Goal: Task Accomplishment & Management: Manage account settings

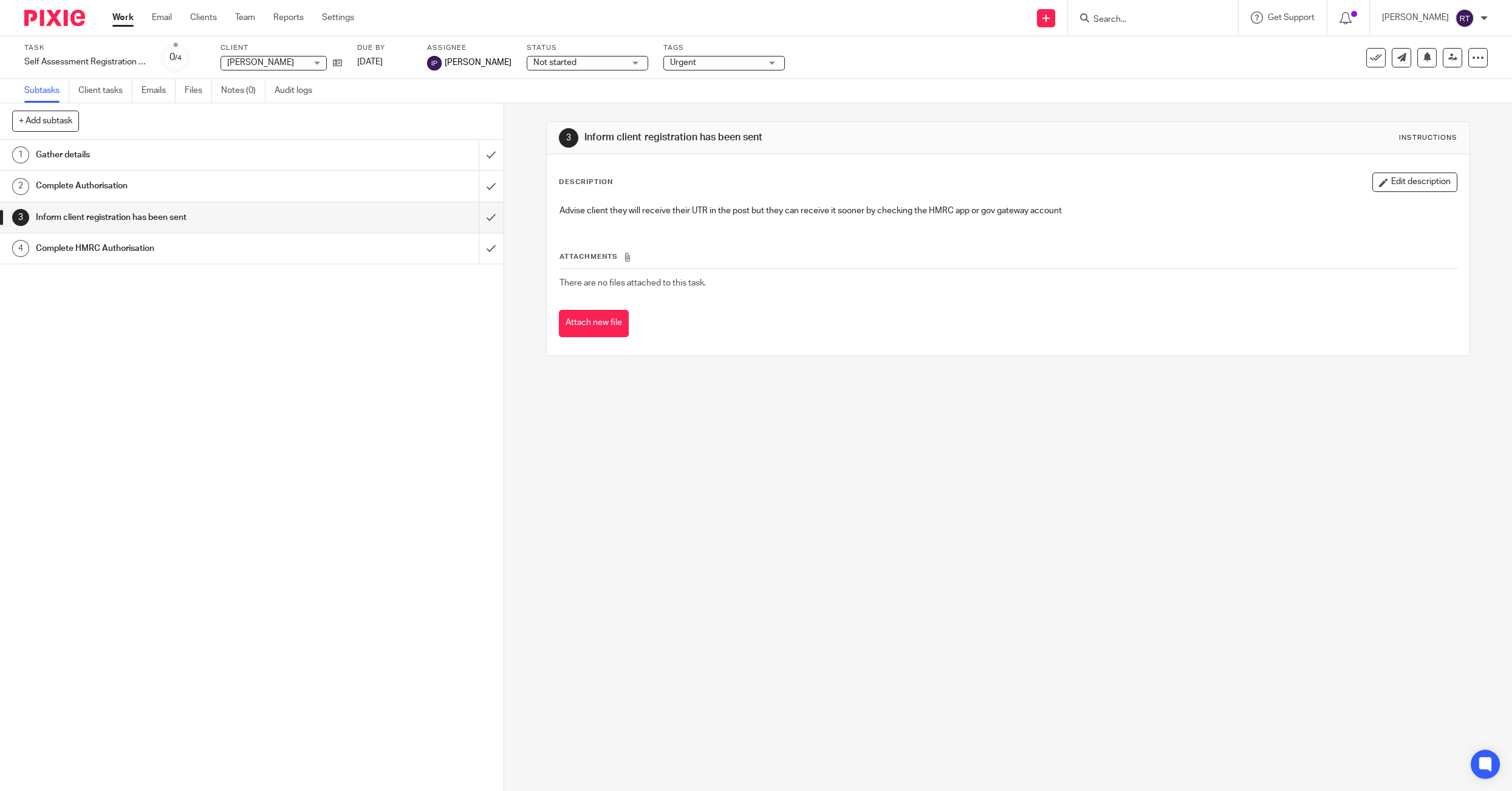
click at [1131, 28] on div at bounding box center [1152, 18] width 170 height 36
click at [1125, 19] on input "Search" at bounding box center [1147, 20] width 110 height 11
type input "MARLEN"
click at [1132, 42] on link at bounding box center [1222, 52] width 264 height 28
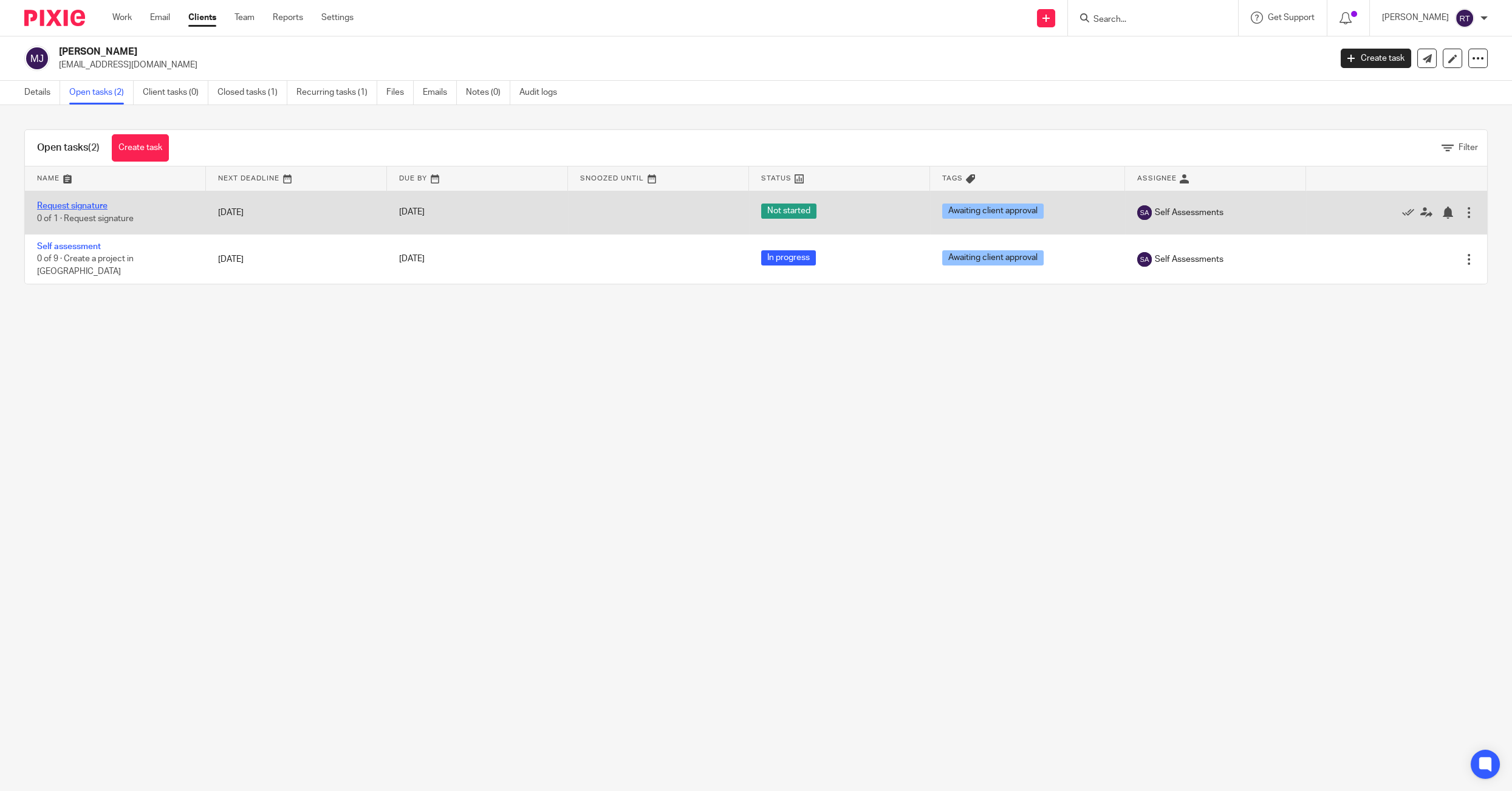
click at [79, 207] on link "Request signature" at bounding box center [72, 206] width 71 height 8
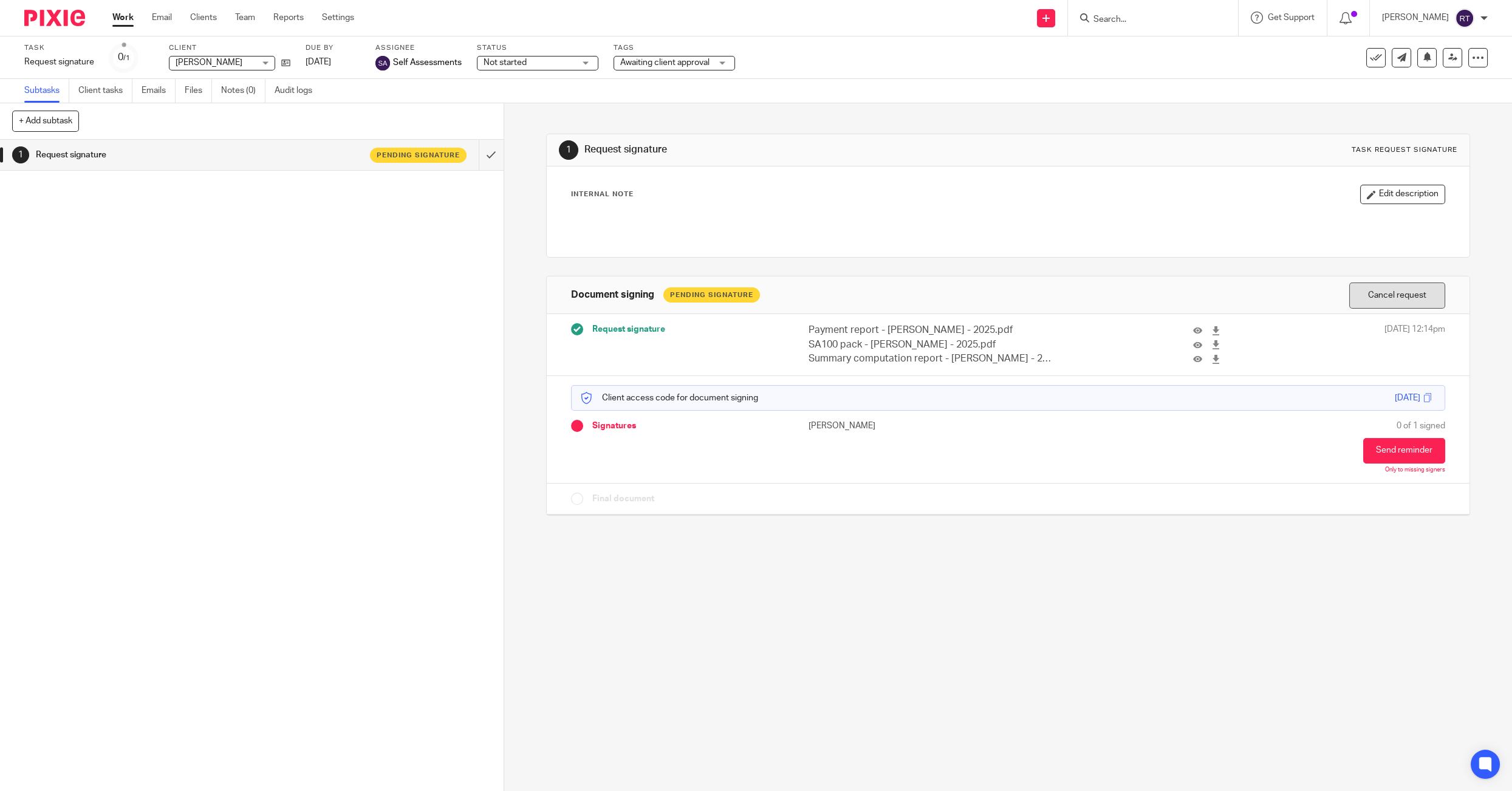
click at [1384, 293] on button "Cancel request" at bounding box center [1397, 295] width 96 height 26
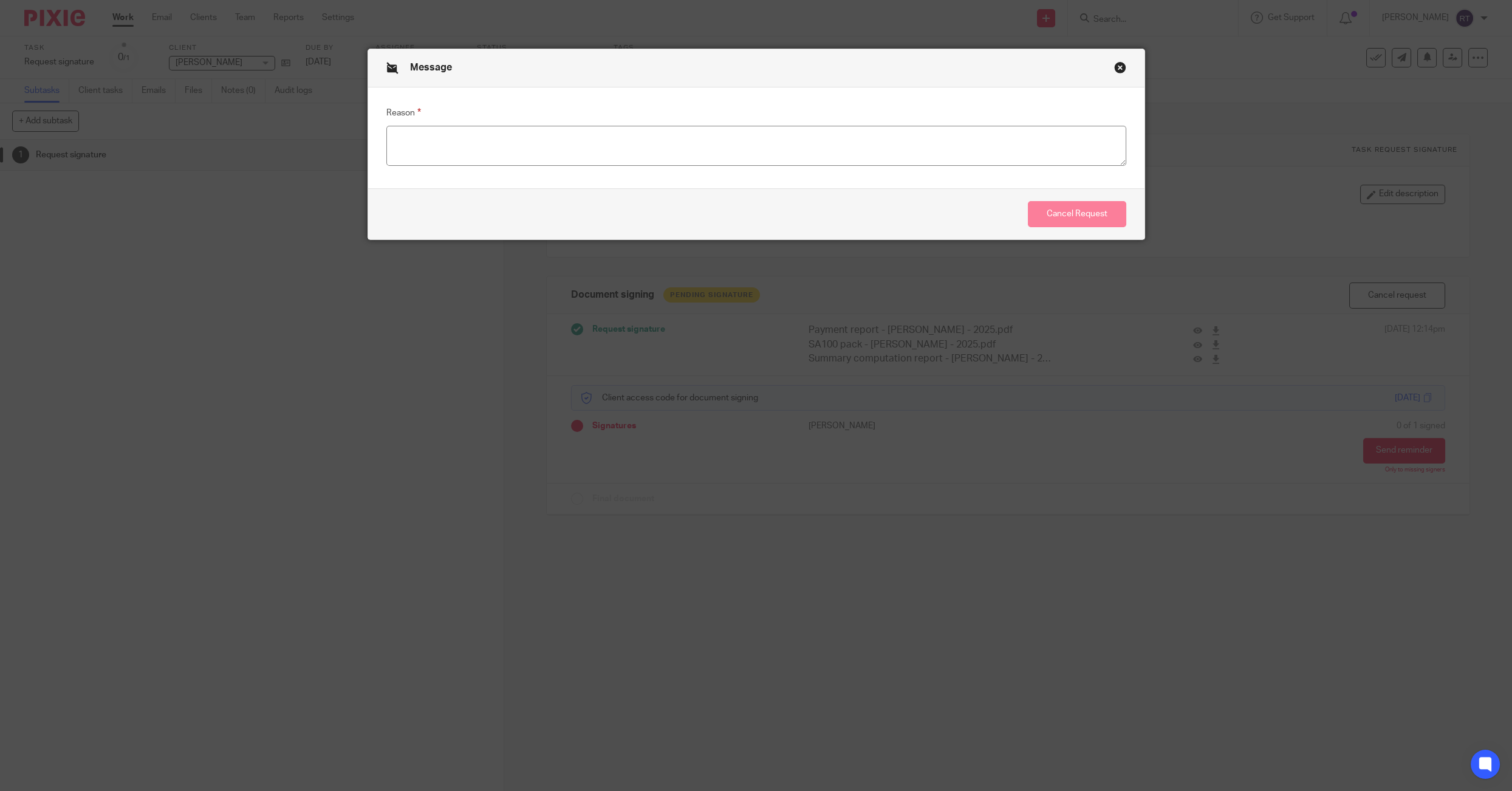
click at [1120, 64] on button "Close modal" at bounding box center [1120, 67] width 12 height 12
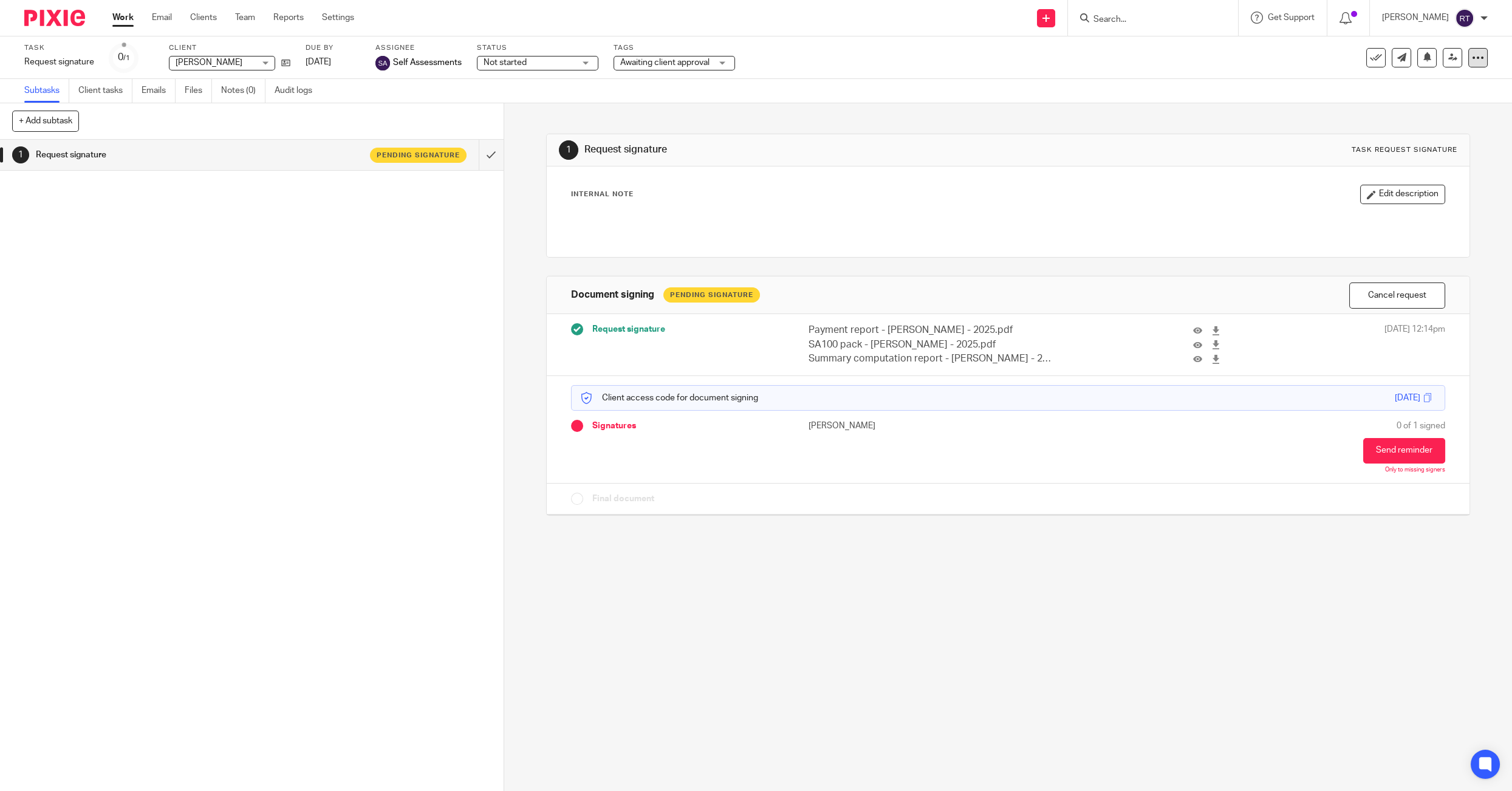
click at [1473, 62] on icon at bounding box center [1478, 58] width 12 height 12
click at [1393, 175] on span "Delete" at bounding box center [1405, 177] width 26 height 8
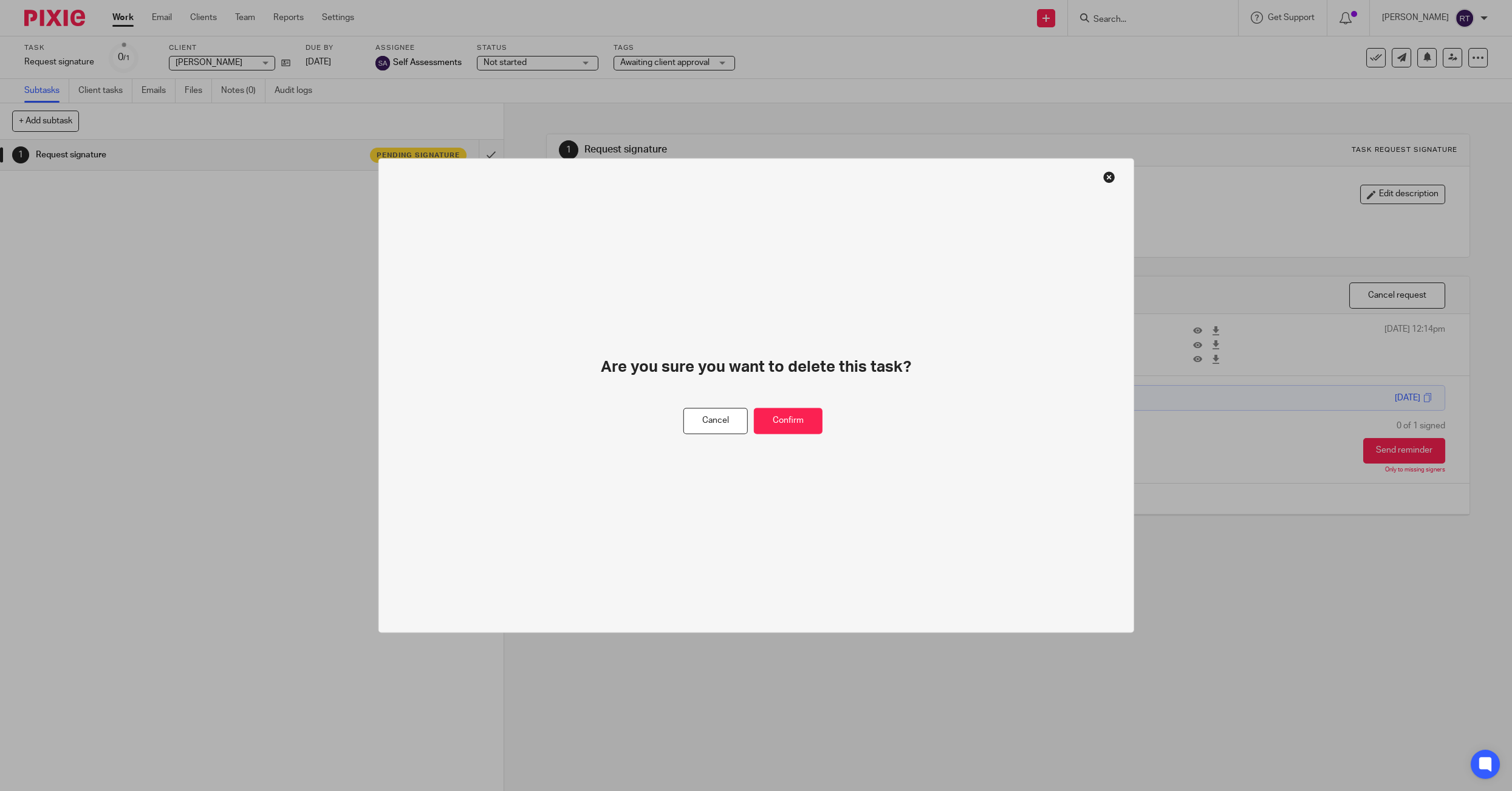
click at [822, 415] on div "Cancel Confirm" at bounding box center [756, 421] width 145 height 26
click at [789, 415] on button "Confirm" at bounding box center [788, 421] width 69 height 26
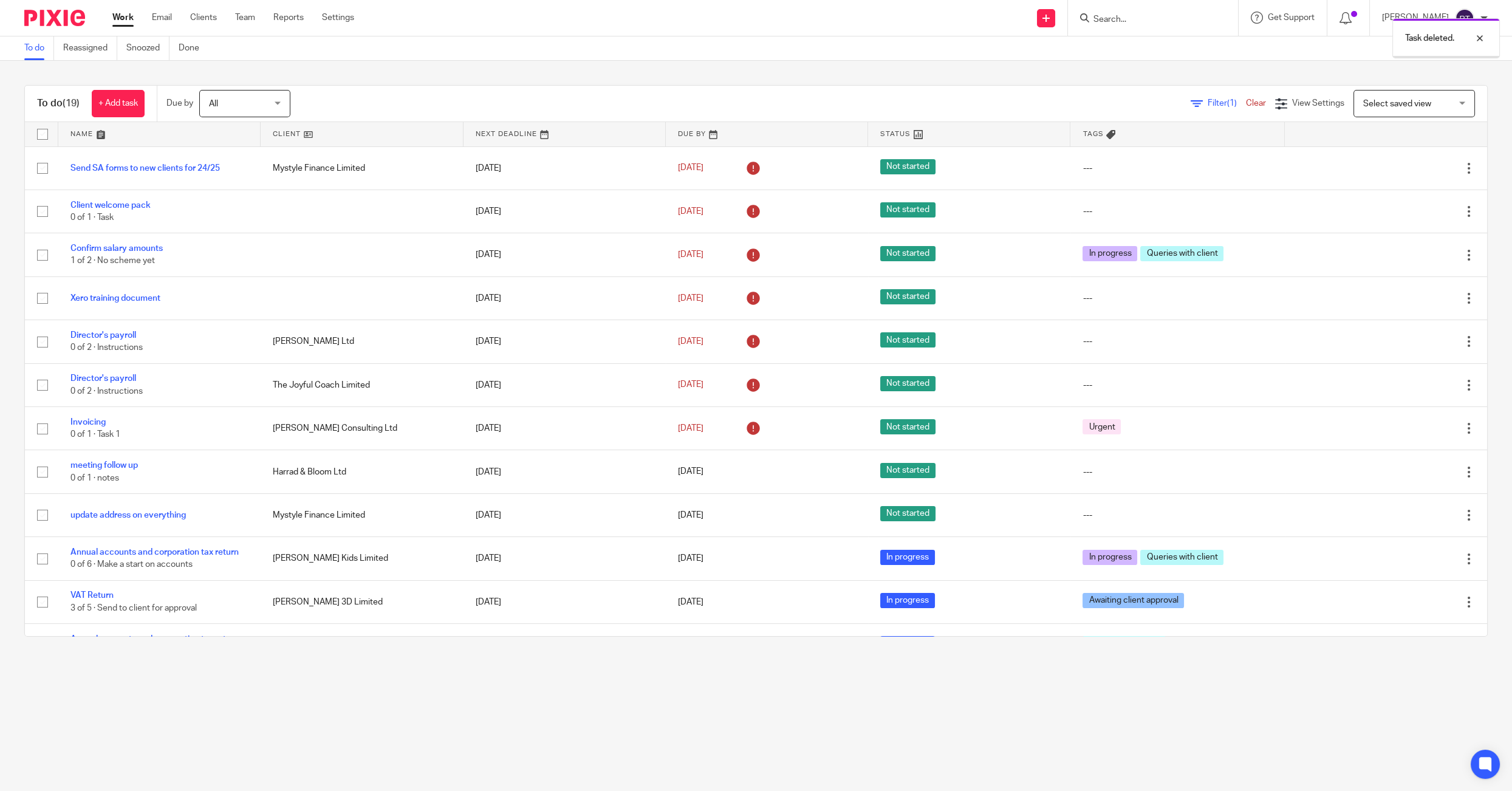
click at [1064, 21] on div "Task deleted." at bounding box center [1128, 35] width 744 height 46
click at [1062, 23] on div "Task deleted." at bounding box center [1128, 35] width 744 height 46
click at [993, 76] on div "To do (19) + Add task Due by All All Today Tomorrow This week Next week This mo…" at bounding box center [756, 361] width 1512 height 600
click at [1063, 22] on div "Task deleted." at bounding box center [1128, 35] width 744 height 46
click at [1011, 74] on div "To do (19) + Add task Due by All All Today Tomorrow This week Next week This mo…" at bounding box center [756, 361] width 1512 height 600
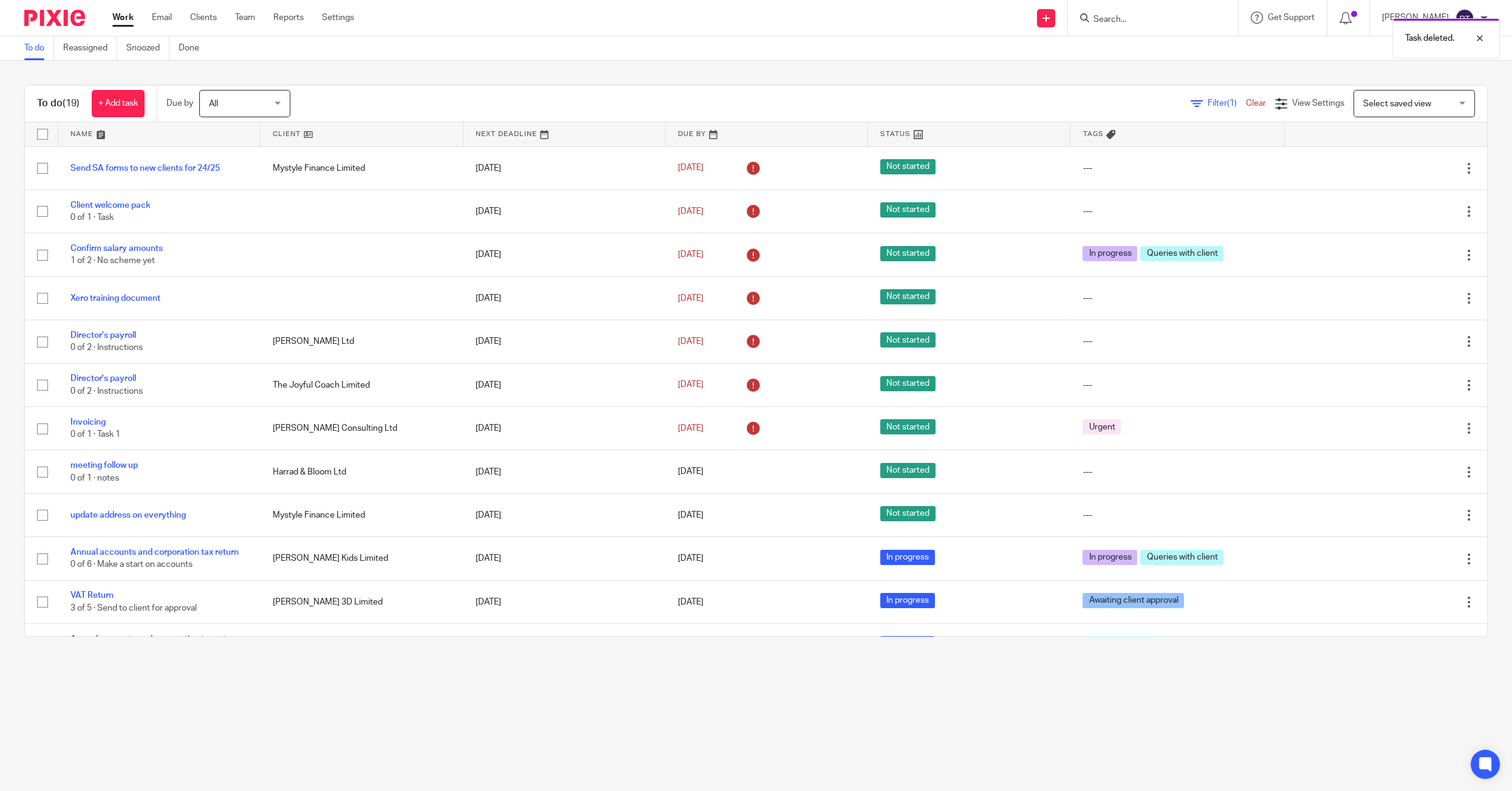
click at [1068, 16] on div "Task deleted." at bounding box center [1128, 35] width 744 height 46
click at [1066, 22] on div "Task deleted." at bounding box center [1128, 35] width 744 height 46
click at [1031, 54] on div "Task deleted." at bounding box center [1128, 35] width 744 height 46
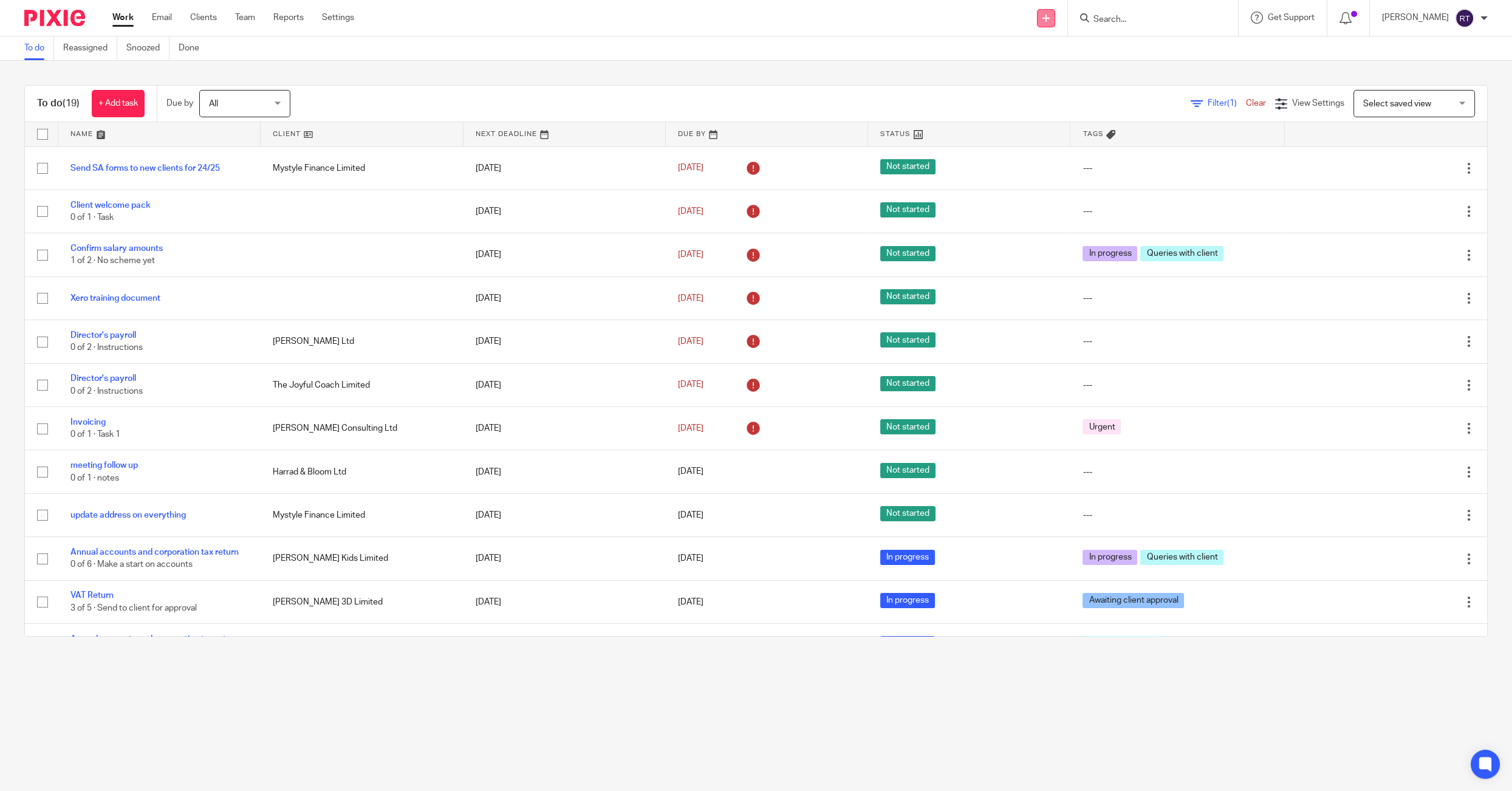
click at [1055, 17] on link at bounding box center [1045, 18] width 18 height 18
click at [1045, 110] on link "Request signature" at bounding box center [1064, 110] width 85 height 17
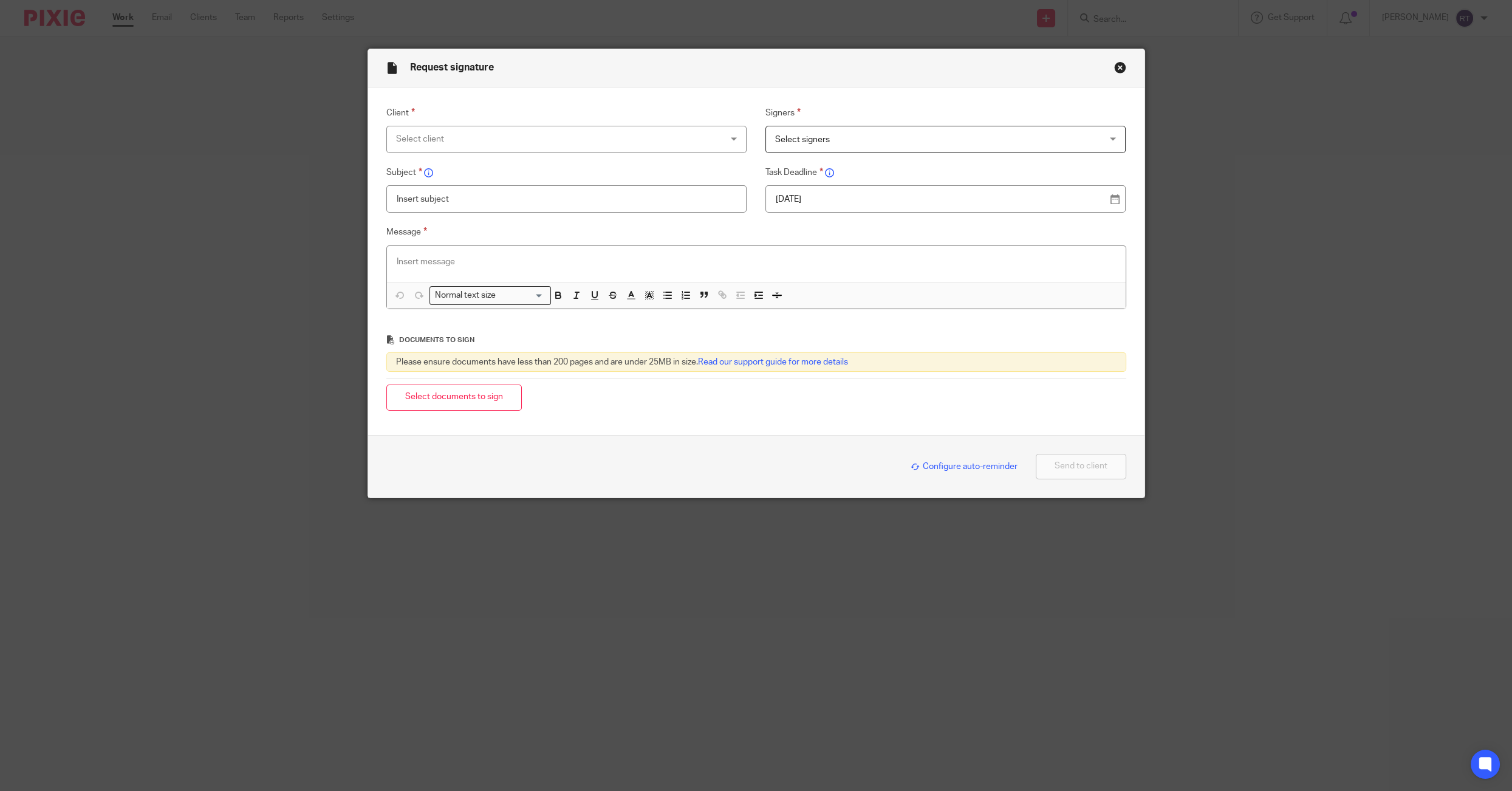
click at [650, 198] on input "text" at bounding box center [566, 198] width 360 height 27
paste input "28,590.85"
type input "28,590.85"
click at [659, 277] on div at bounding box center [756, 264] width 738 height 37
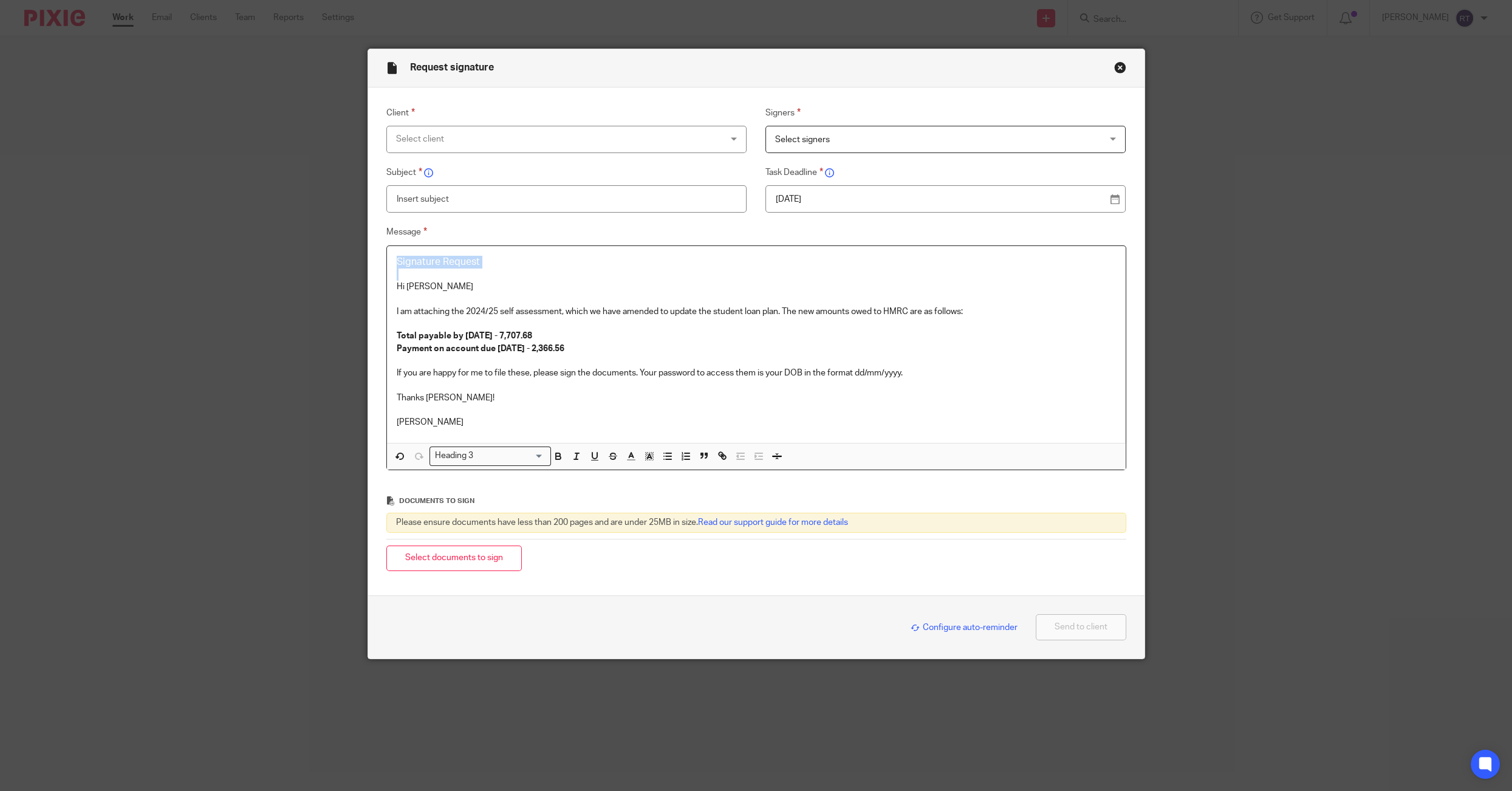
drag, startPoint x: 394, startPoint y: 292, endPoint x: 391, endPoint y: 232, distance: 60.1
click at [391, 232] on div "Message Signature Request Hi Marlena I am attaching the 2024/25 self assessment…" at bounding box center [746, 347] width 758 height 245
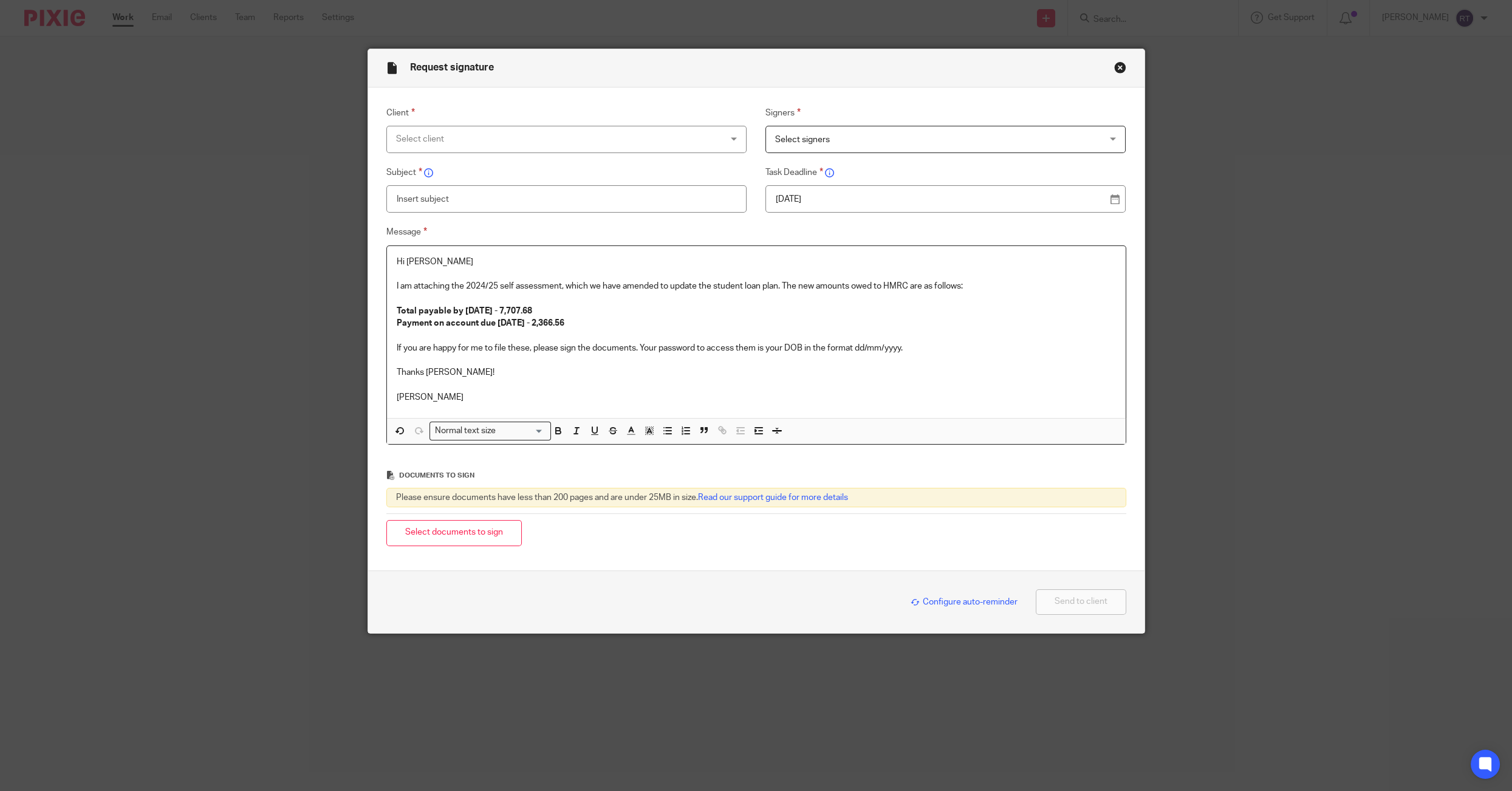
click at [532, 315] on strong "Total payable by 31 January 2026 - 7,707.68" at bounding box center [464, 311] width 135 height 8
click at [564, 324] on strong "Payment on account due 31 July 2026 - 2,366.56" at bounding box center [480, 323] width 168 height 8
paste div
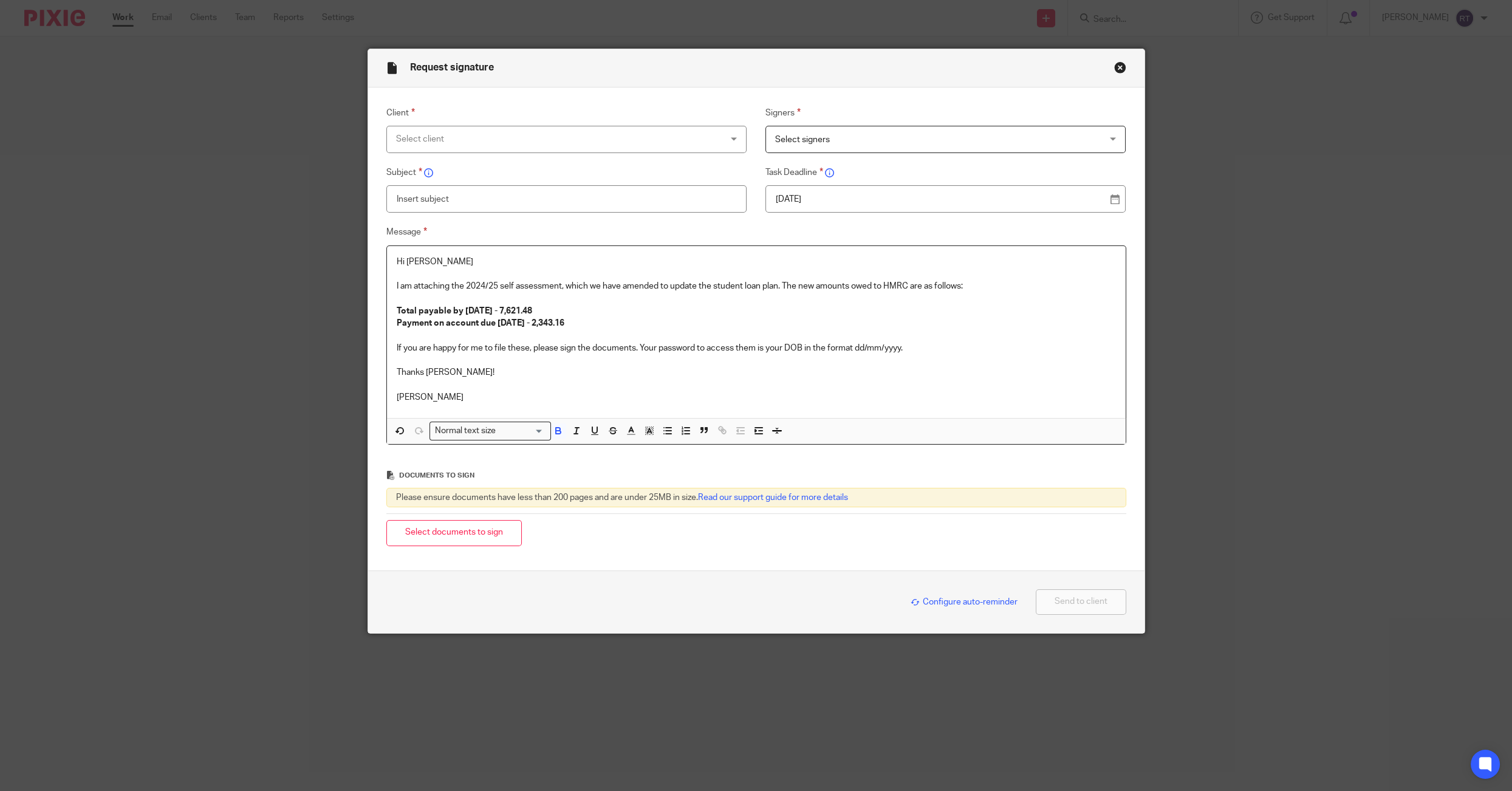
click at [666, 332] on p at bounding box center [756, 336] width 719 height 12
click at [399, 345] on p "If you are happy for me to file these, please sign the documents. Your password…" at bounding box center [756, 348] width 719 height 12
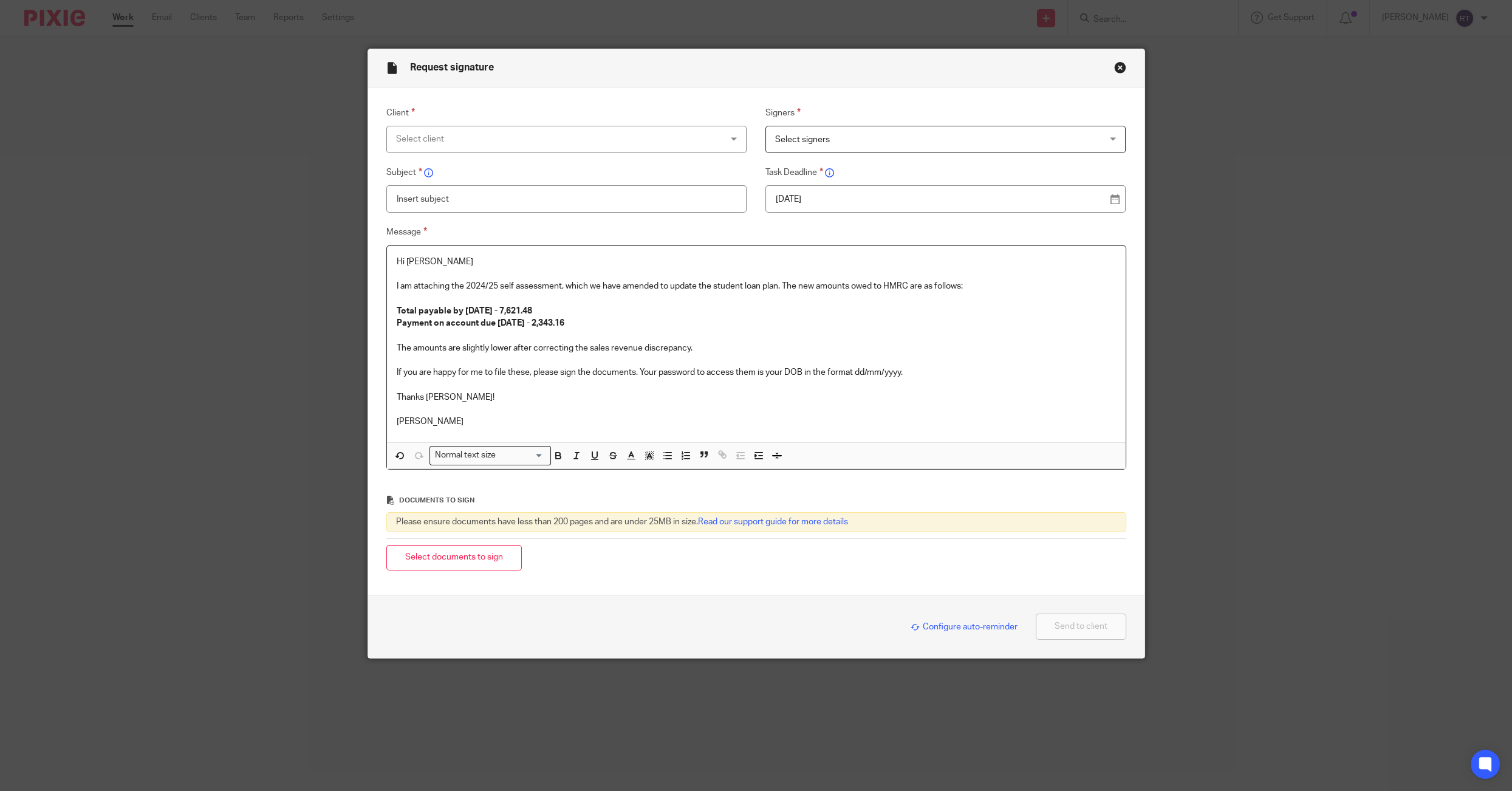
click at [484, 400] on p "Thanks Marlena!" at bounding box center [756, 397] width 719 height 12
click at [447, 160] on div "Client Select client Agate Maluhina Alexandra Fearon Alex Critoph Alice Elizabe…" at bounding box center [746, 293] width 758 height 376
click at [447, 151] on div "Select client" at bounding box center [536, 139] width 280 height 26
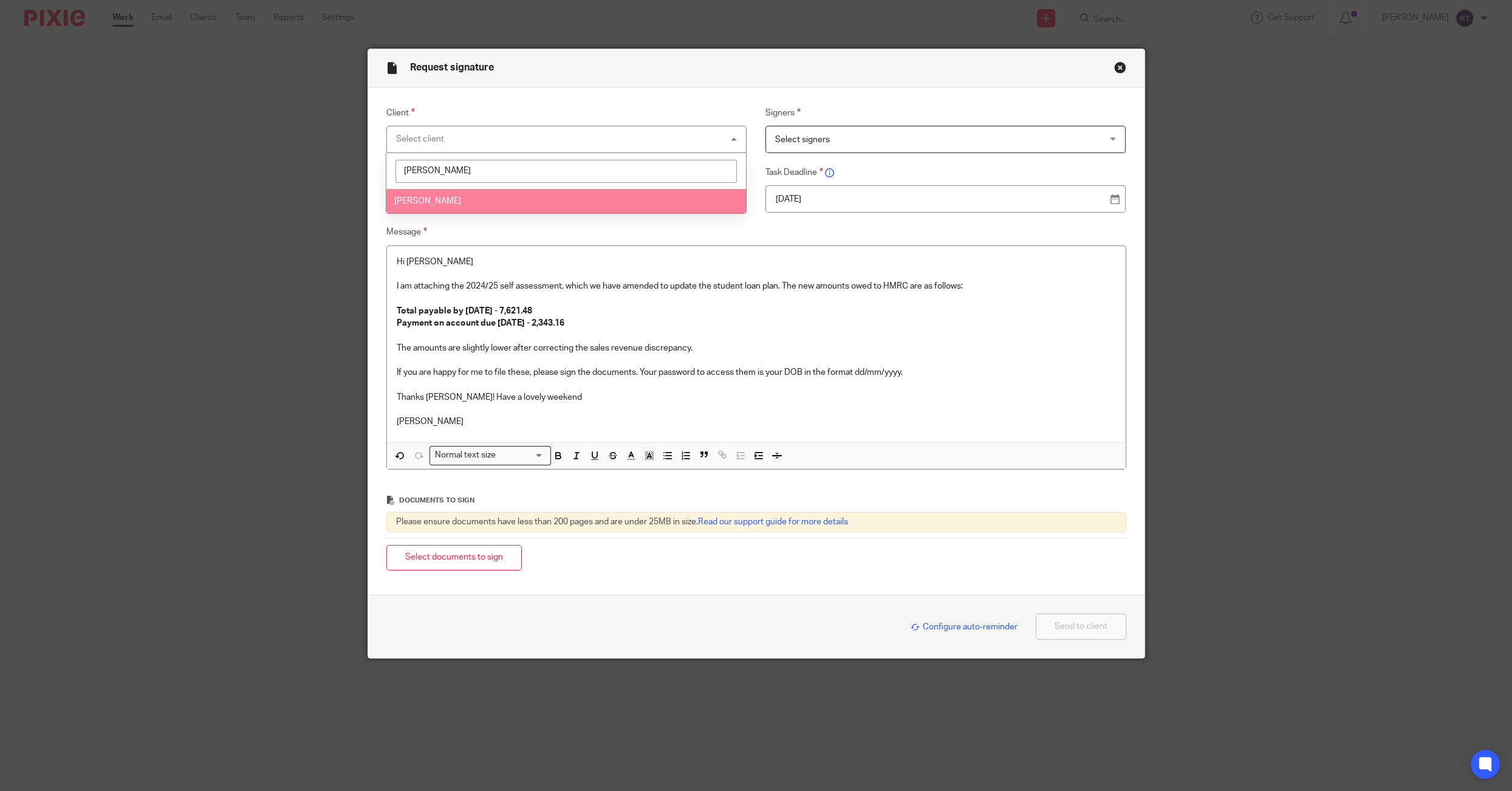
type input "marlena"
click at [458, 206] on li "[PERSON_NAME]" at bounding box center [566, 201] width 360 height 25
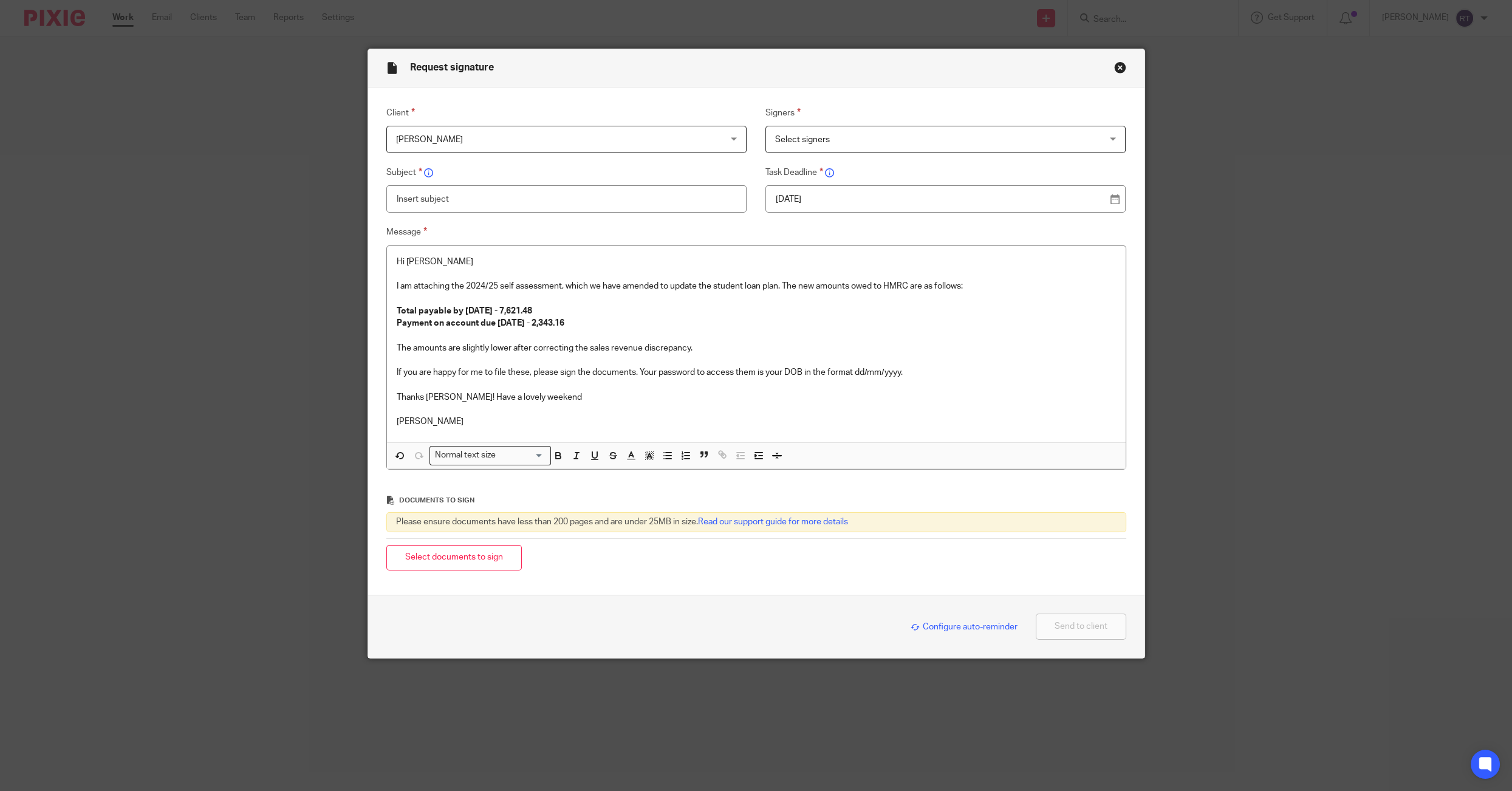
click at [813, 148] on span "Select signers" at bounding box center [915, 139] width 280 height 26
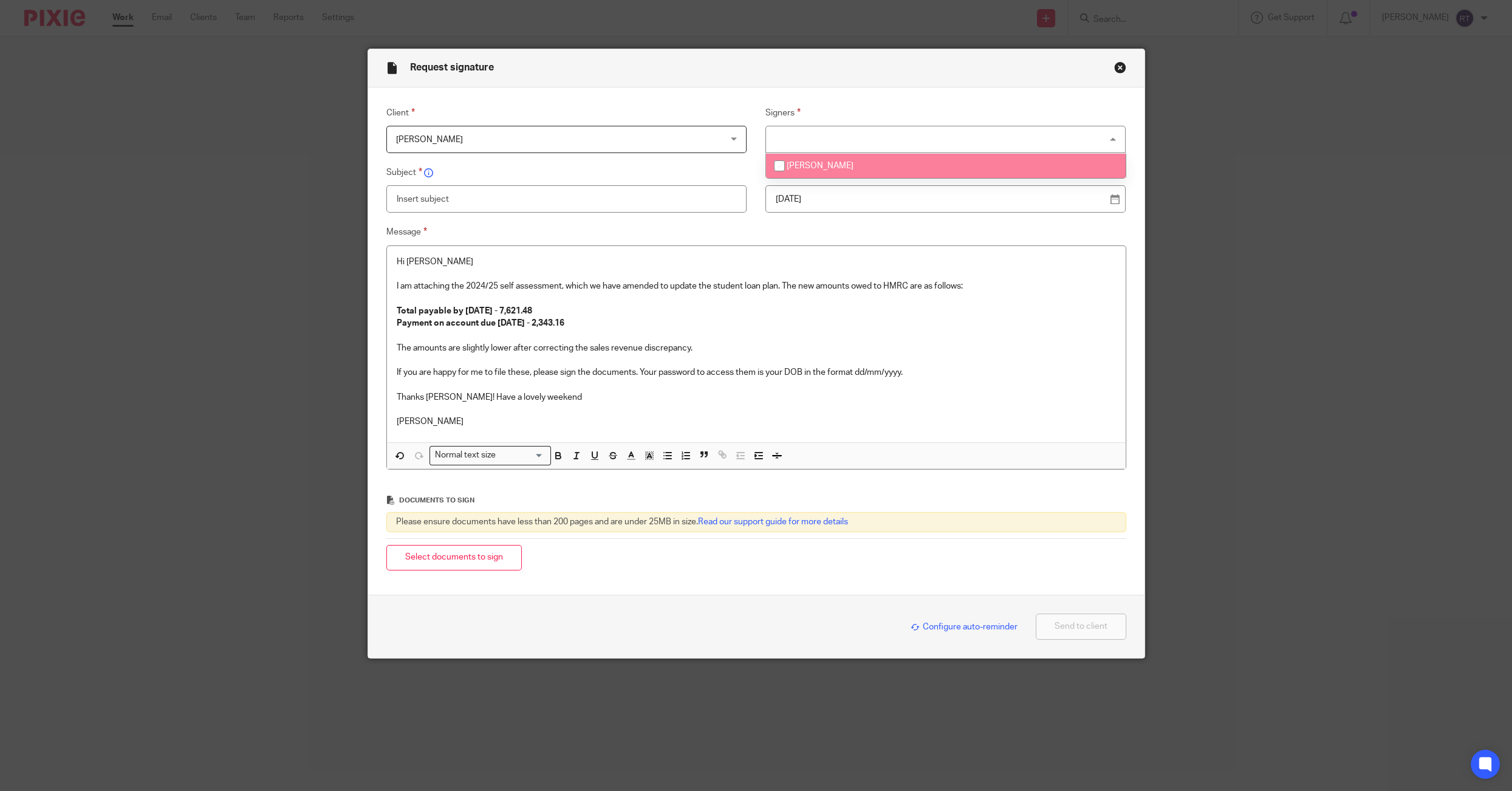
click at [813, 174] on li "[PERSON_NAME]" at bounding box center [946, 166] width 360 height 25
checkbox input "true"
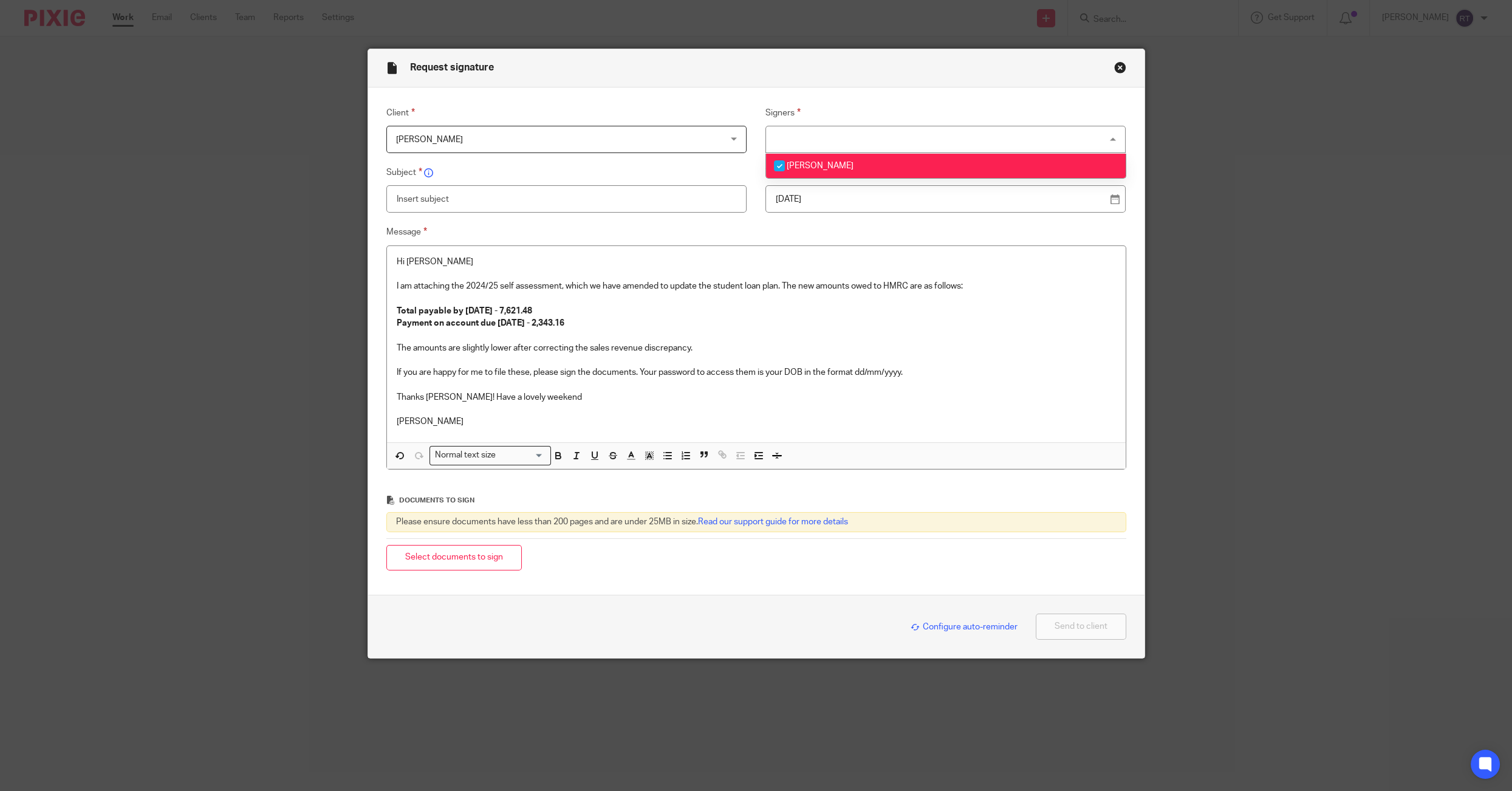
click at [614, 216] on div "Client Marlena Jagoda Marlena Jagoda Agate Maluhina Alexandra Fearon Alex Crito…" at bounding box center [746, 293] width 758 height 376
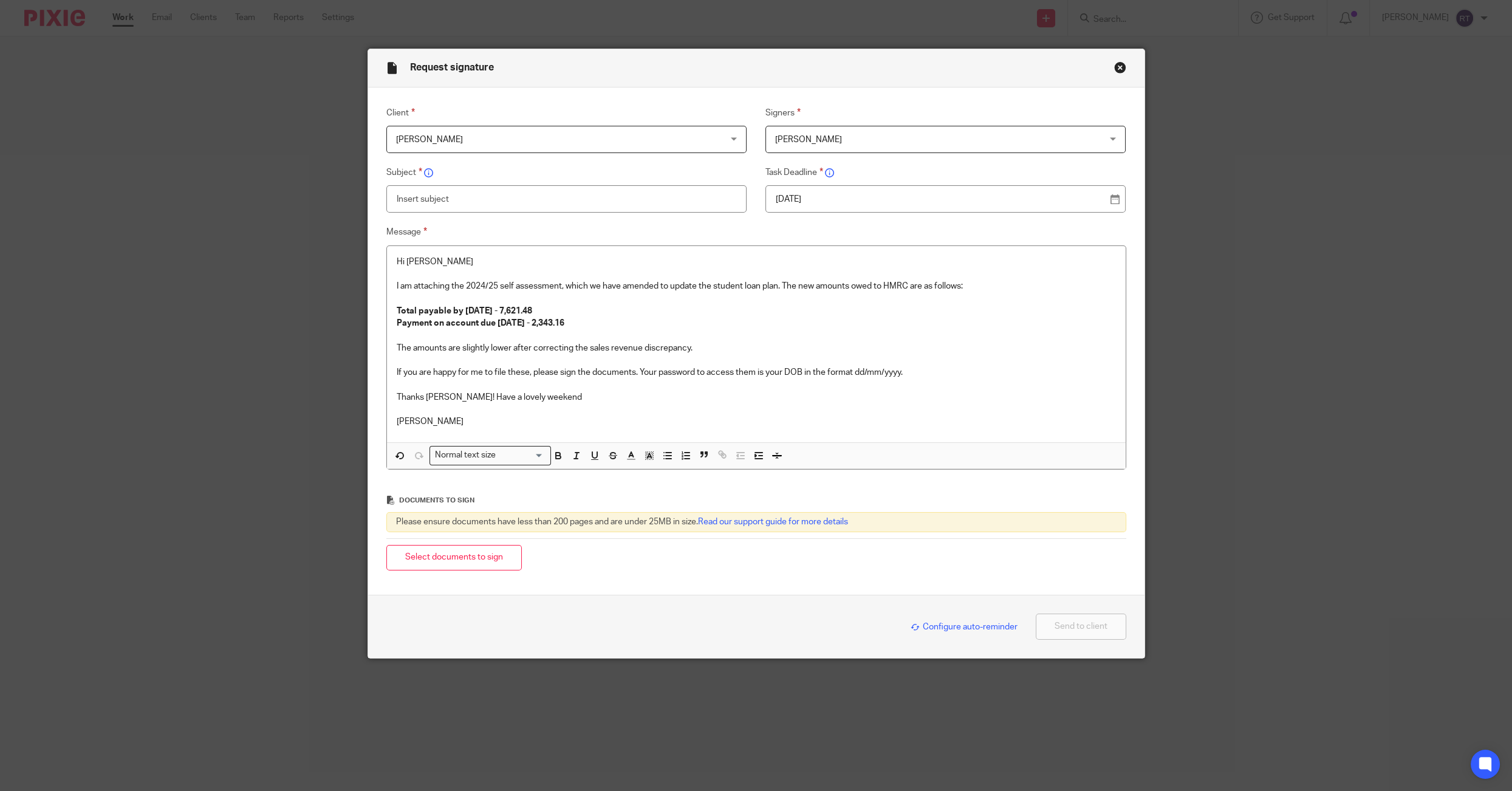
click at [614, 209] on input "text" at bounding box center [566, 198] width 360 height 27
type input "Amended 2024/25 self assessment"
click at [955, 193] on p "26 Sep 2025" at bounding box center [941, 200] width 330 height 12
click at [440, 550] on button "Select documents to sign" at bounding box center [453, 558] width 135 height 26
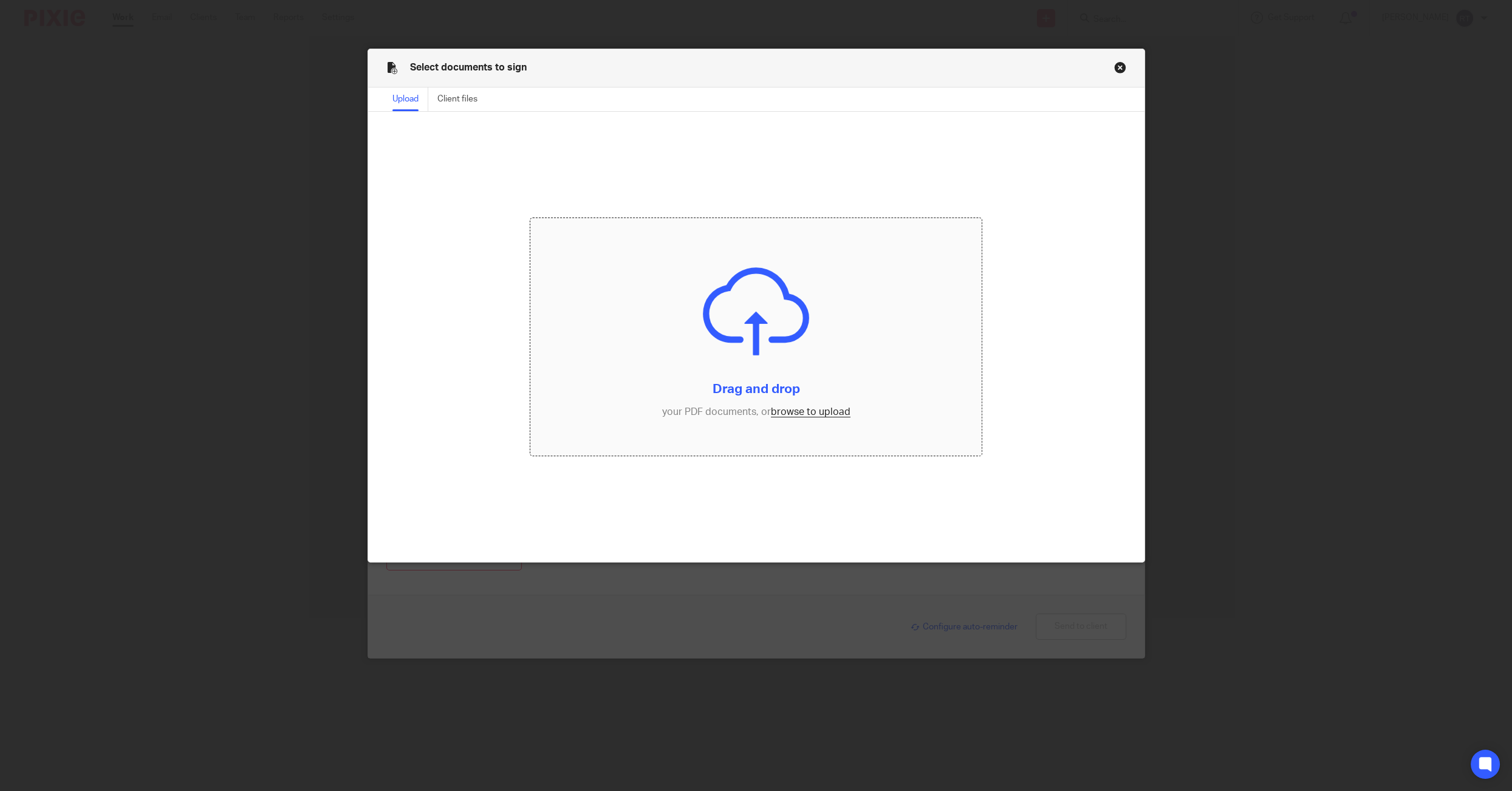
click at [786, 411] on input "file" at bounding box center [756, 337] width 452 height 237
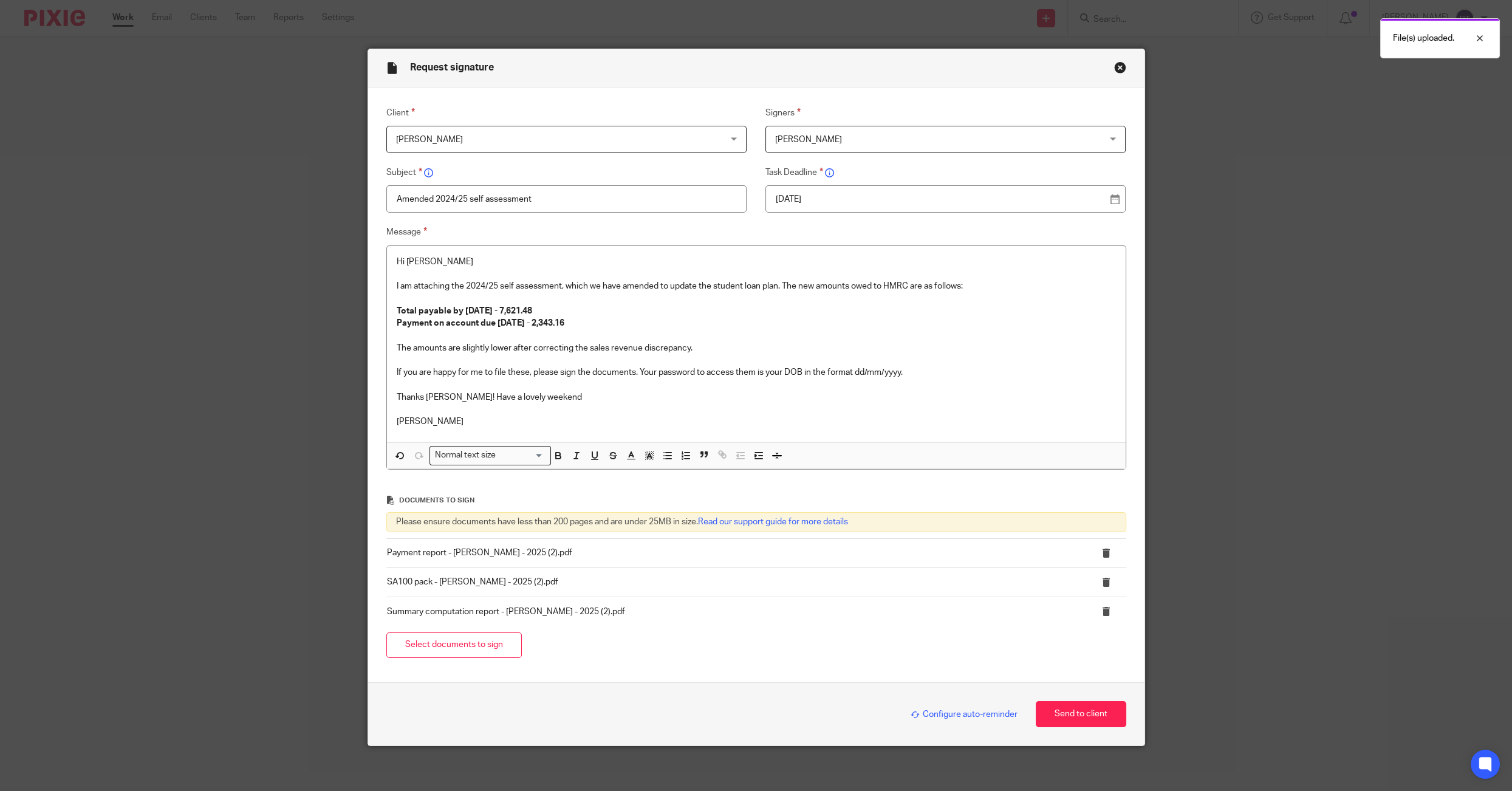
click at [956, 711] on span "Configure auto-reminder" at bounding box center [964, 714] width 107 height 8
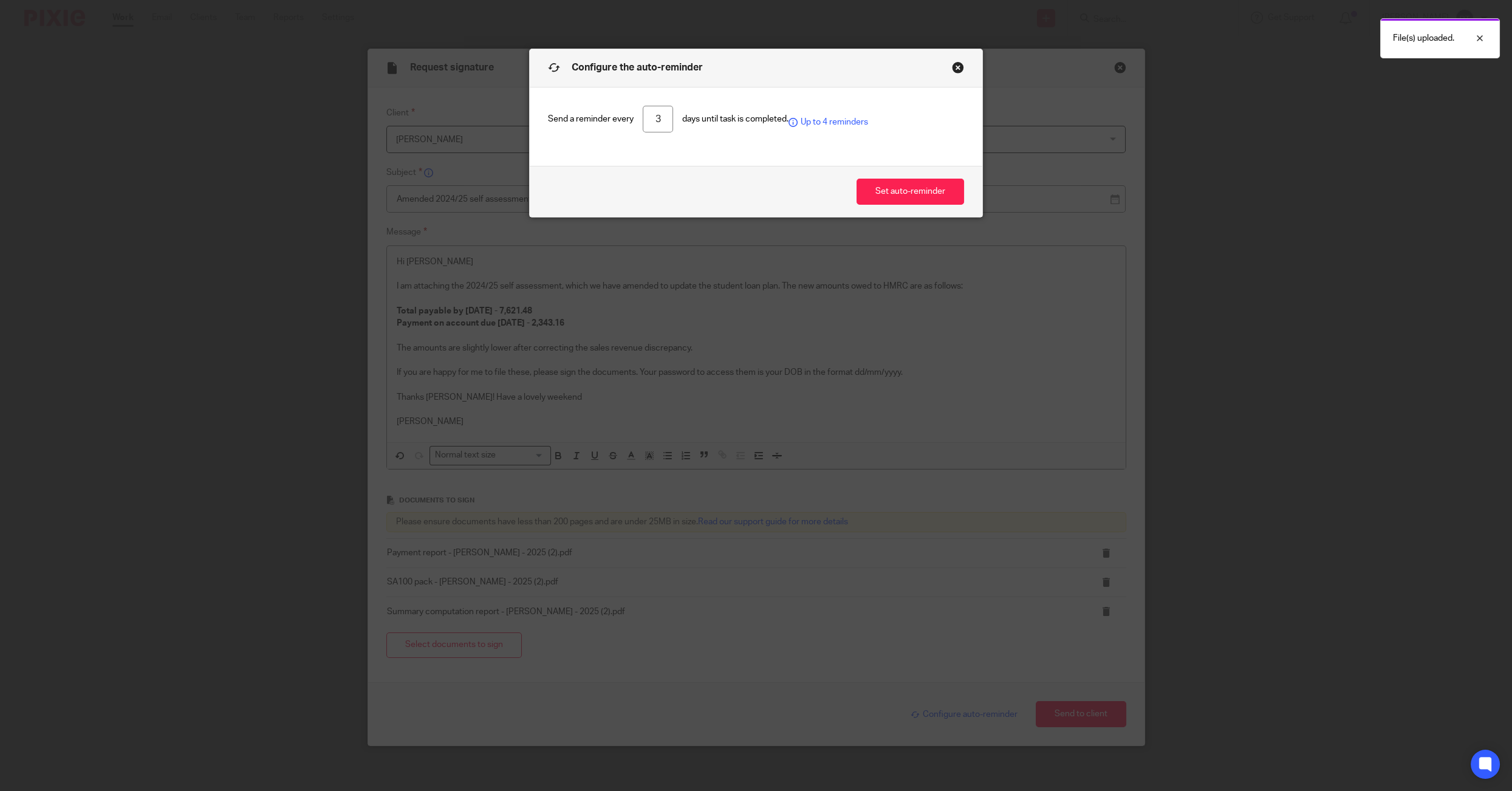
drag, startPoint x: 643, startPoint y: 115, endPoint x: 695, endPoint y: 115, distance: 52.0
click at [695, 115] on div "Send a reminder every 3 days until task is completed. Up to 4 reminders" at bounding box center [756, 119] width 416 height 27
type input "5"
click at [871, 178] on div "Set auto-reminder" at bounding box center [756, 191] width 453 height 51
click at [877, 182] on button "Set auto-reminder" at bounding box center [910, 192] width 107 height 26
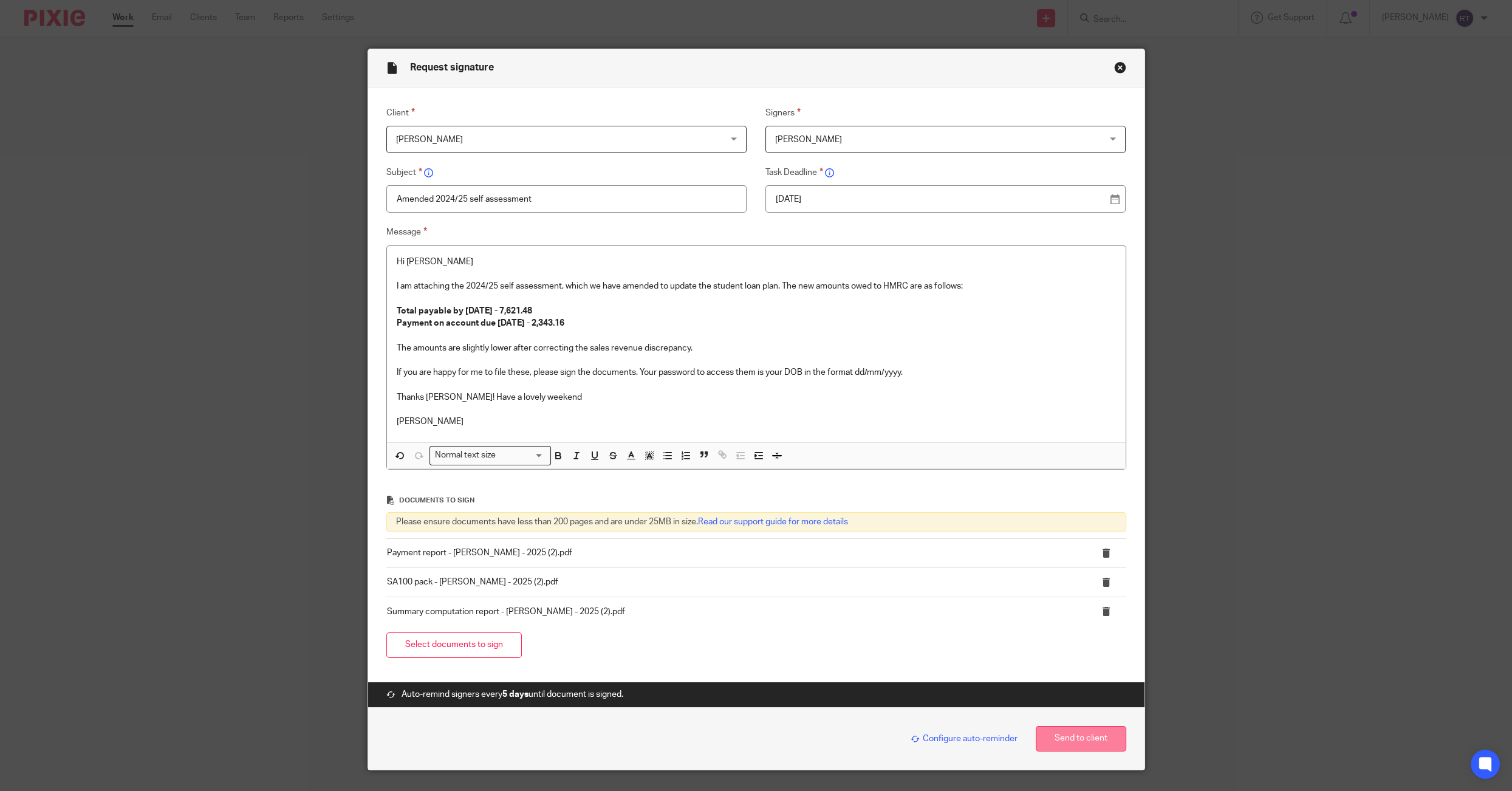
click at [1090, 732] on button "Send to client" at bounding box center [1081, 739] width 91 height 26
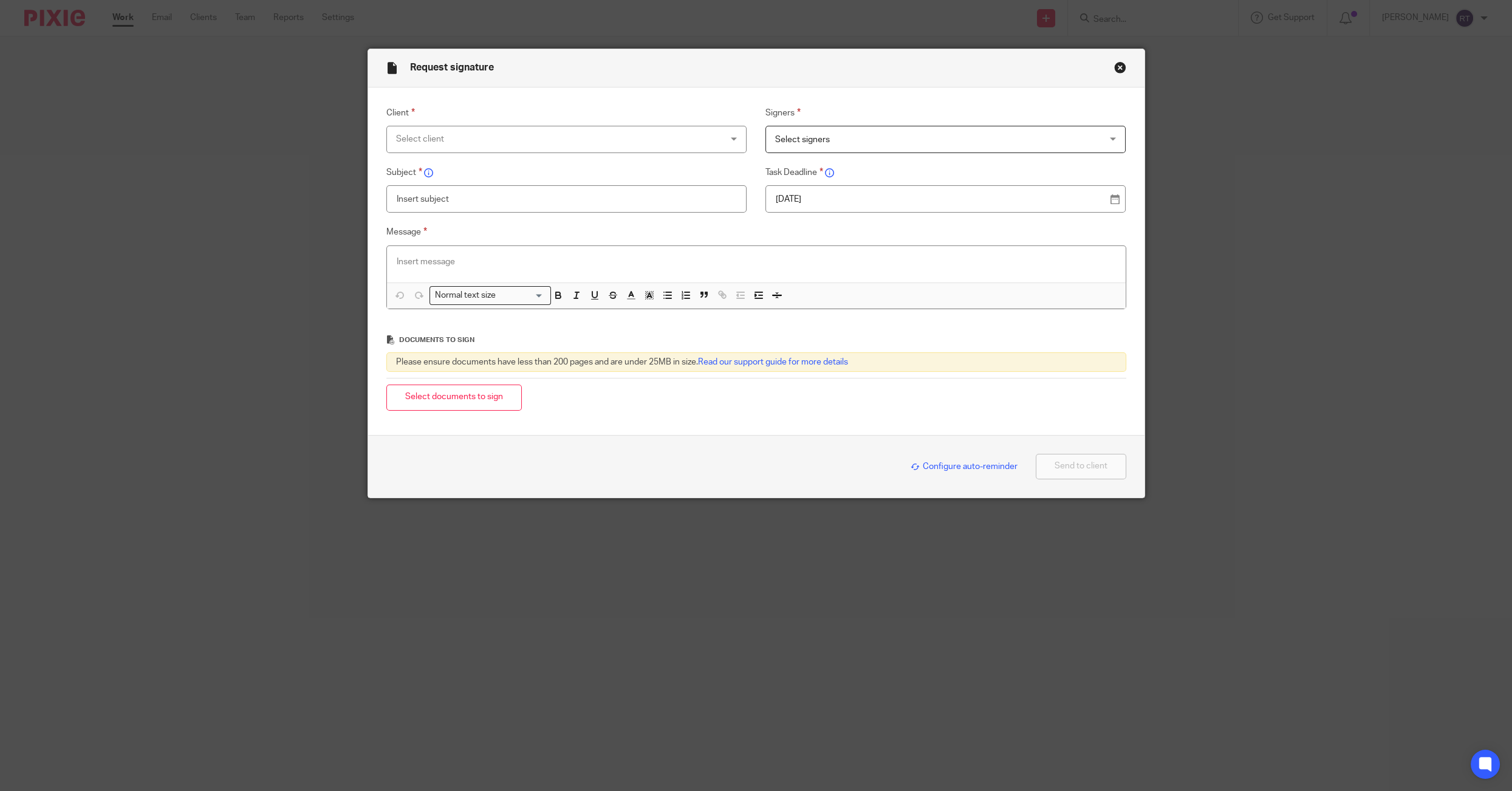
click at [1115, 71] on button "Close modal" at bounding box center [1120, 67] width 12 height 12
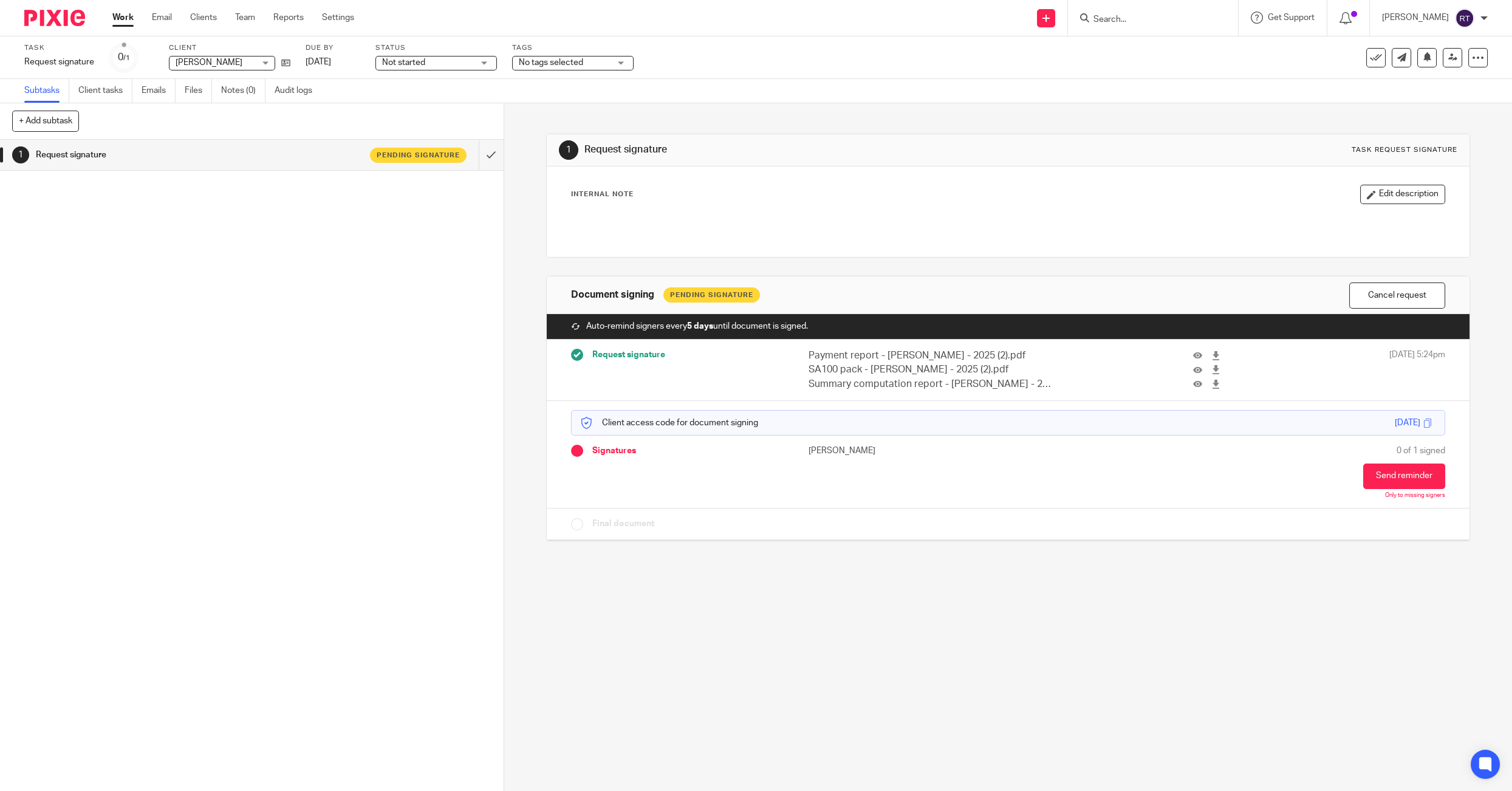
click at [560, 61] on span "No tags selected" at bounding box center [550, 62] width 64 height 8
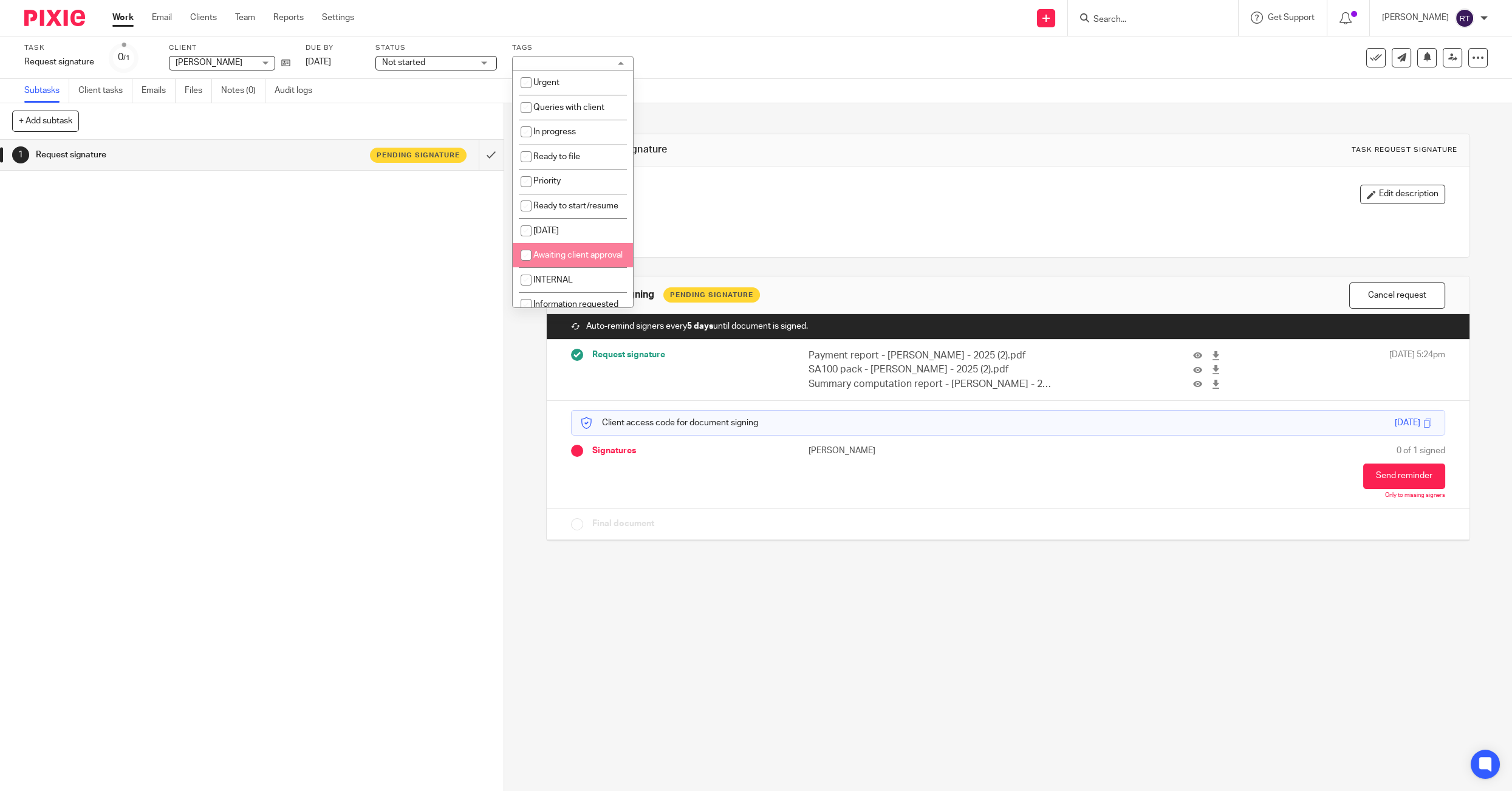
click at [552, 255] on span "Awaiting client approval" at bounding box center [577, 255] width 89 height 8
checkbox input "true"
click at [457, 51] on label "Status" at bounding box center [435, 48] width 121 height 10
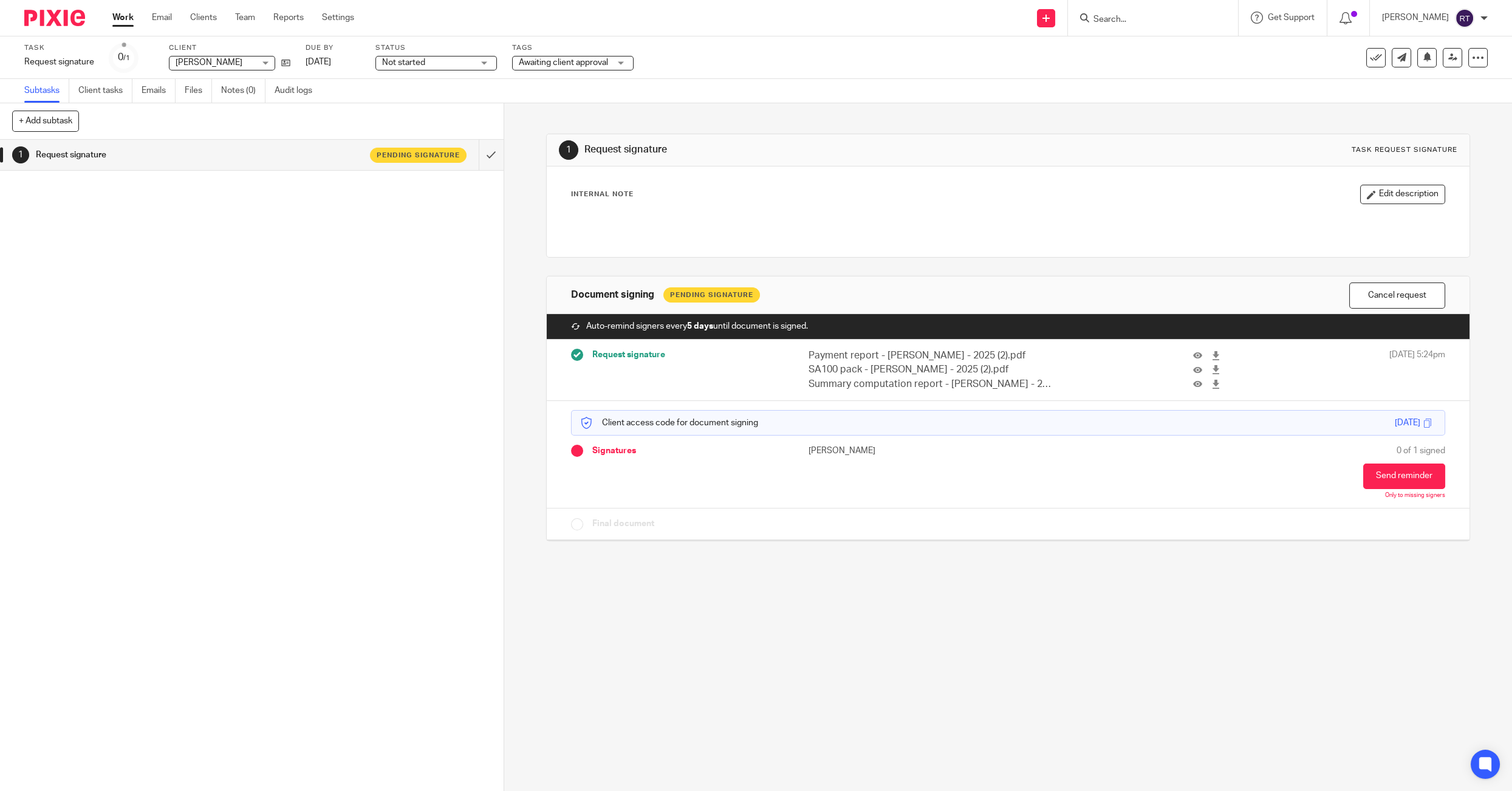
click at [457, 62] on span "Not started" at bounding box center [427, 62] width 91 height 12
click at [442, 105] on li "In progress" at bounding box center [435, 107] width 120 height 25
drag, startPoint x: 898, startPoint y: 72, endPoint x: 917, endPoint y: 73, distance: 19.0
click at [917, 73] on div "Task Request signature Save Request signature 0 /1 Client Marlena Jagoda Marlen…" at bounding box center [756, 58] width 1512 height 42
click at [1459, 61] on link at bounding box center [1452, 58] width 19 height 19
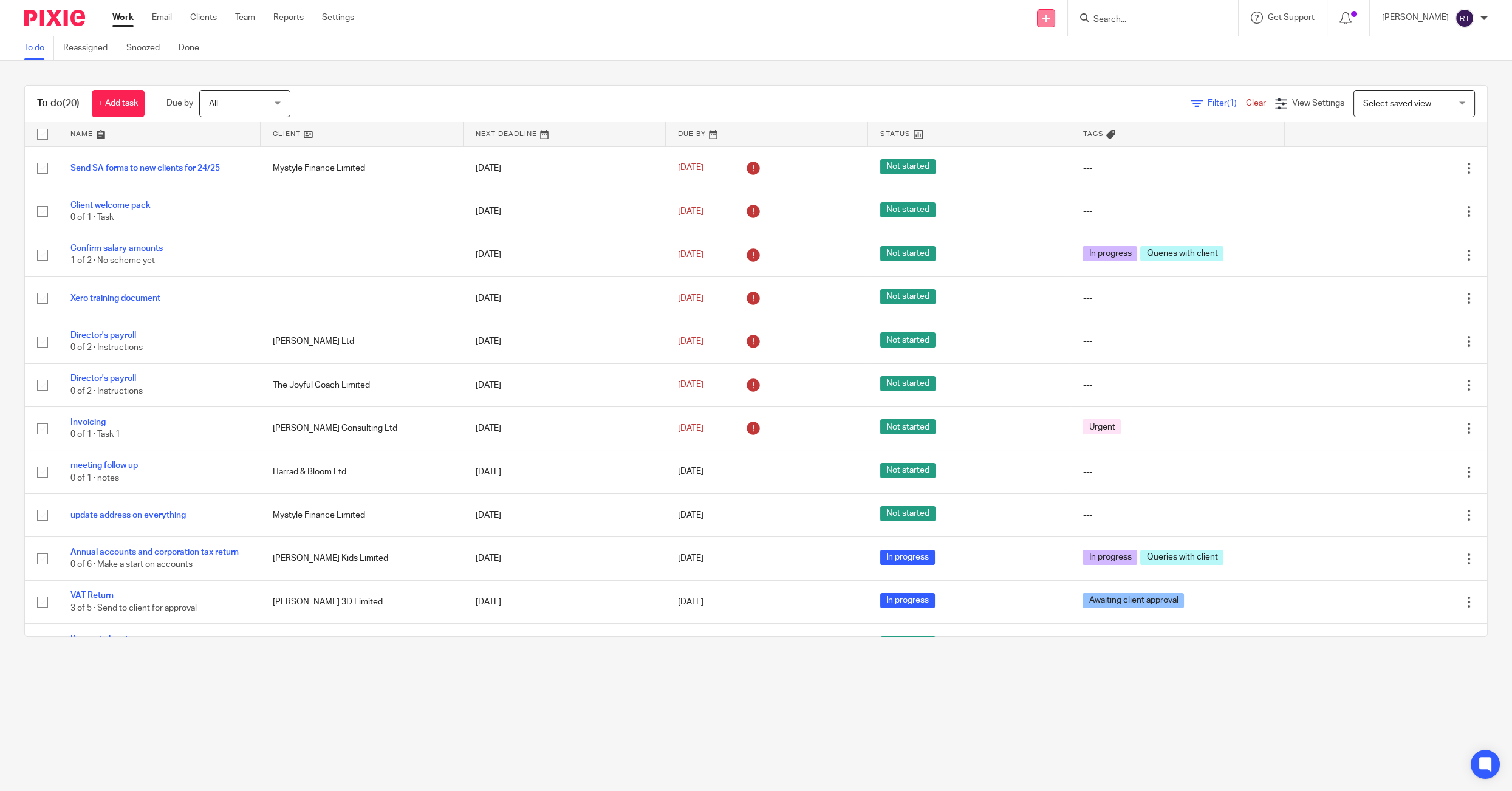
click at [1055, 14] on link at bounding box center [1045, 18] width 18 height 18
click at [1050, 110] on link "Request signature" at bounding box center [1064, 110] width 85 height 17
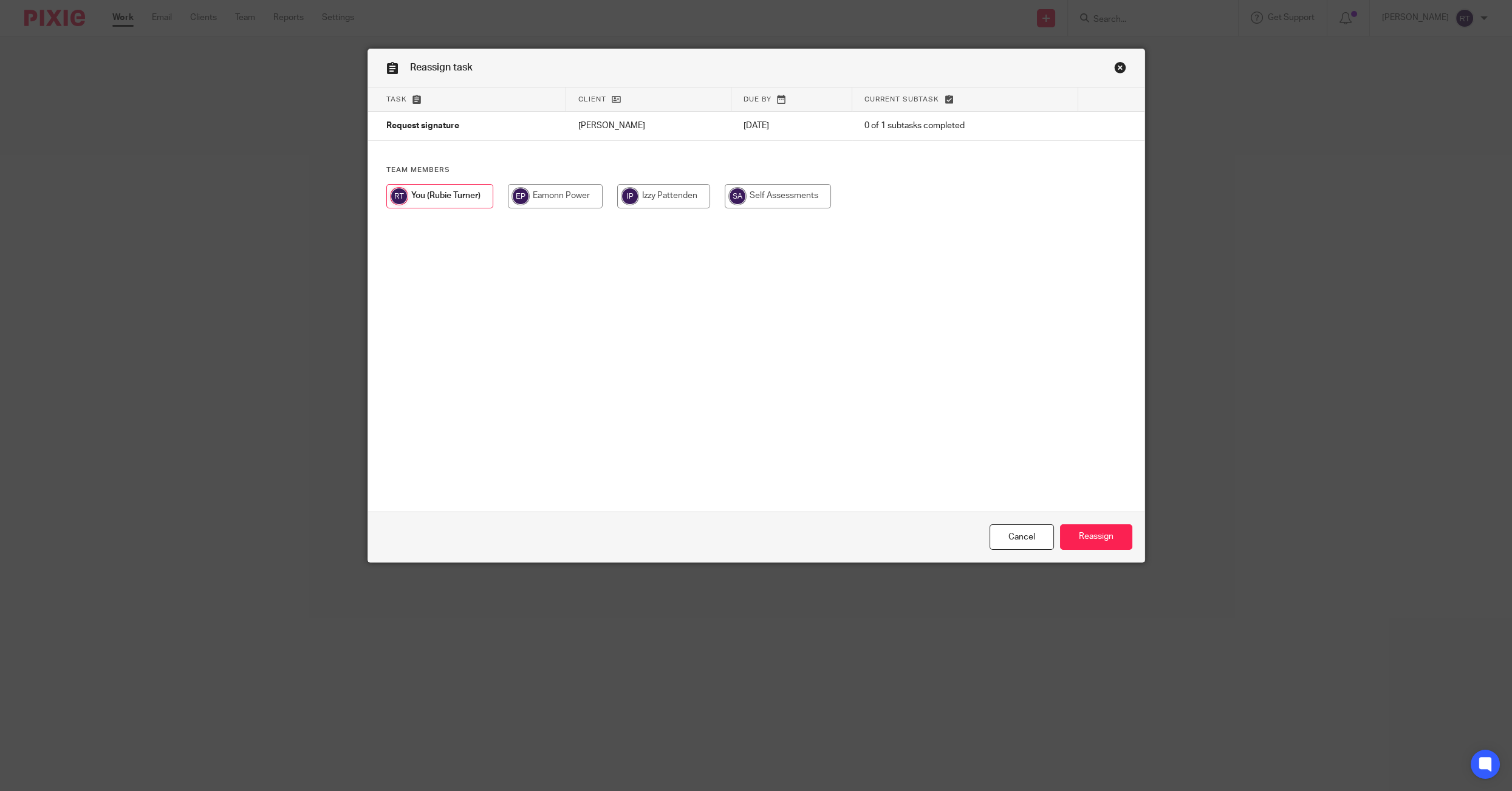
click at [717, 193] on div at bounding box center [756, 202] width 740 height 37
click at [742, 193] on input "radio" at bounding box center [777, 195] width 106 height 24
radio input "true"
click at [1099, 529] on input "Reassign" at bounding box center [1096, 537] width 72 height 26
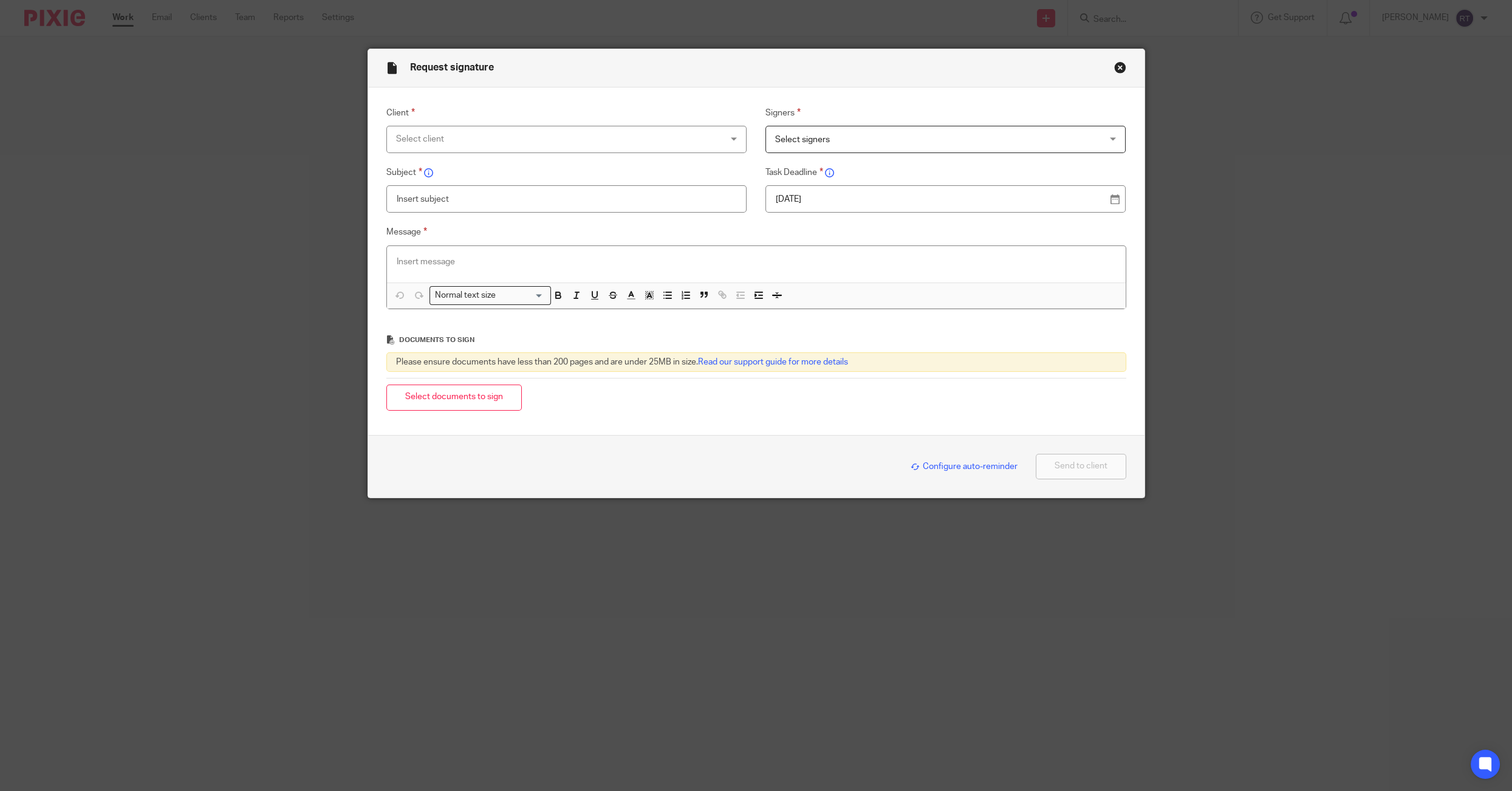
click at [415, 281] on div at bounding box center [756, 264] width 738 height 37
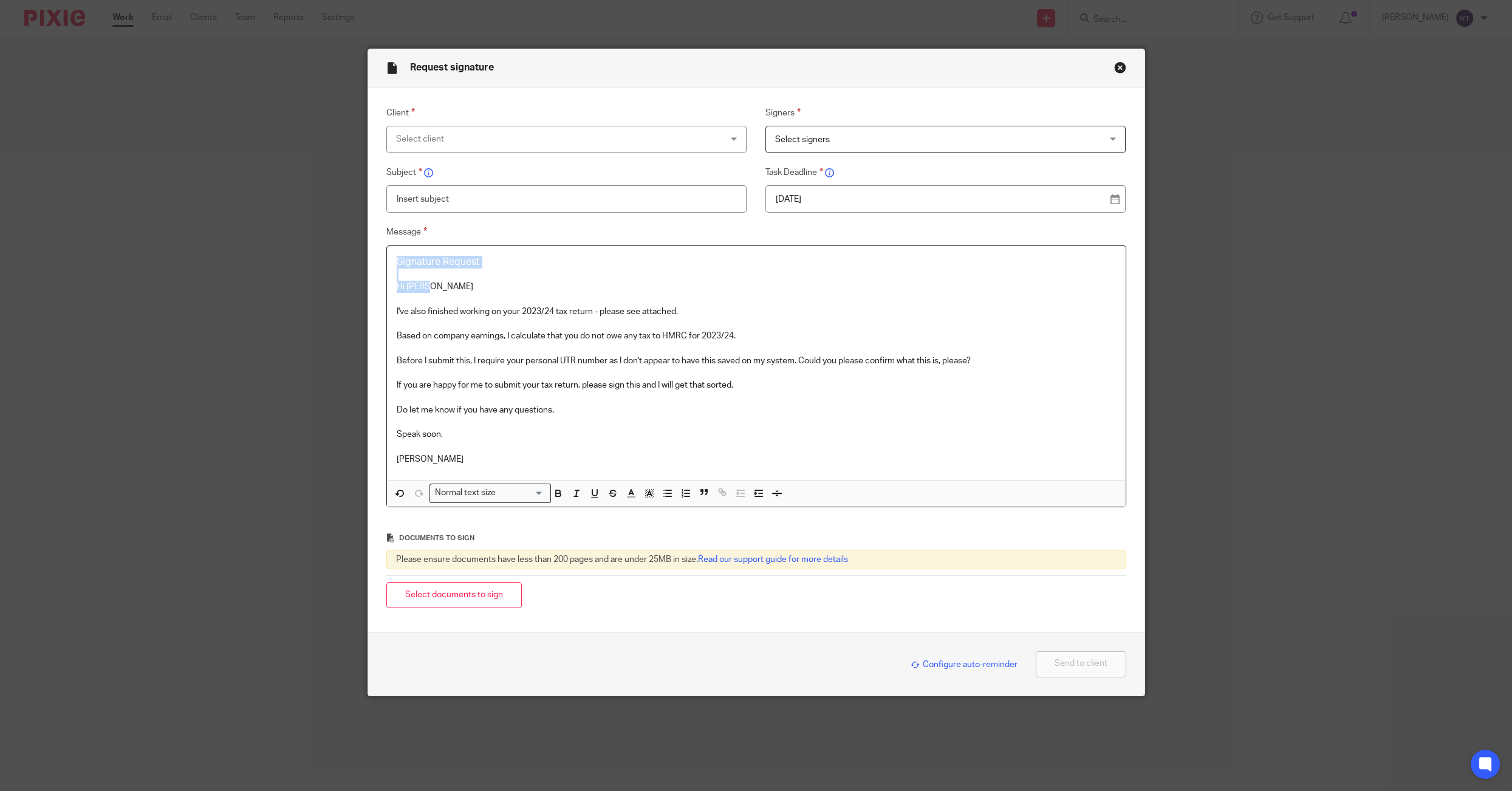
drag, startPoint x: 469, startPoint y: 289, endPoint x: 316, endPoint y: 228, distance: 164.7
click at [316, 228] on div "Request signature Client Select client Agate Maluhina [PERSON_NAME] [PERSON_NAM…" at bounding box center [756, 395] width 1512 height 791
click at [435, 286] on p "Hi [PERSON_NAME]" at bounding box center [756, 287] width 719 height 12
click at [394, 312] on div "Signature Request Hi [PERSON_NAME]'ve also finished working on your 2023/24 tax…" at bounding box center [756, 363] width 738 height 234
click at [761, 317] on p "Happy [DATE]! Thanks for your email detailing the interest received from The Ne…" at bounding box center [756, 312] width 719 height 12
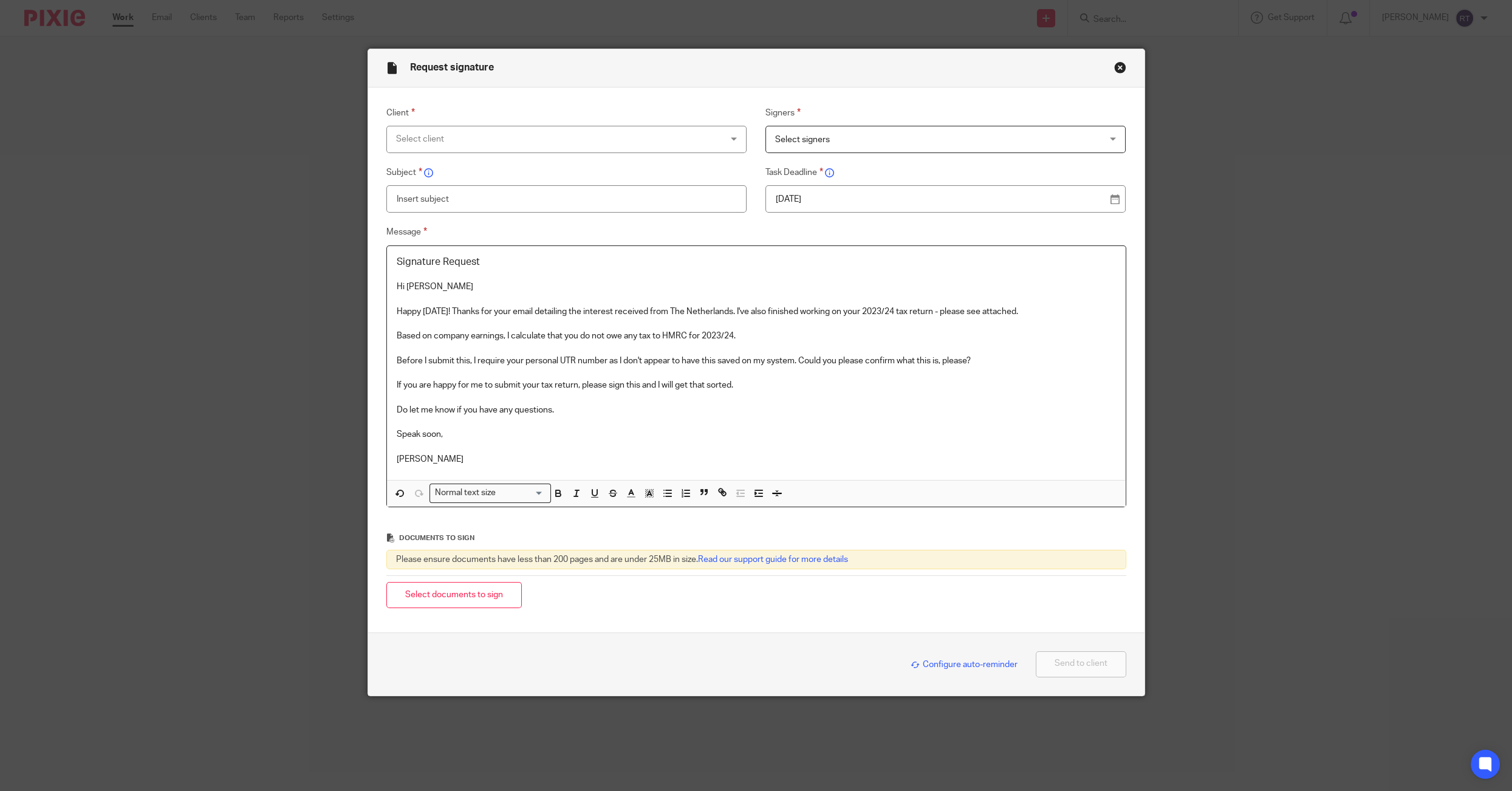
click at [761, 317] on p "Happy [DATE]! Thanks for your email detailing the interest received from The Ne…" at bounding box center [756, 312] width 719 height 12
click at [860, 311] on p "Happy [DATE]! Thanks for your email detailing the interest received from The Ne…" at bounding box center [756, 312] width 719 height 12
click at [892, 313] on p "Happy [DATE]! Thanks for your email detailing the interest received from The Ne…" at bounding box center [756, 312] width 719 height 12
click at [1041, 320] on p at bounding box center [756, 324] width 719 height 12
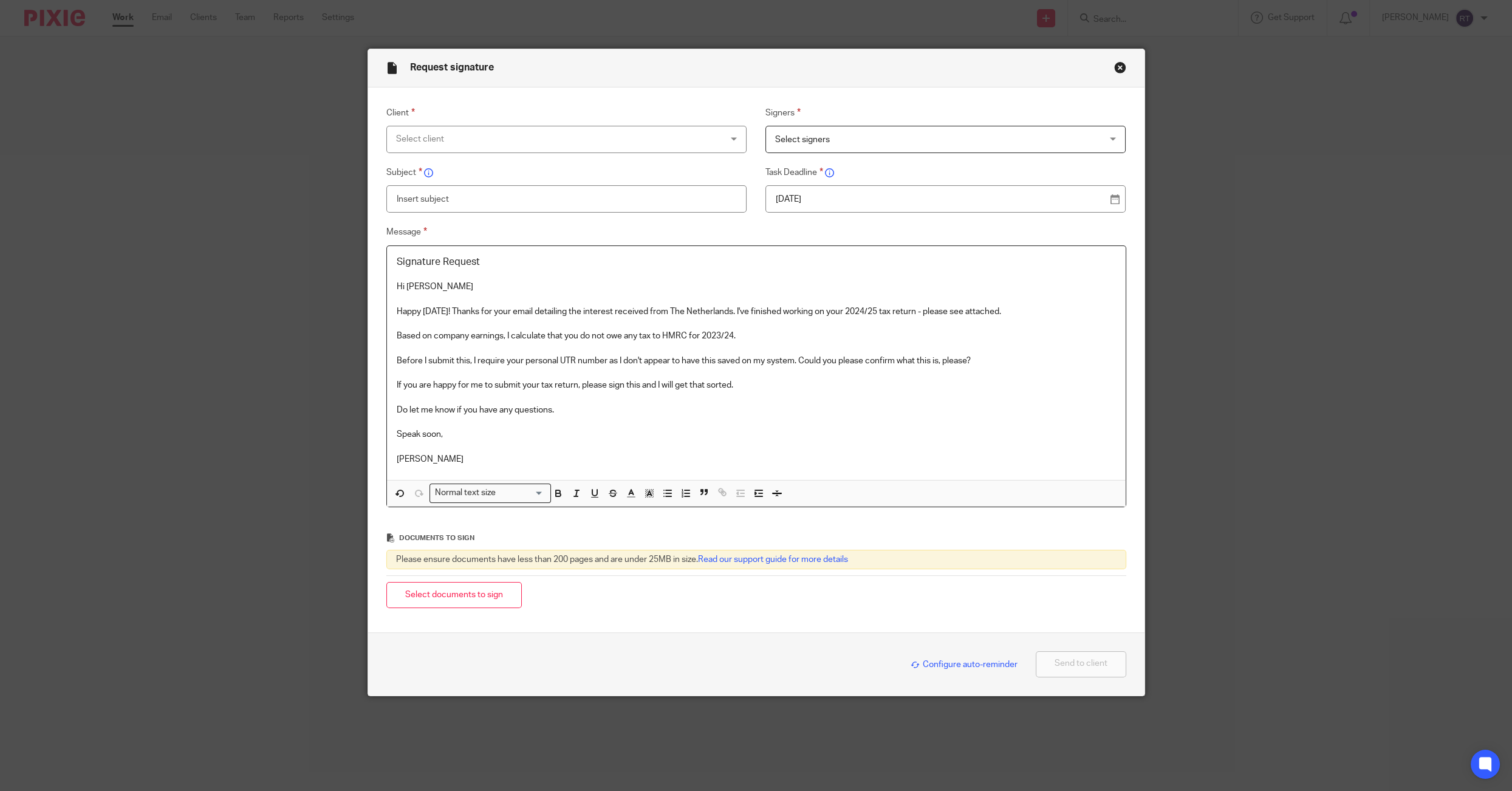
click at [1036, 309] on p "Happy [DATE]! Thanks for your email detailing the interest received from The Ne…" at bounding box center [756, 312] width 719 height 12
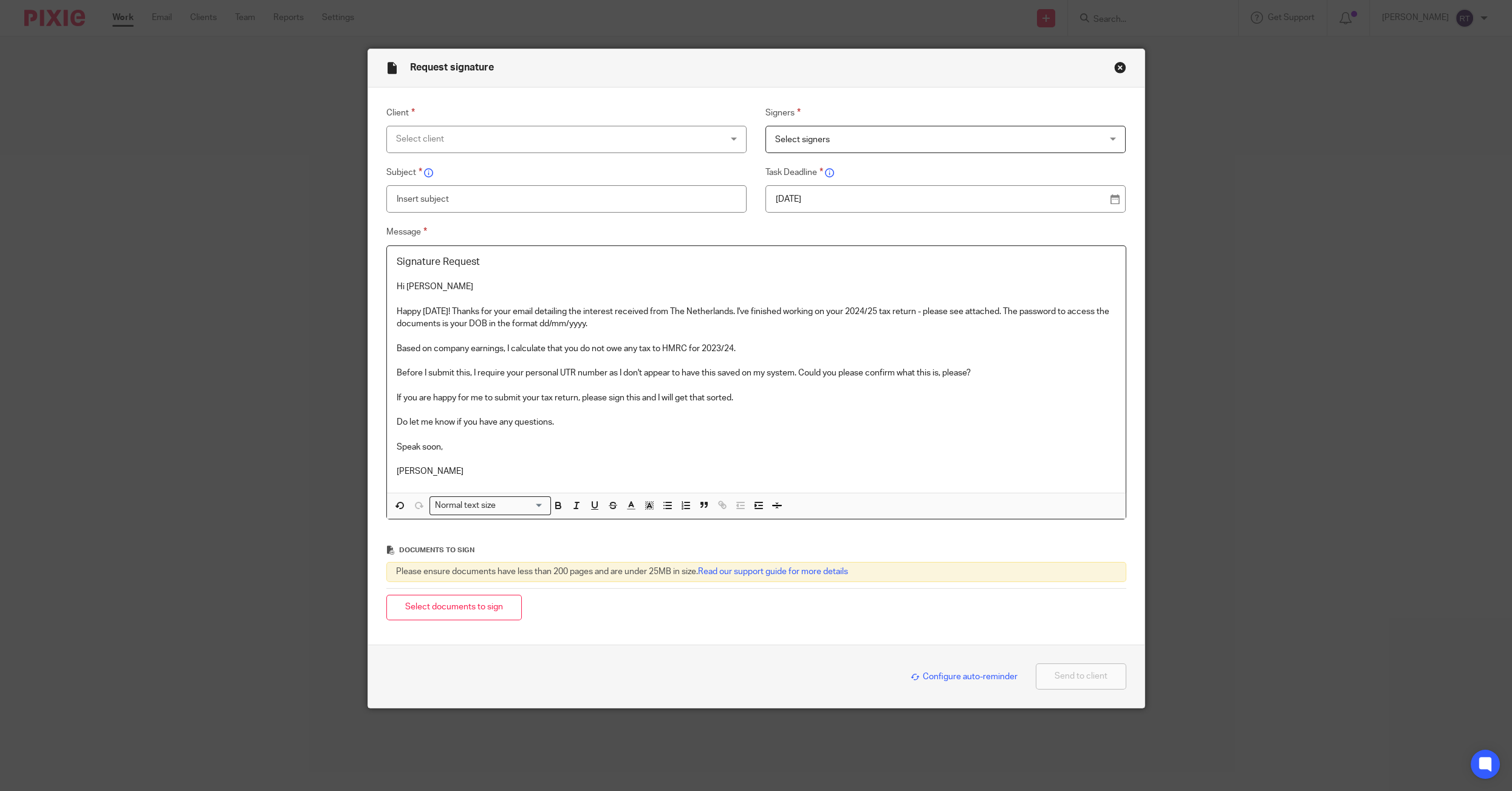
click at [729, 347] on p "Based on company earnings, I calculate that you do not owe any tax to HMRC for …" at bounding box center [756, 349] width 719 height 12
click at [788, 352] on p "Based on company earnings, I calculate that you do not owe any tax to HMRC for …" at bounding box center [756, 349] width 719 height 12
click at [445, 358] on p at bounding box center [756, 361] width 719 height 12
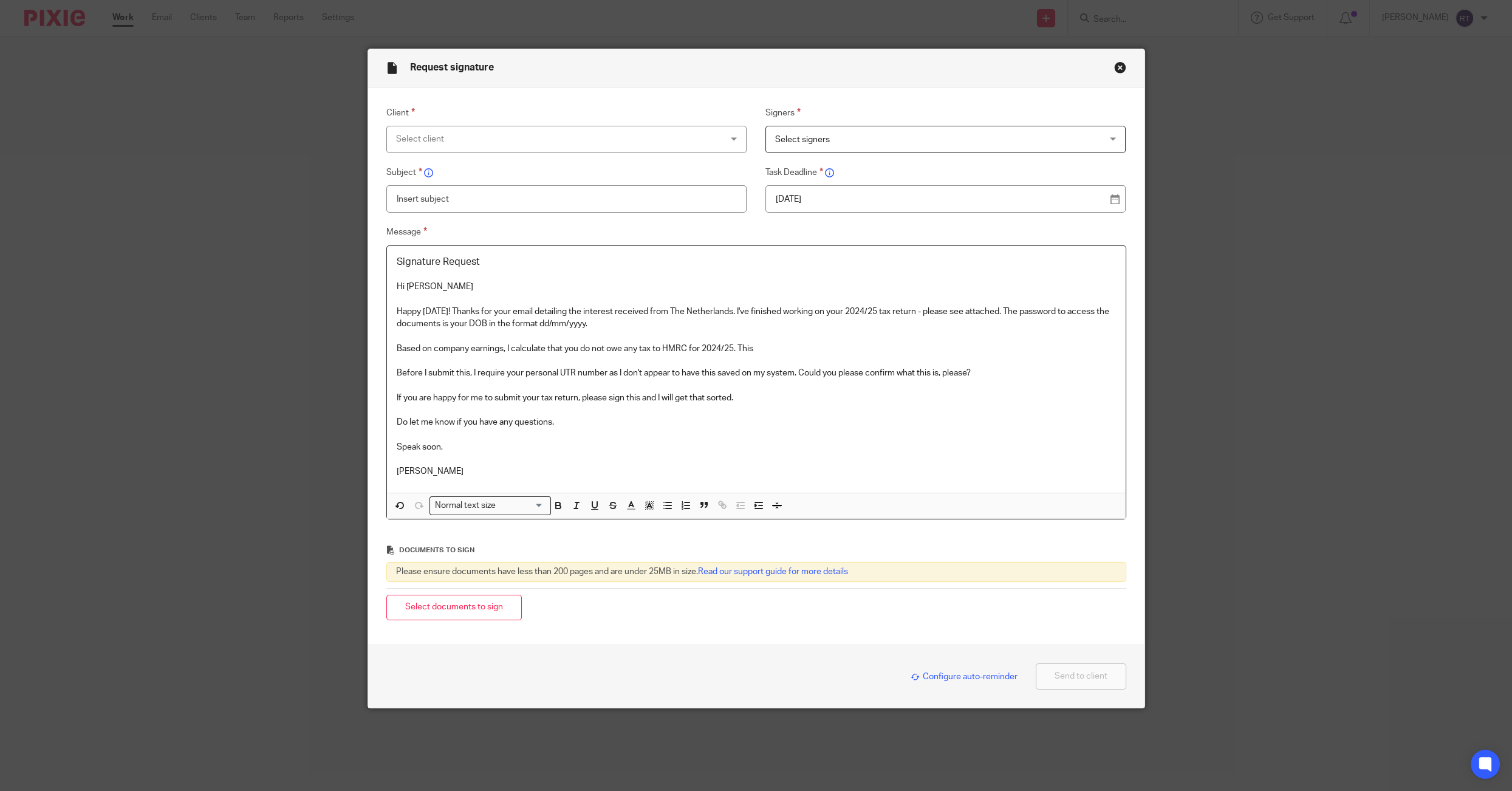
click at [445, 340] on p at bounding box center [756, 336] width 719 height 12
click at [445, 345] on p "Based on company earnings, I calculate that you do not owe any tax to HMRC for …" at bounding box center [756, 349] width 719 height 12
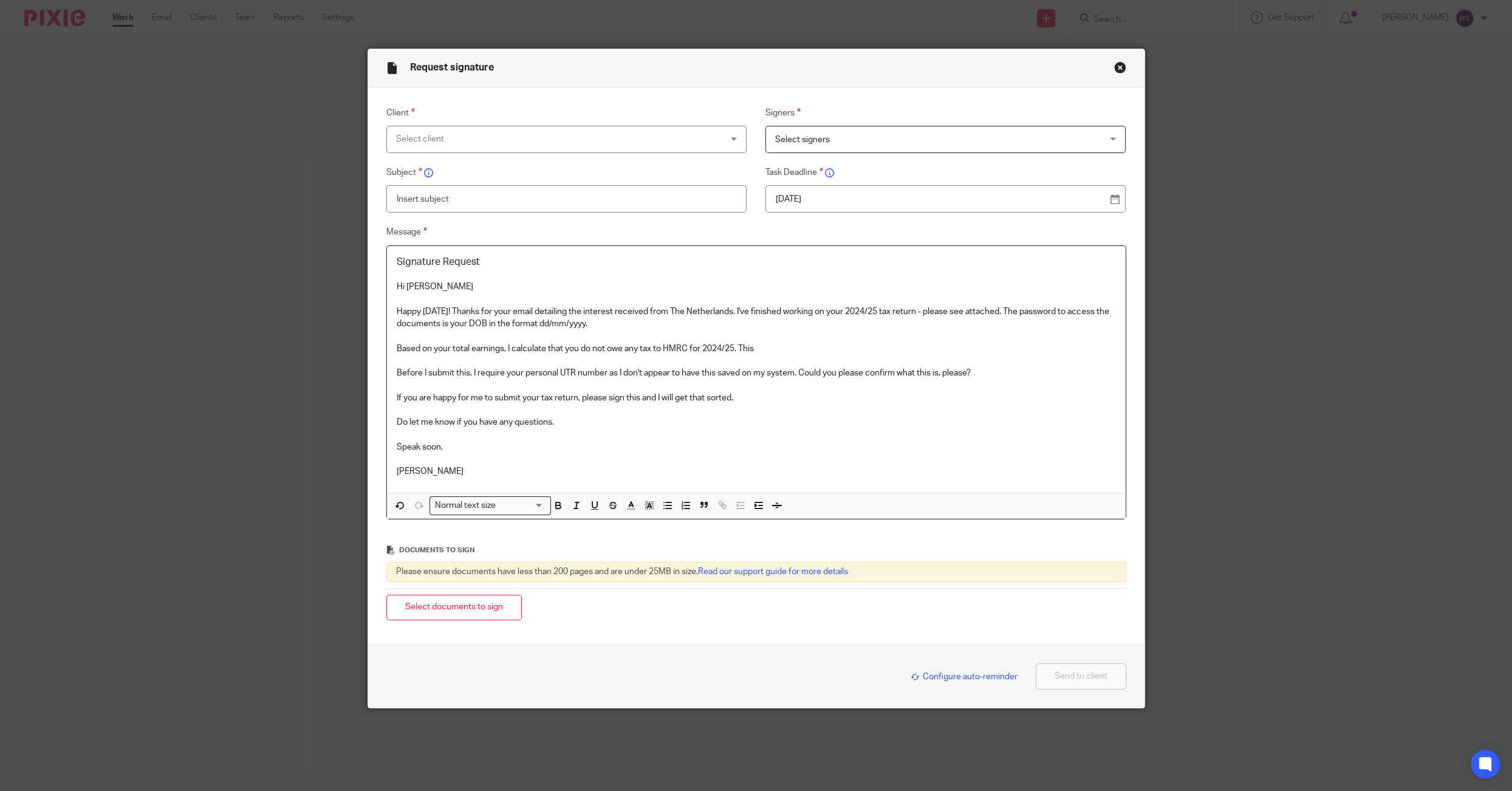
click at [776, 354] on p "Based on your total earnings, I calculate that you do not owe any tax to HMRC f…" at bounding box center [756, 349] width 719 height 12
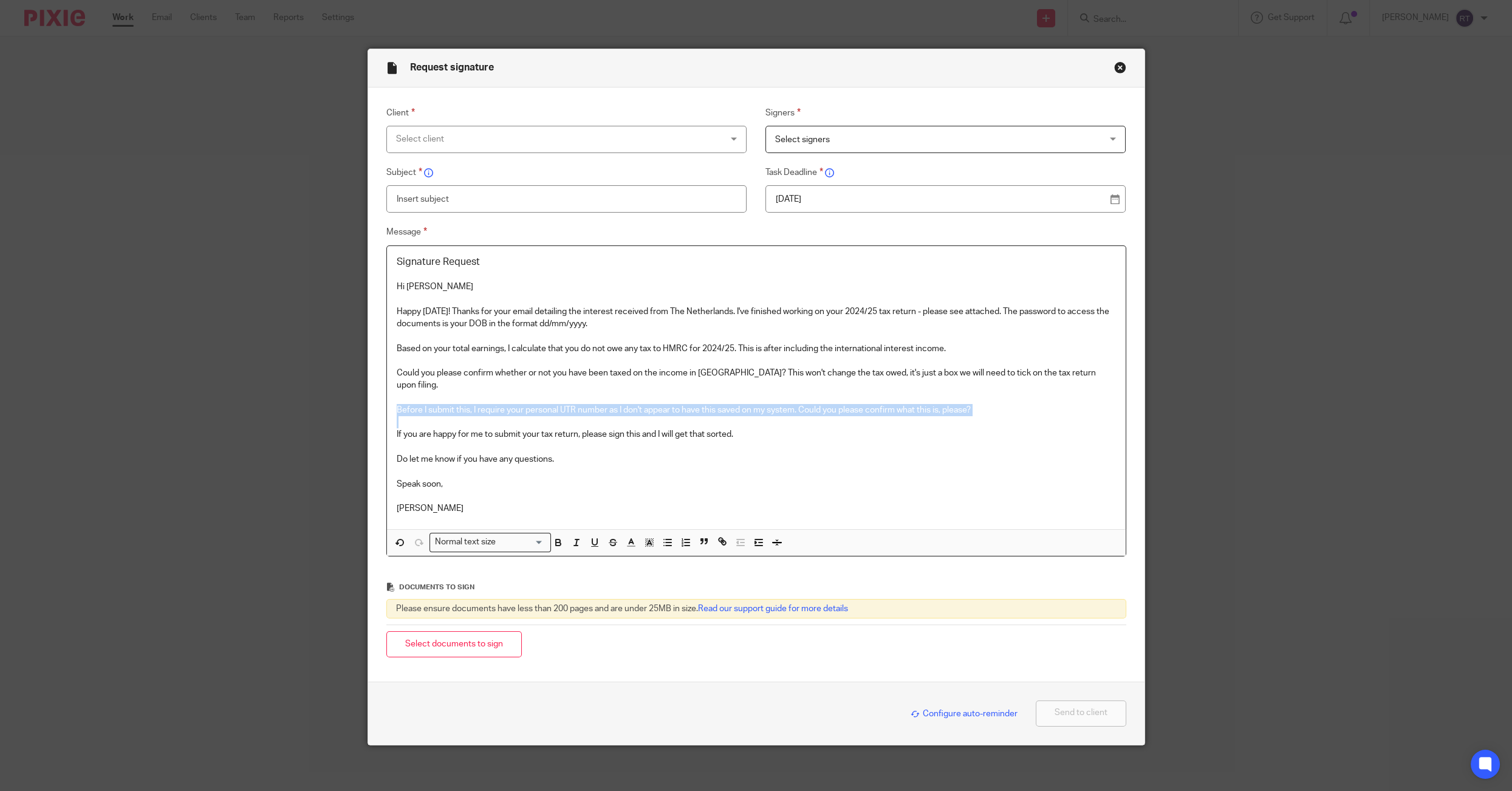
drag, startPoint x: 1020, startPoint y: 421, endPoint x: 349, endPoint y: 406, distance: 671.2
click at [349, 406] on div "Request signature Client Select client Agate Maluhina Alexandra Fearon Alex Cri…" at bounding box center [756, 395] width 1512 height 791
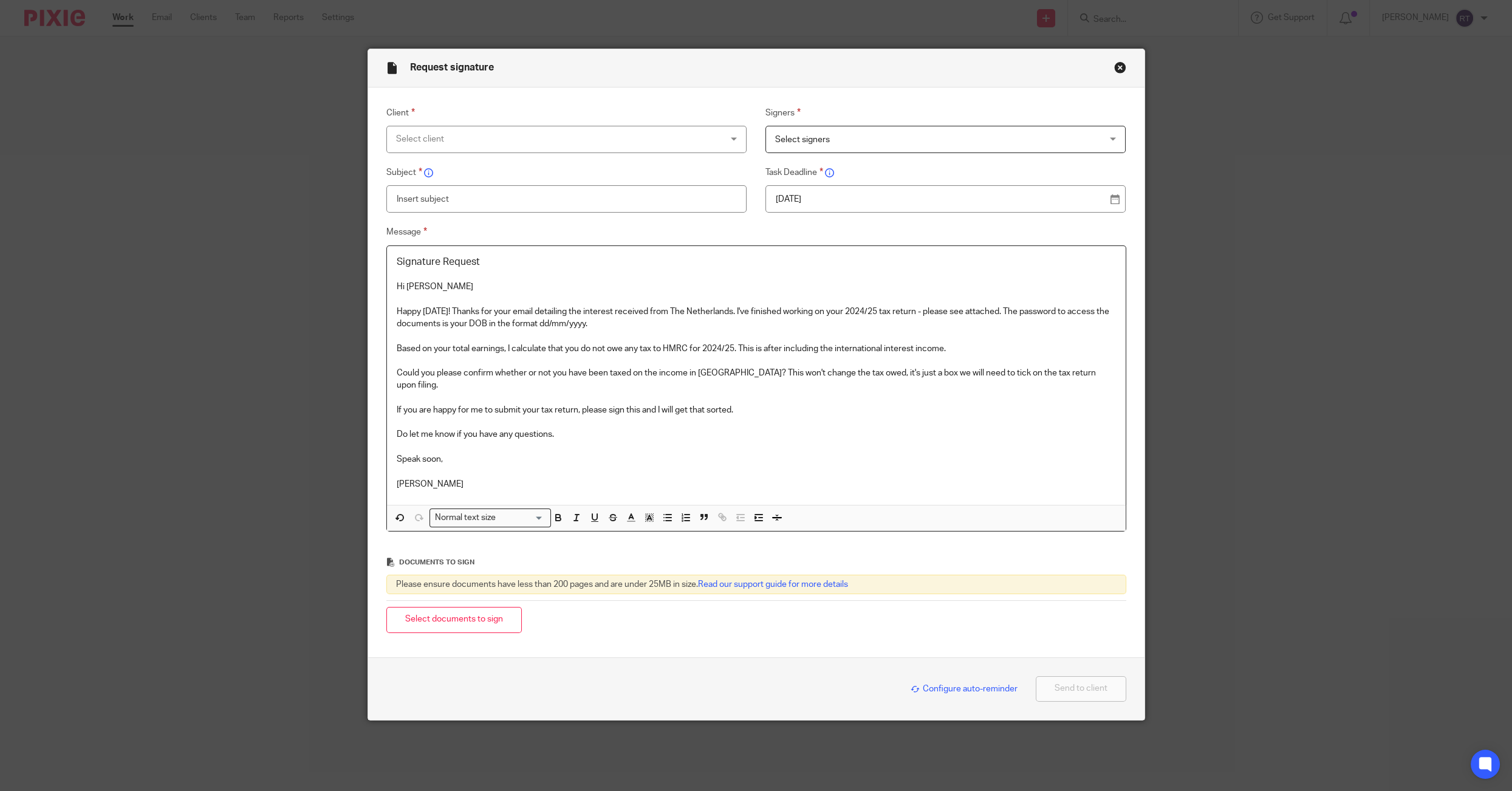
click at [595, 439] on p "Do let me know if you have any questions." at bounding box center [756, 435] width 719 height 12
click at [507, 472] on p "Rubie" at bounding box center [756, 478] width 719 height 25
click at [502, 487] on p "Rubie" at bounding box center [756, 478] width 719 height 25
click at [512, 126] on div "Select client" at bounding box center [536, 139] width 280 height 26
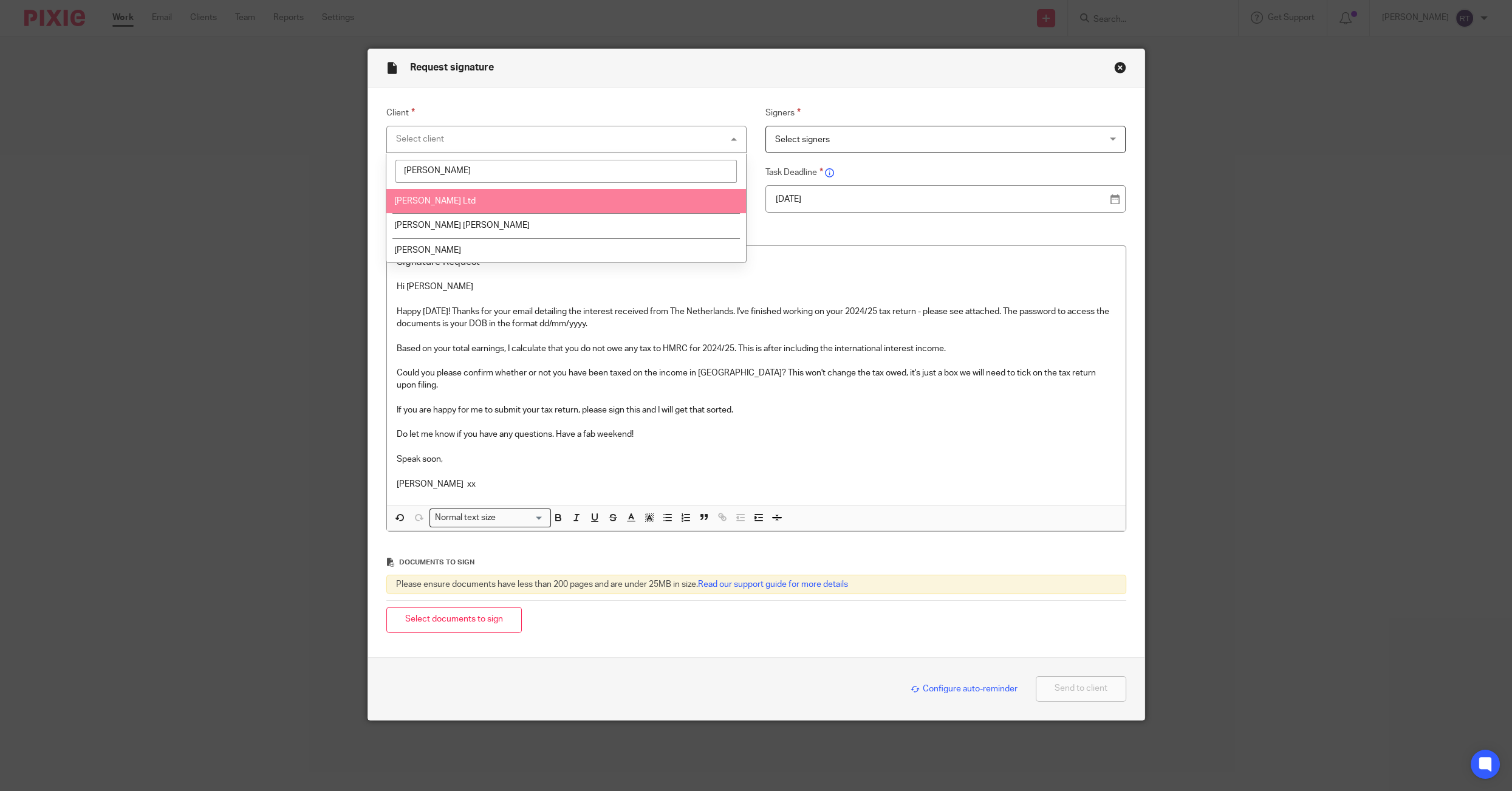
type input "laura"
click at [498, 196] on li "[PERSON_NAME] Ltd" at bounding box center [566, 201] width 360 height 25
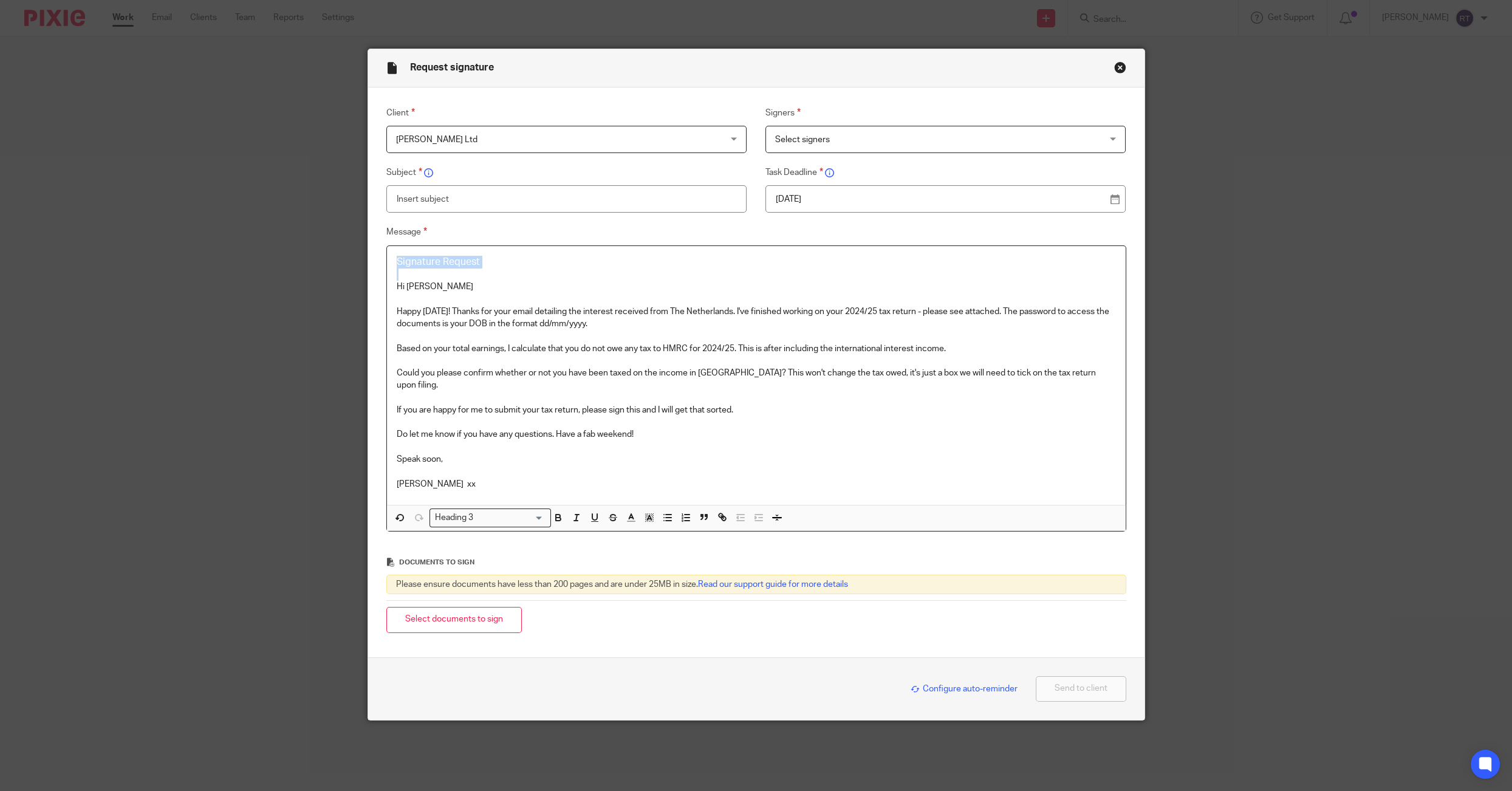
drag, startPoint x: 398, startPoint y: 283, endPoint x: 395, endPoint y: 260, distance: 23.2
click at [395, 260] on div "Signature Request Hi Laura Happy Friday! Thanks for your email detailing the in…" at bounding box center [756, 375] width 738 height 259
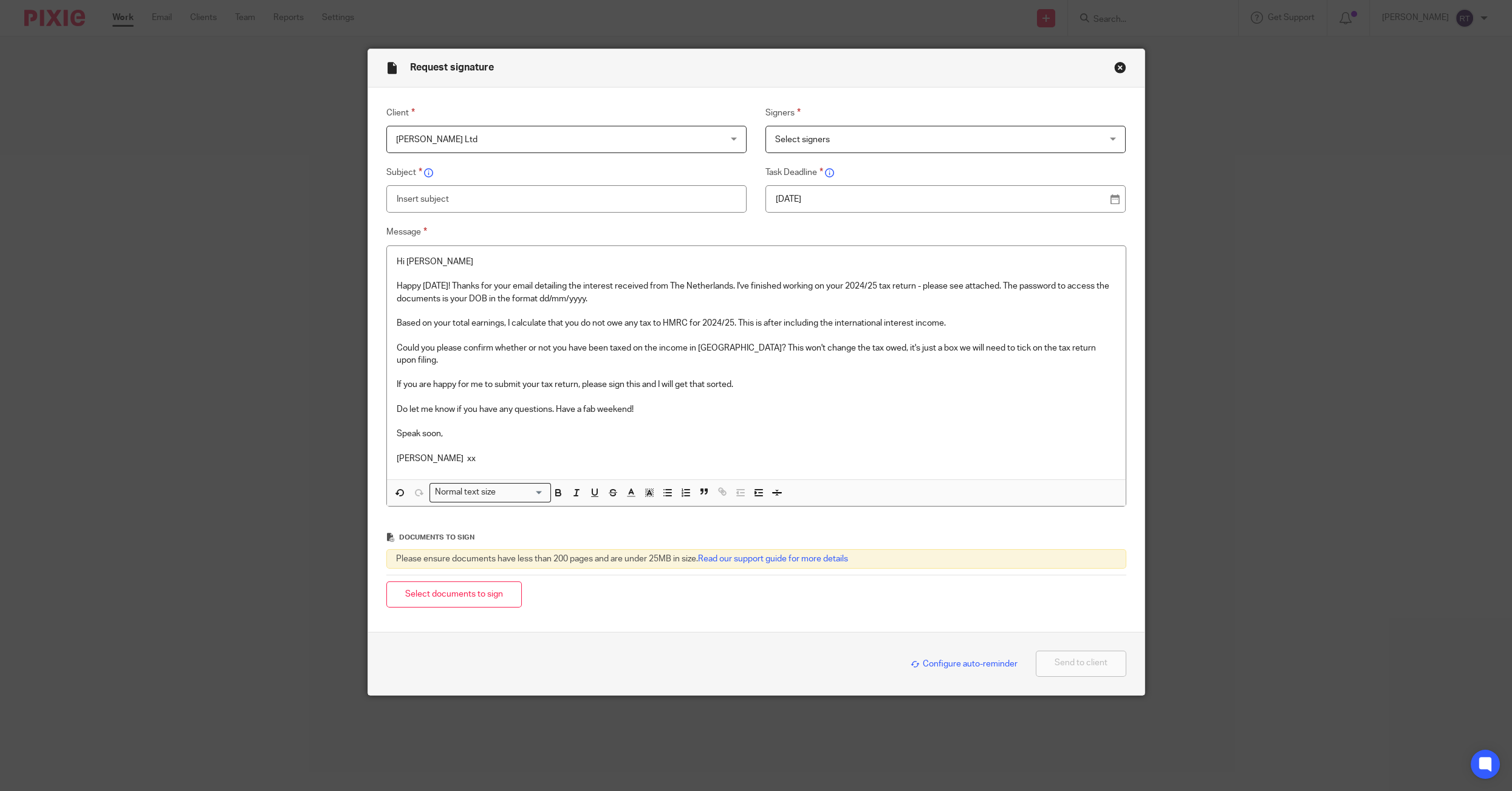
click at [466, 205] on input "text" at bounding box center [566, 198] width 360 height 27
type input "2024/25 self assessment"
click at [835, 139] on span "Select signers" at bounding box center [915, 139] width 280 height 26
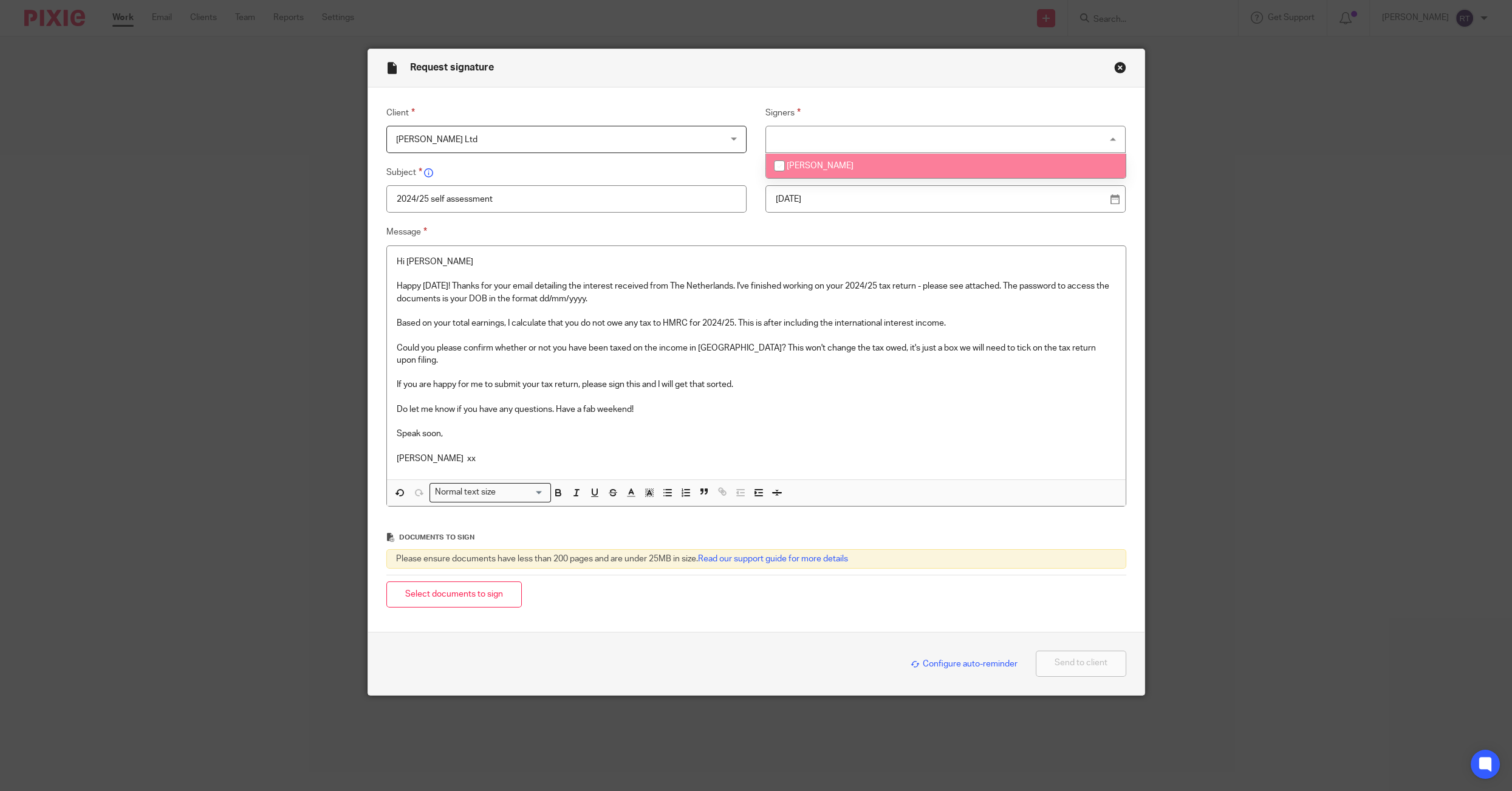
click at [835, 171] on li "[PERSON_NAME]" at bounding box center [946, 166] width 360 height 25
checkbox input "true"
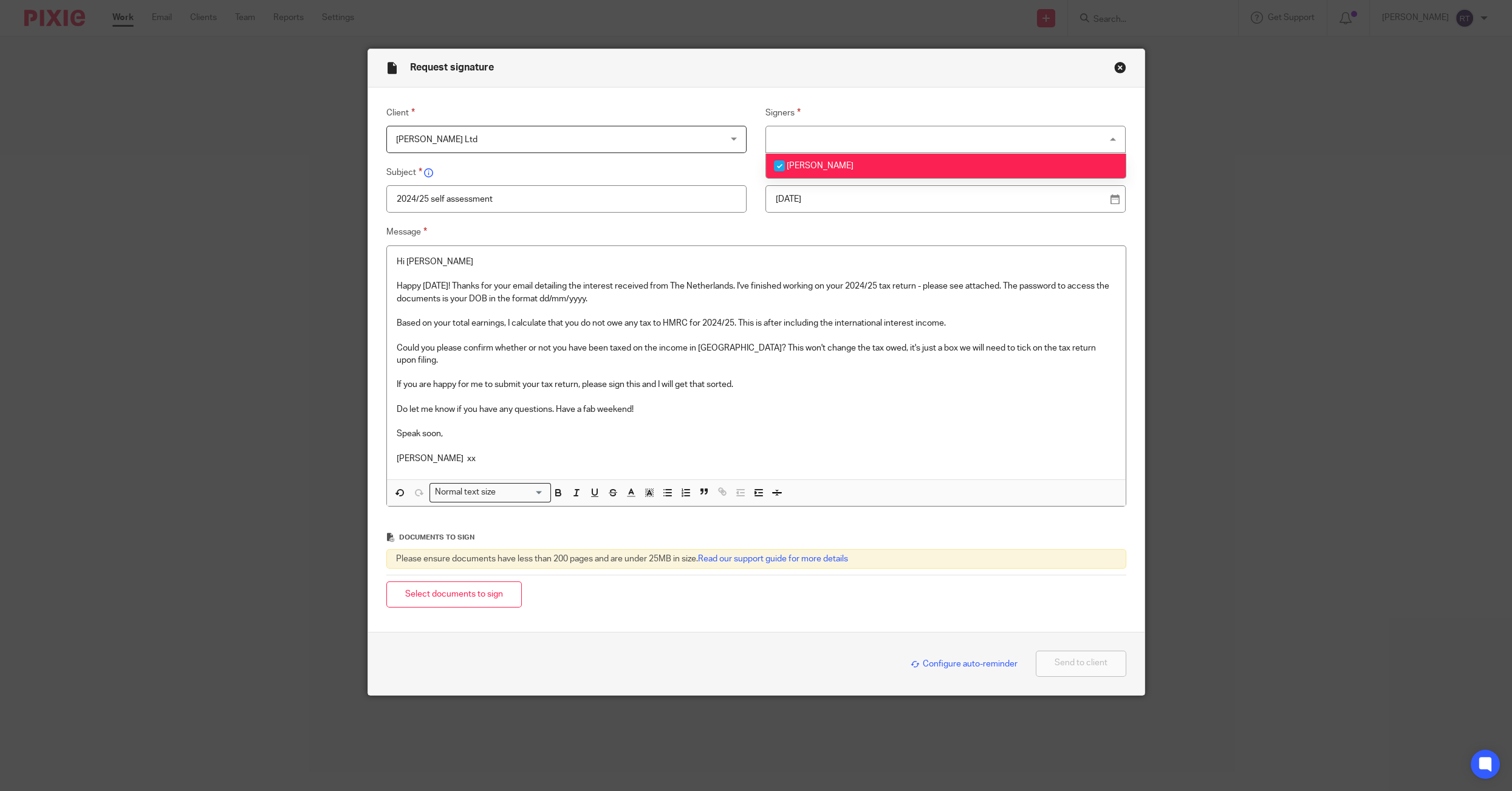
click at [826, 205] on p "[DATE]" at bounding box center [941, 200] width 330 height 12
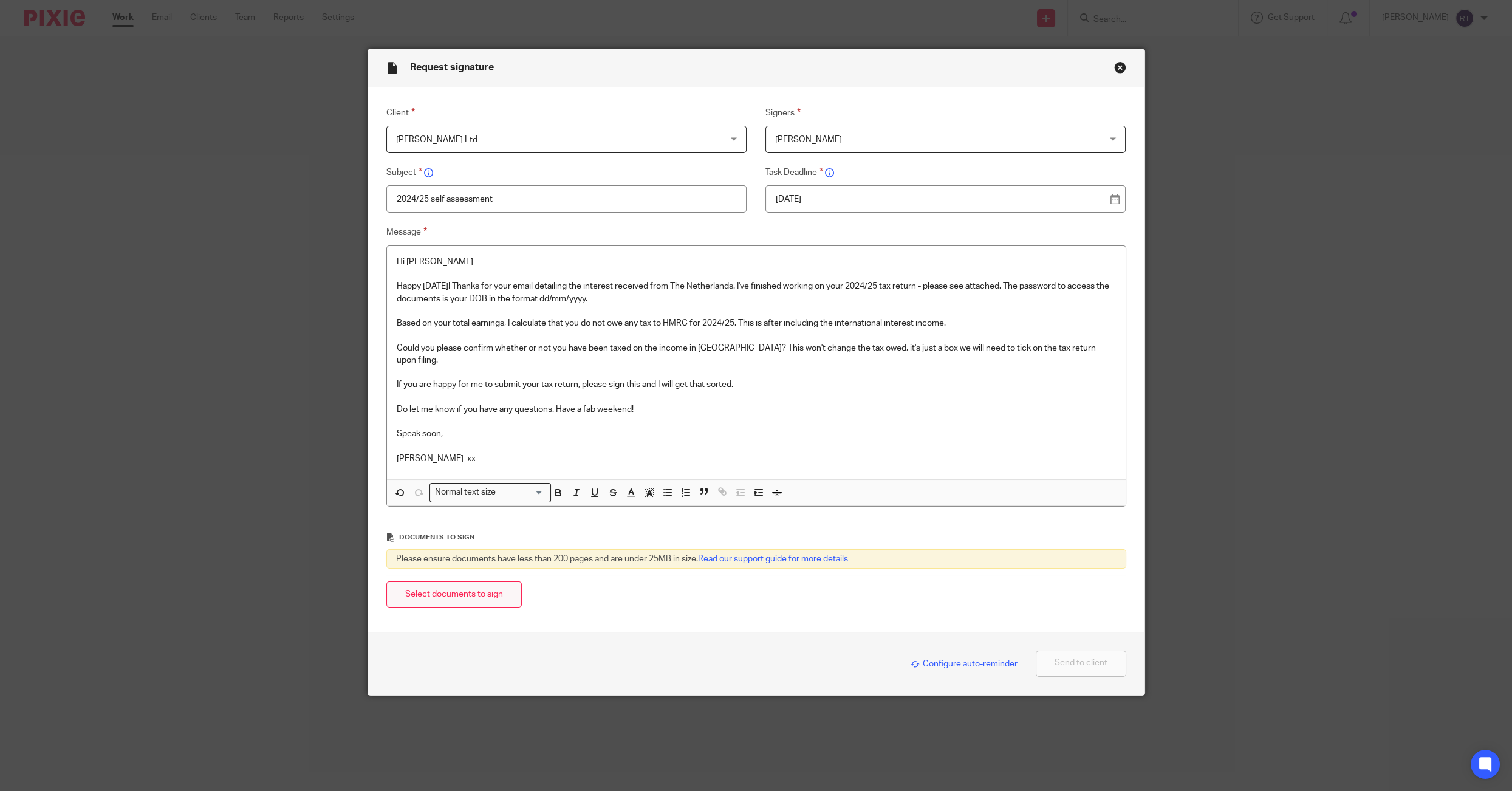
click at [414, 593] on button "Select documents to sign" at bounding box center [453, 594] width 135 height 26
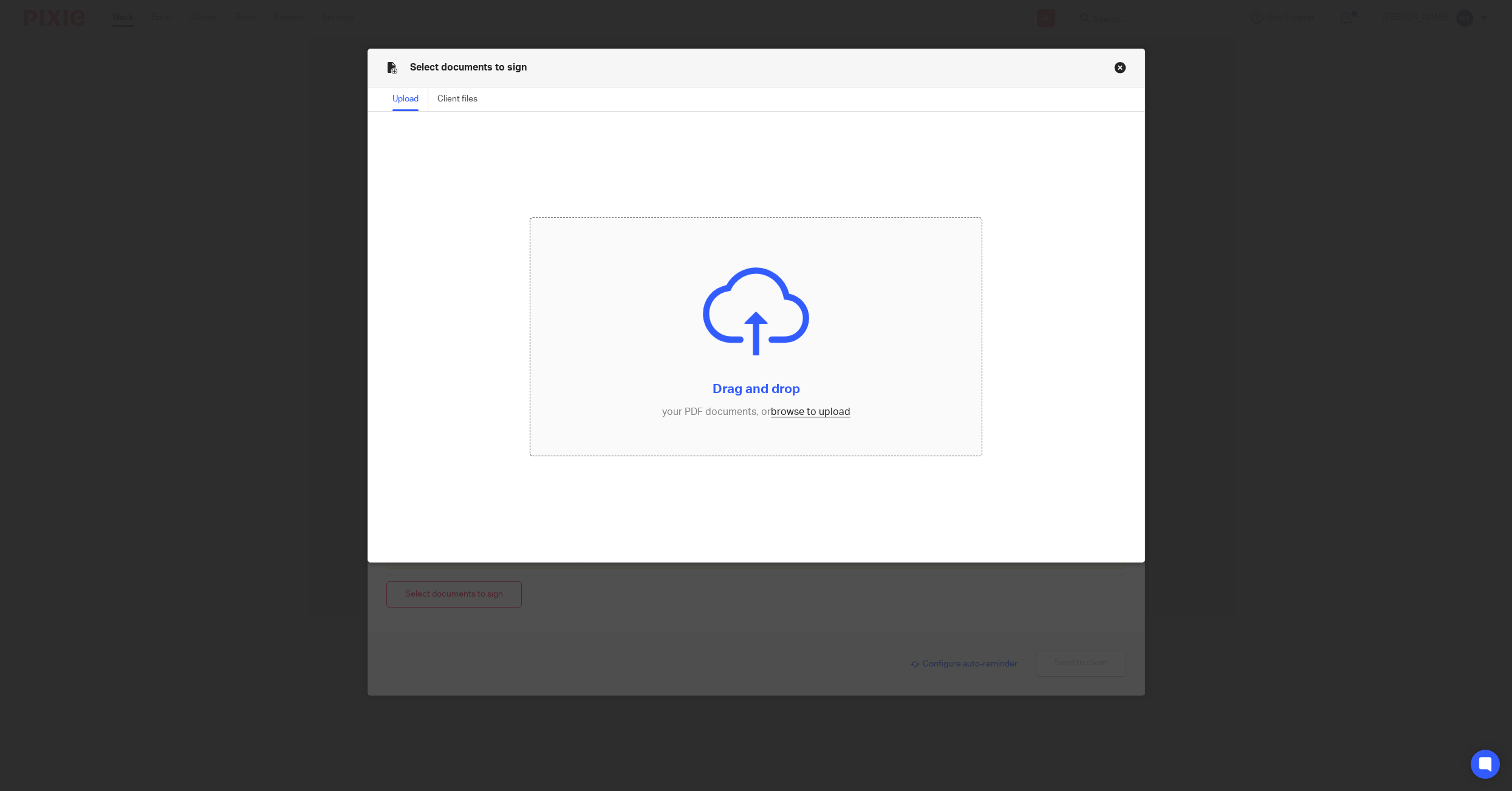
click at [809, 426] on input "file" at bounding box center [756, 337] width 452 height 237
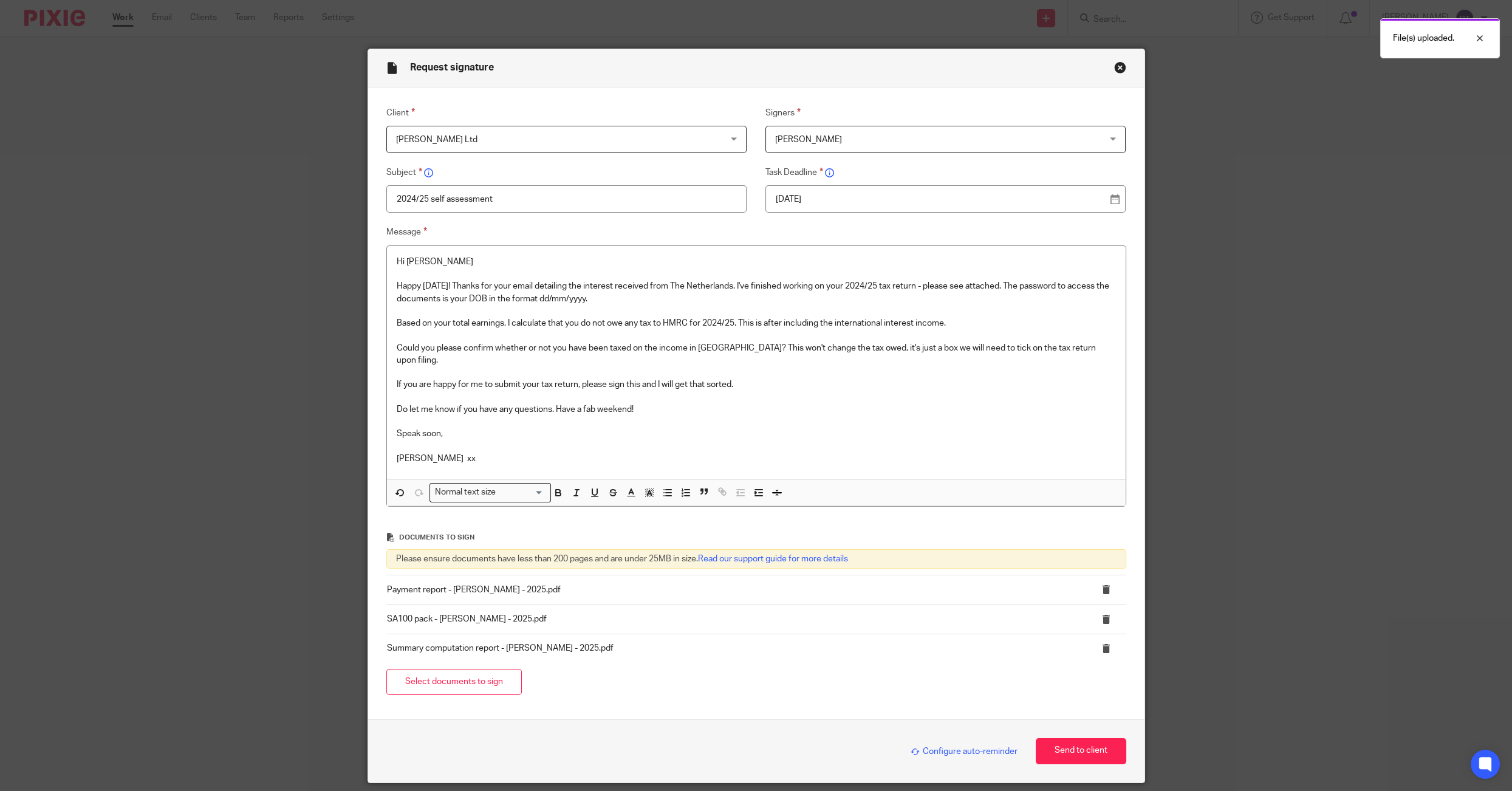
click at [971, 752] on span "Configure auto-reminder" at bounding box center [964, 751] width 107 height 8
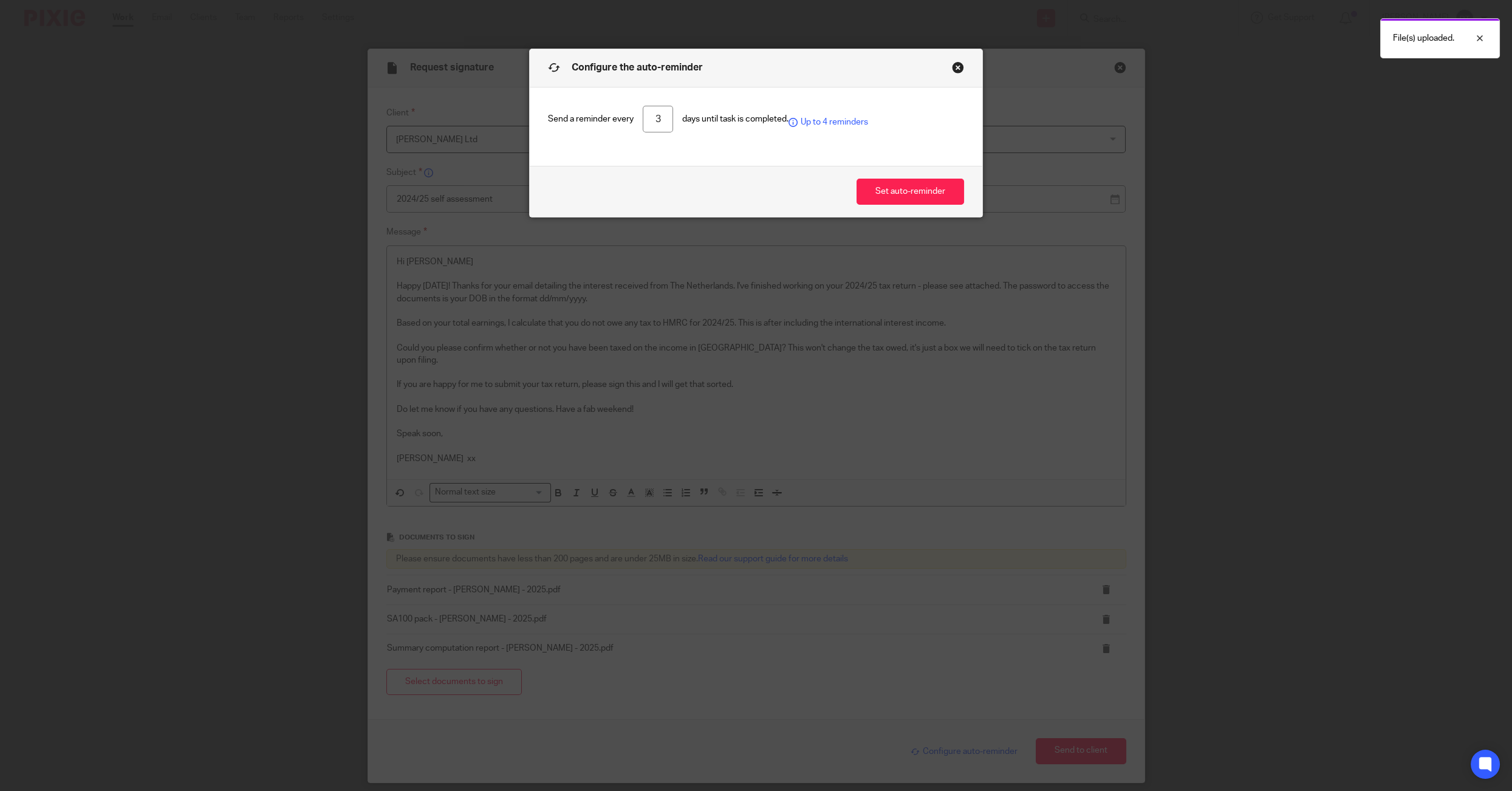
drag, startPoint x: 659, startPoint y: 127, endPoint x: 638, endPoint y: 116, distance: 23.7
click at [638, 116] on div "Send a reminder every 3 days until task is completed. Up to 4 reminders" at bounding box center [756, 119] width 416 height 27
type input "5"
click at [932, 191] on button "Set auto-reminder" at bounding box center [910, 192] width 107 height 26
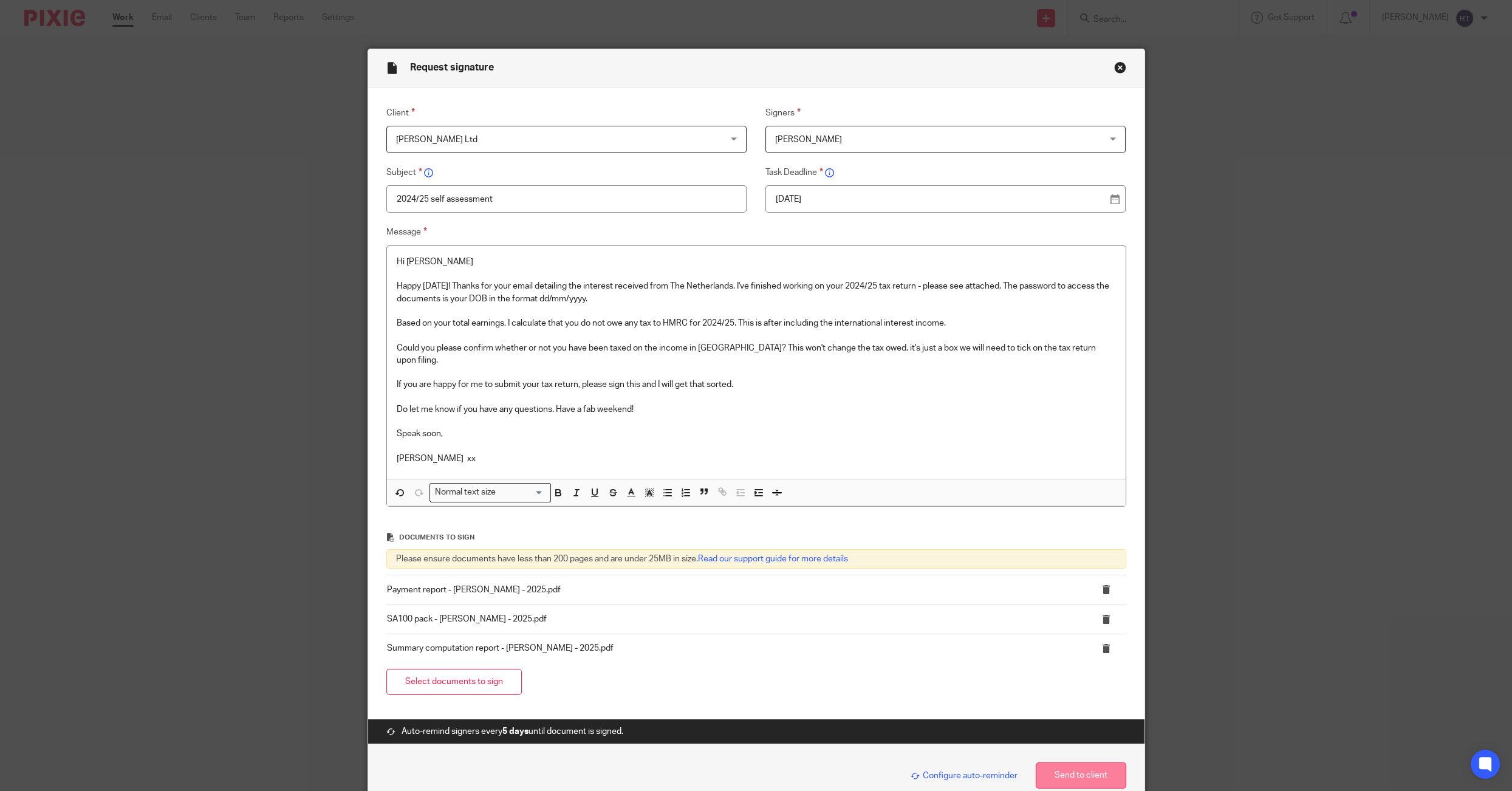
click at [1066, 769] on button "Send to client" at bounding box center [1081, 775] width 91 height 26
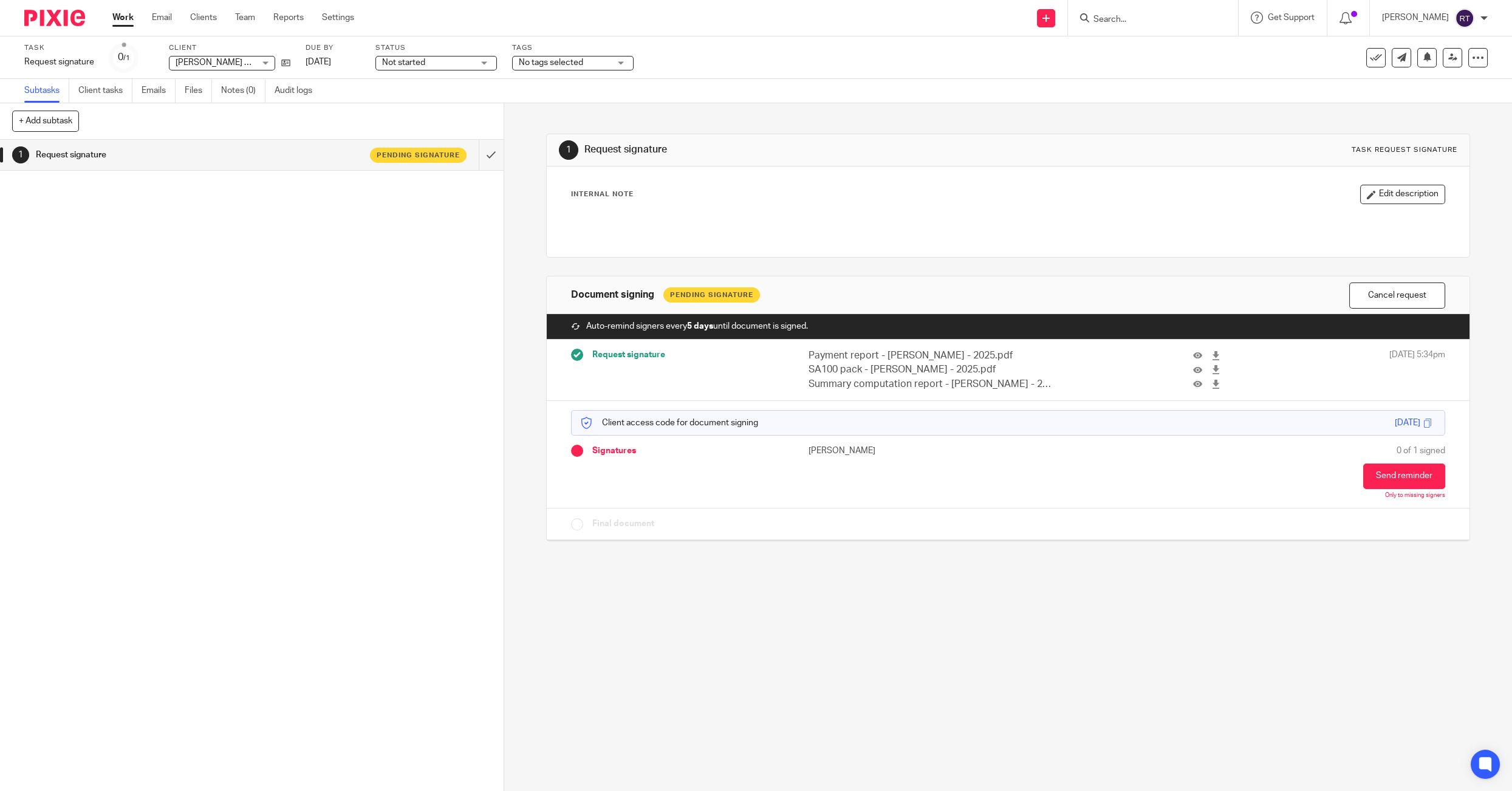
click at [543, 56] on span "No tags selected" at bounding box center [564, 62] width 91 height 12
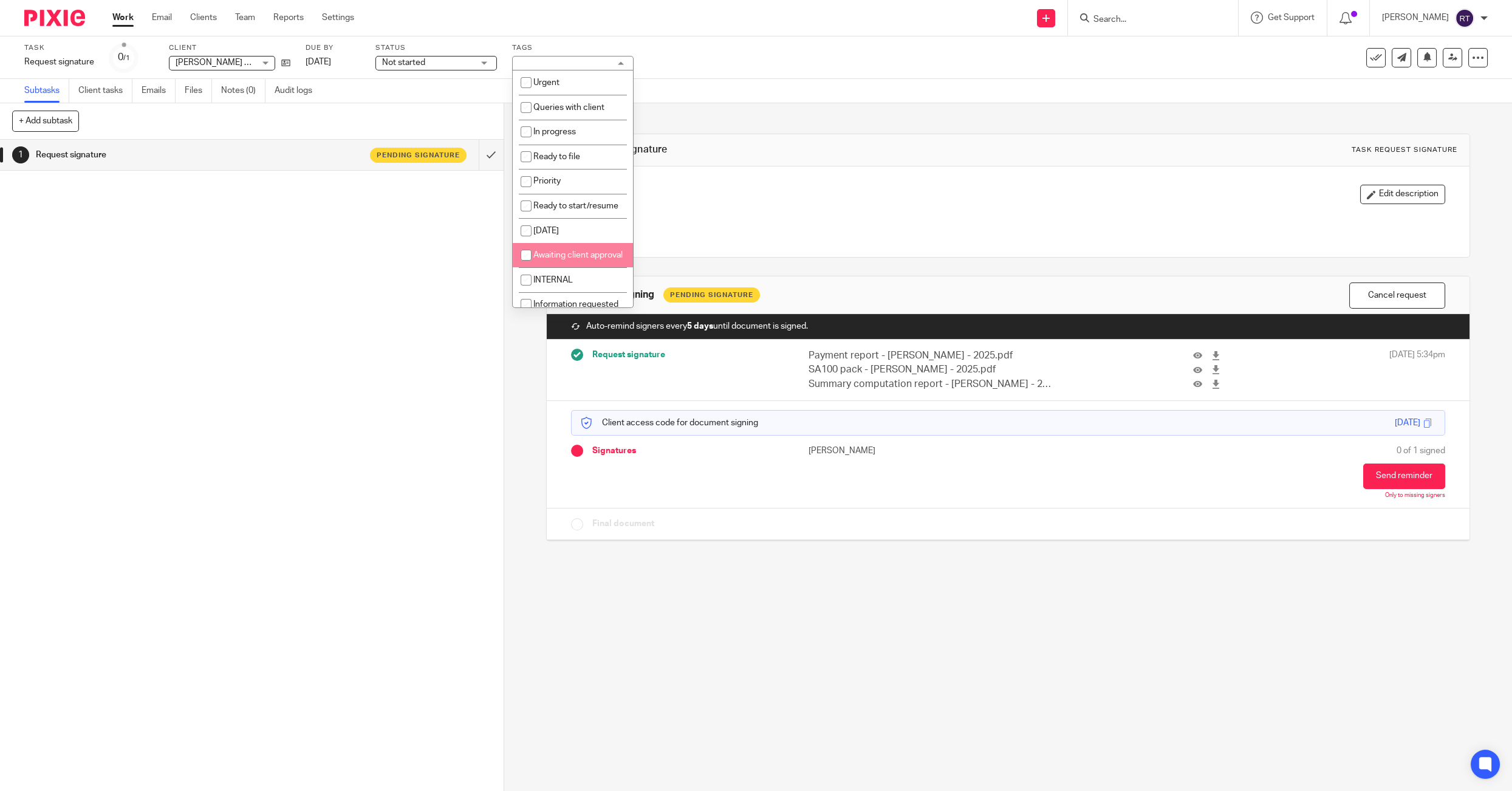
click at [556, 257] on span "Awaiting client approval" at bounding box center [577, 255] width 89 height 8
checkbox input "true"
click at [477, 64] on div "Not started Not started" at bounding box center [435, 63] width 121 height 15
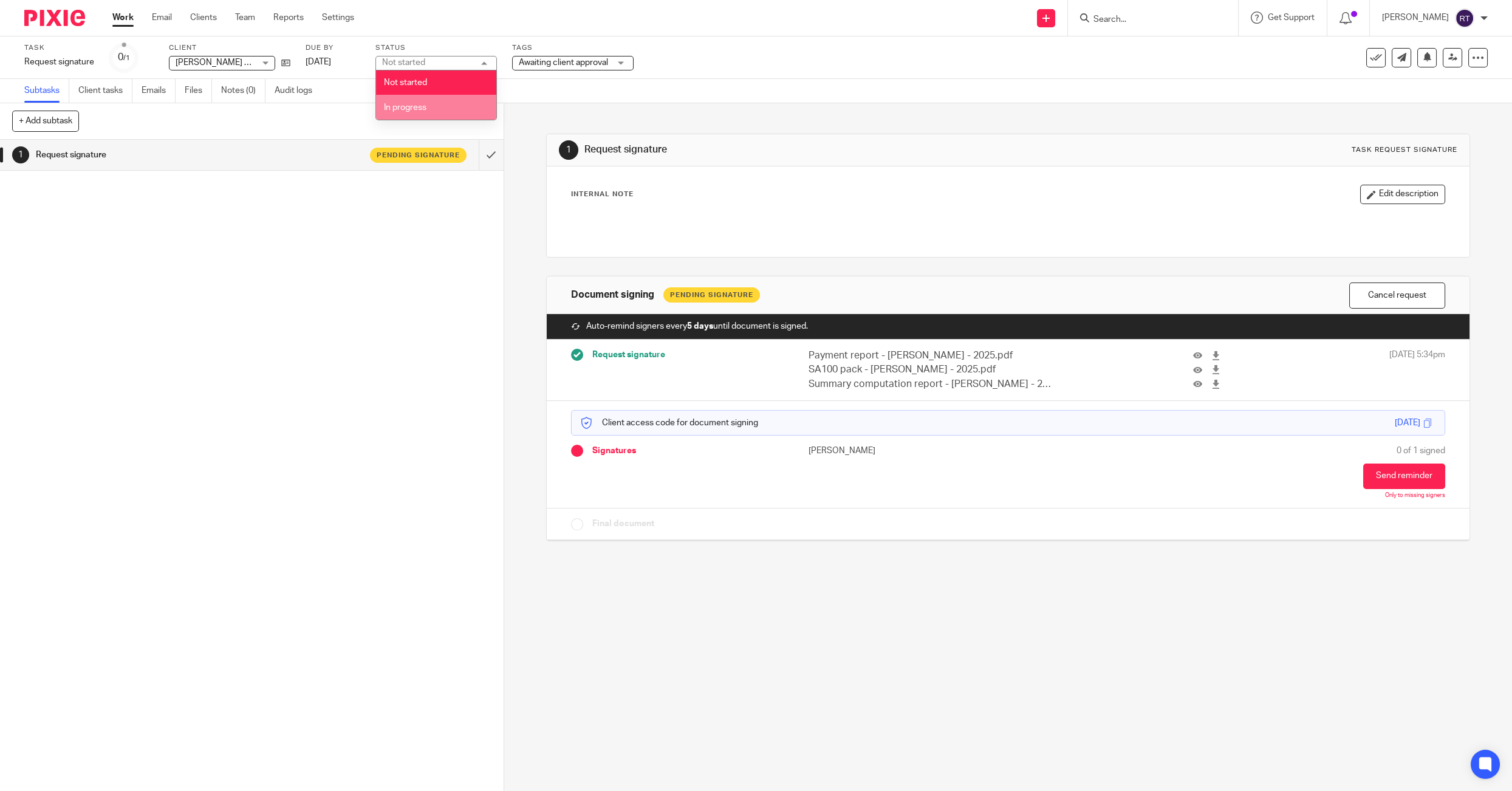
click at [469, 115] on li "In progress" at bounding box center [435, 107] width 120 height 25
click at [1450, 59] on icon at bounding box center [1452, 57] width 9 height 9
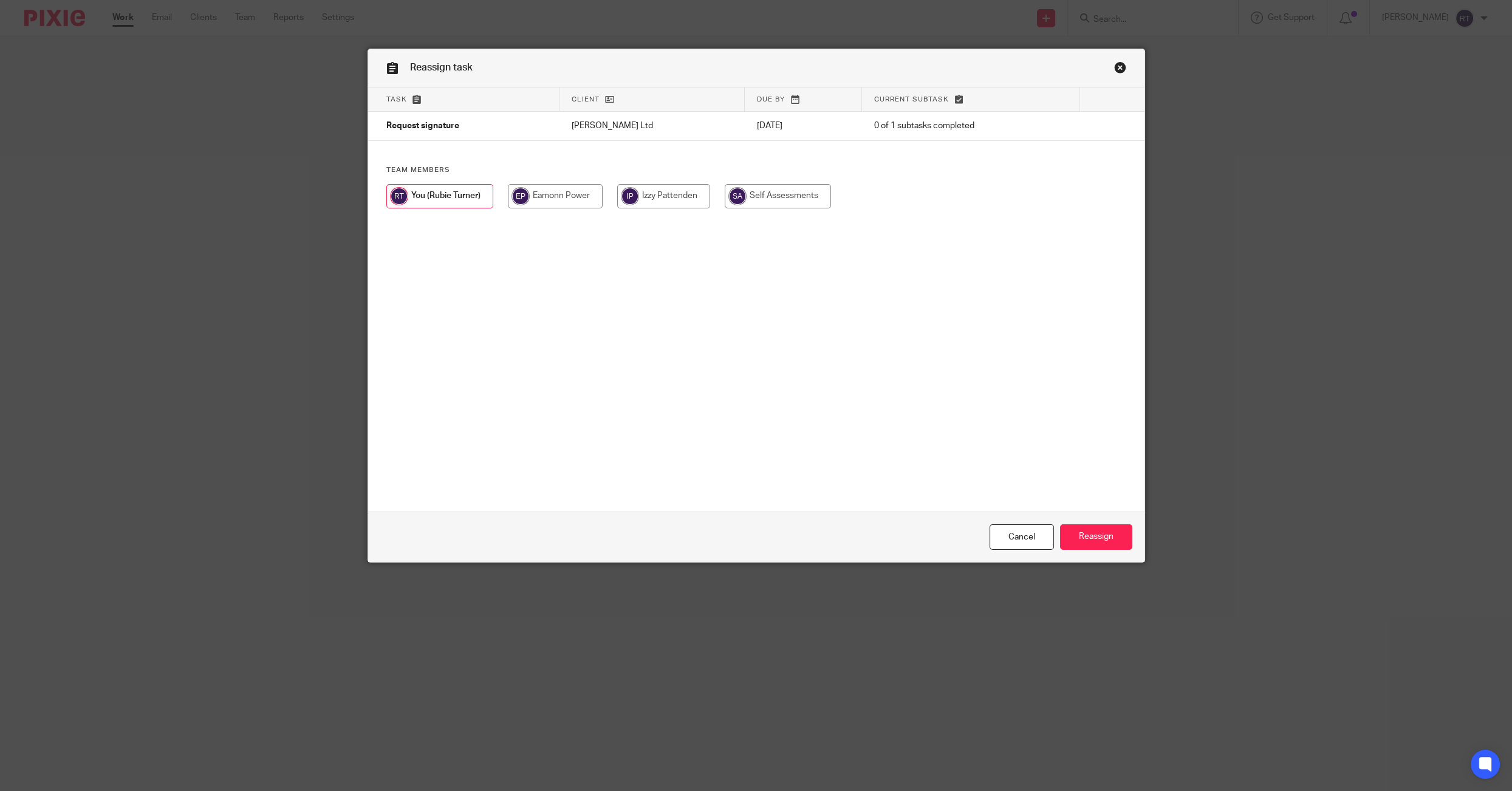
click at [751, 209] on div at bounding box center [756, 202] width 740 height 37
click at [755, 208] on input "radio" at bounding box center [777, 195] width 106 height 24
radio input "true"
click at [1092, 556] on div "Cancel Reassign" at bounding box center [756, 537] width 776 height 51
click at [1085, 544] on input "Reassign" at bounding box center [1096, 537] width 72 height 26
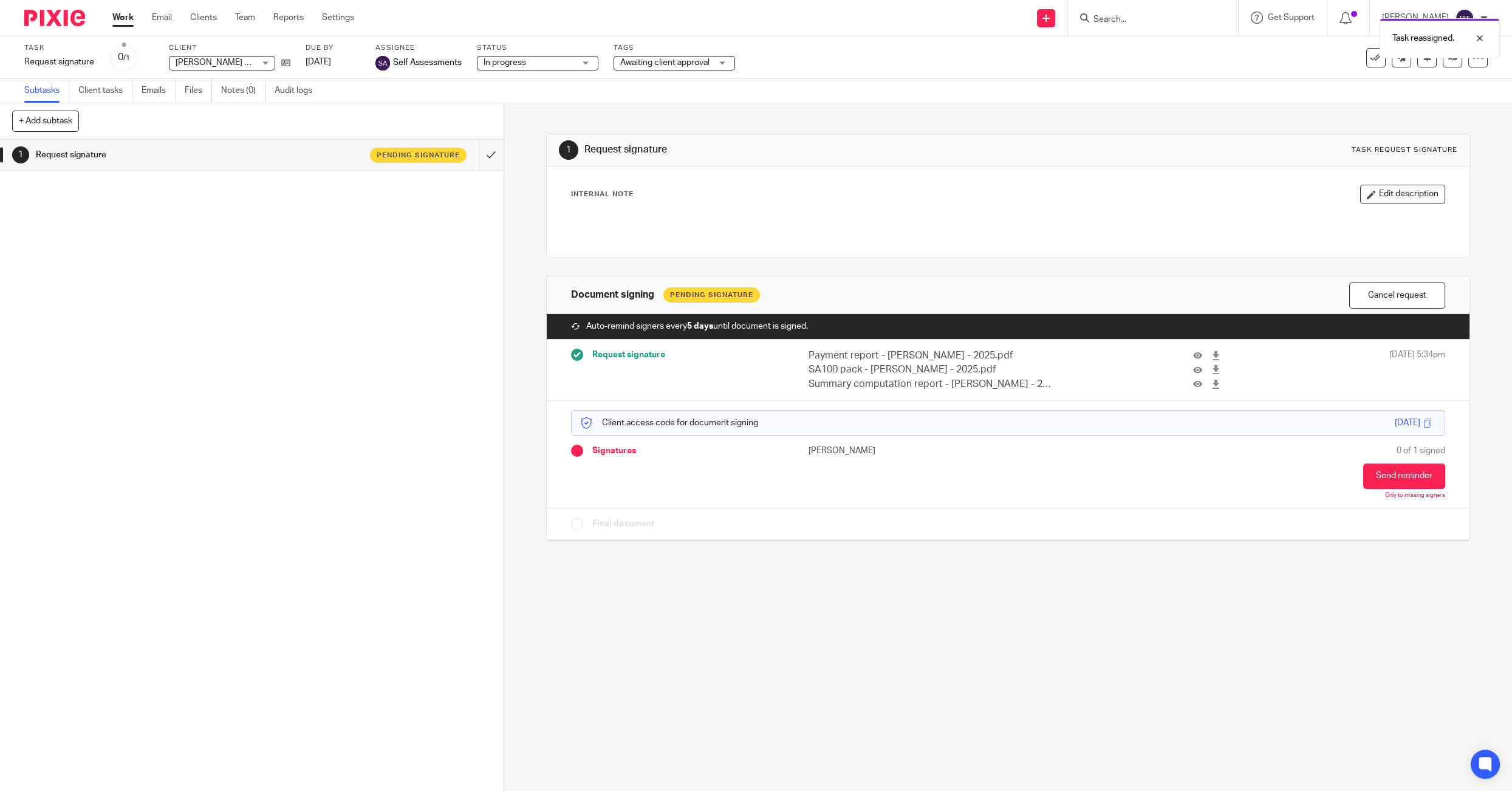
click at [283, 55] on div "Client [PERSON_NAME] Ltd [PERSON_NAME] Ltd No client selected Agate Maluhina [P…" at bounding box center [229, 58] width 121 height 29
click at [283, 57] on link at bounding box center [283, 62] width 15 height 12
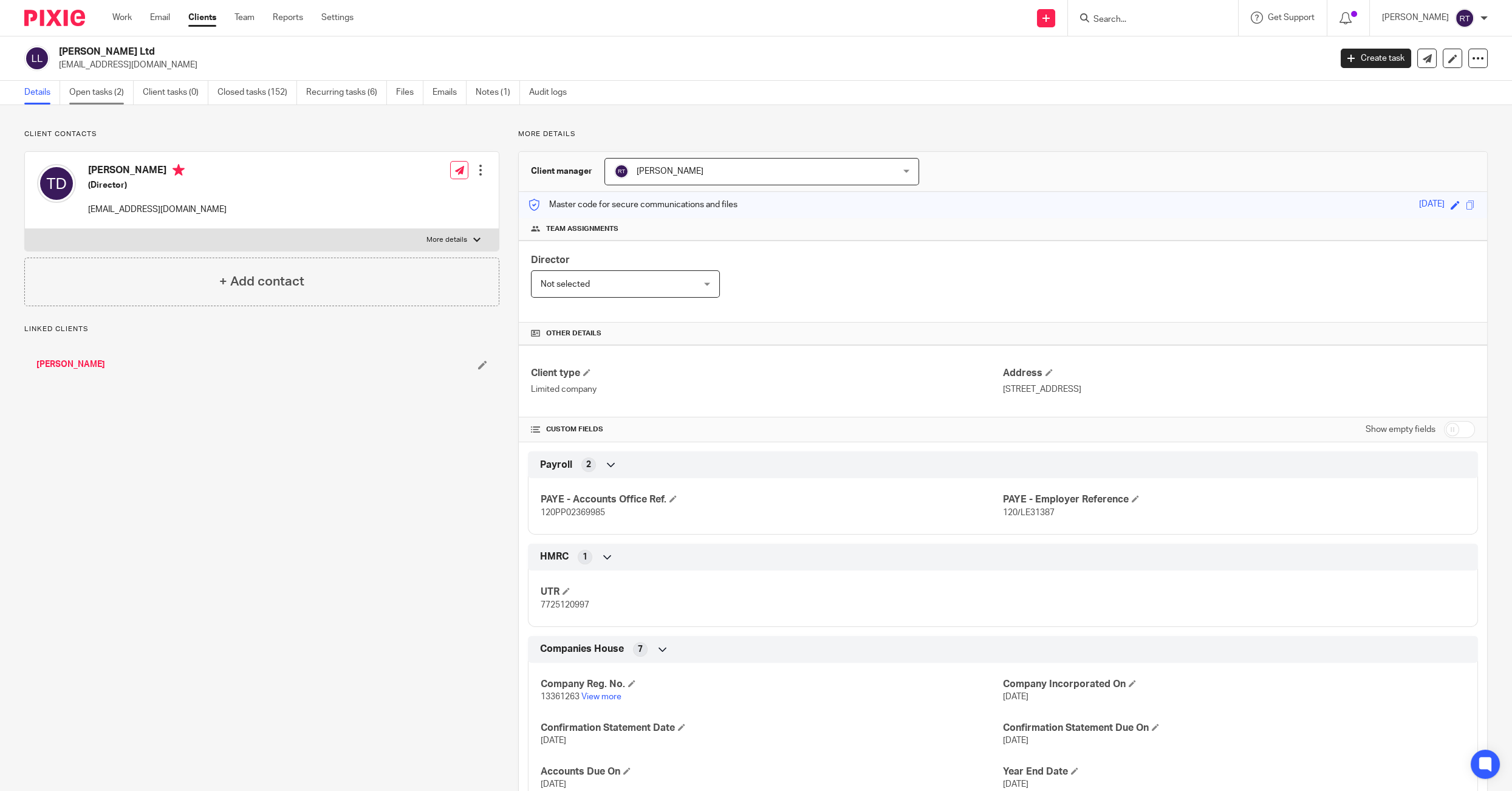
click at [110, 87] on link "Open tasks (2)" at bounding box center [101, 93] width 64 height 24
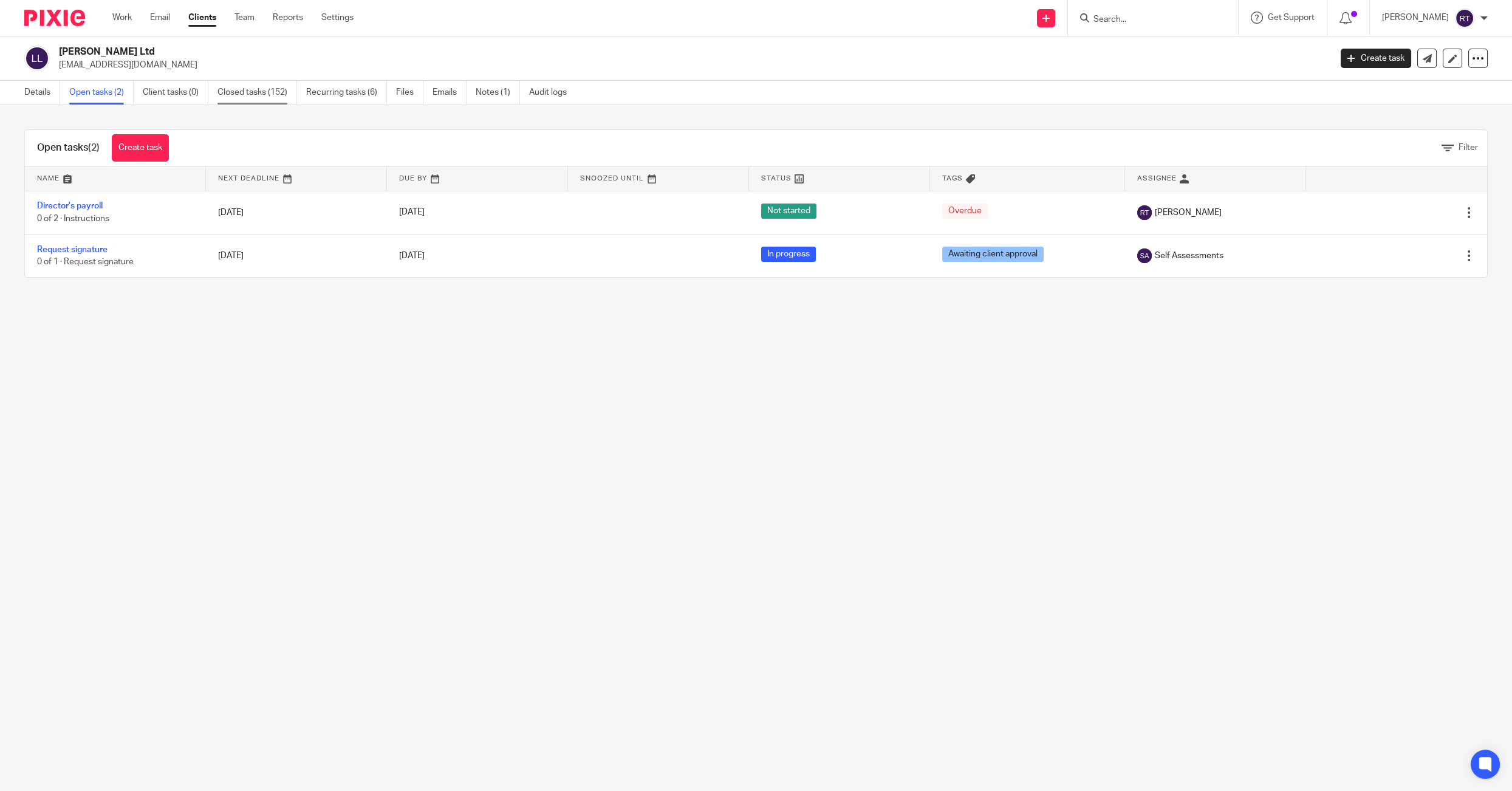
click at [286, 90] on link "Closed tasks (152)" at bounding box center [257, 93] width 80 height 24
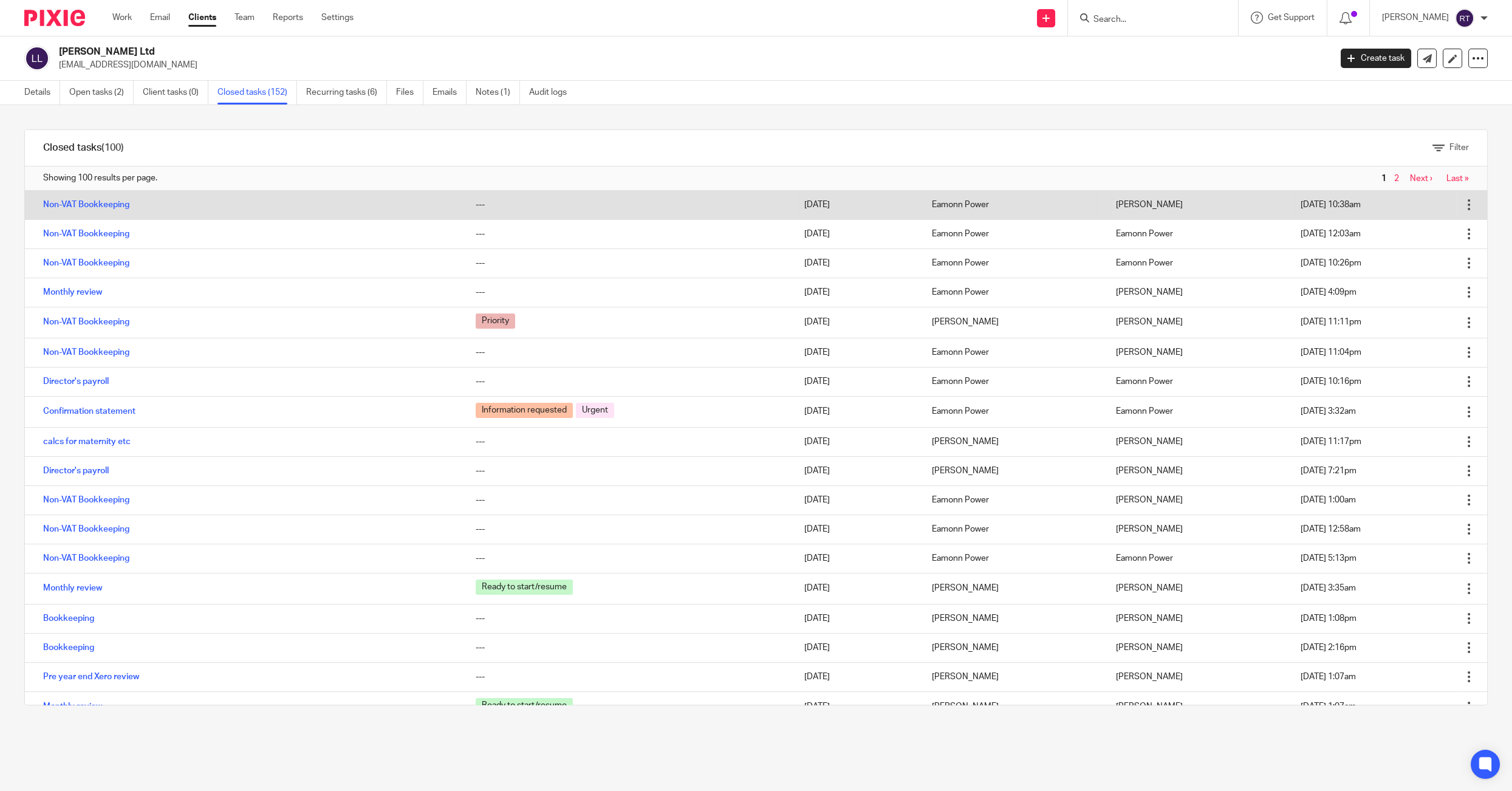
scroll to position [902, 0]
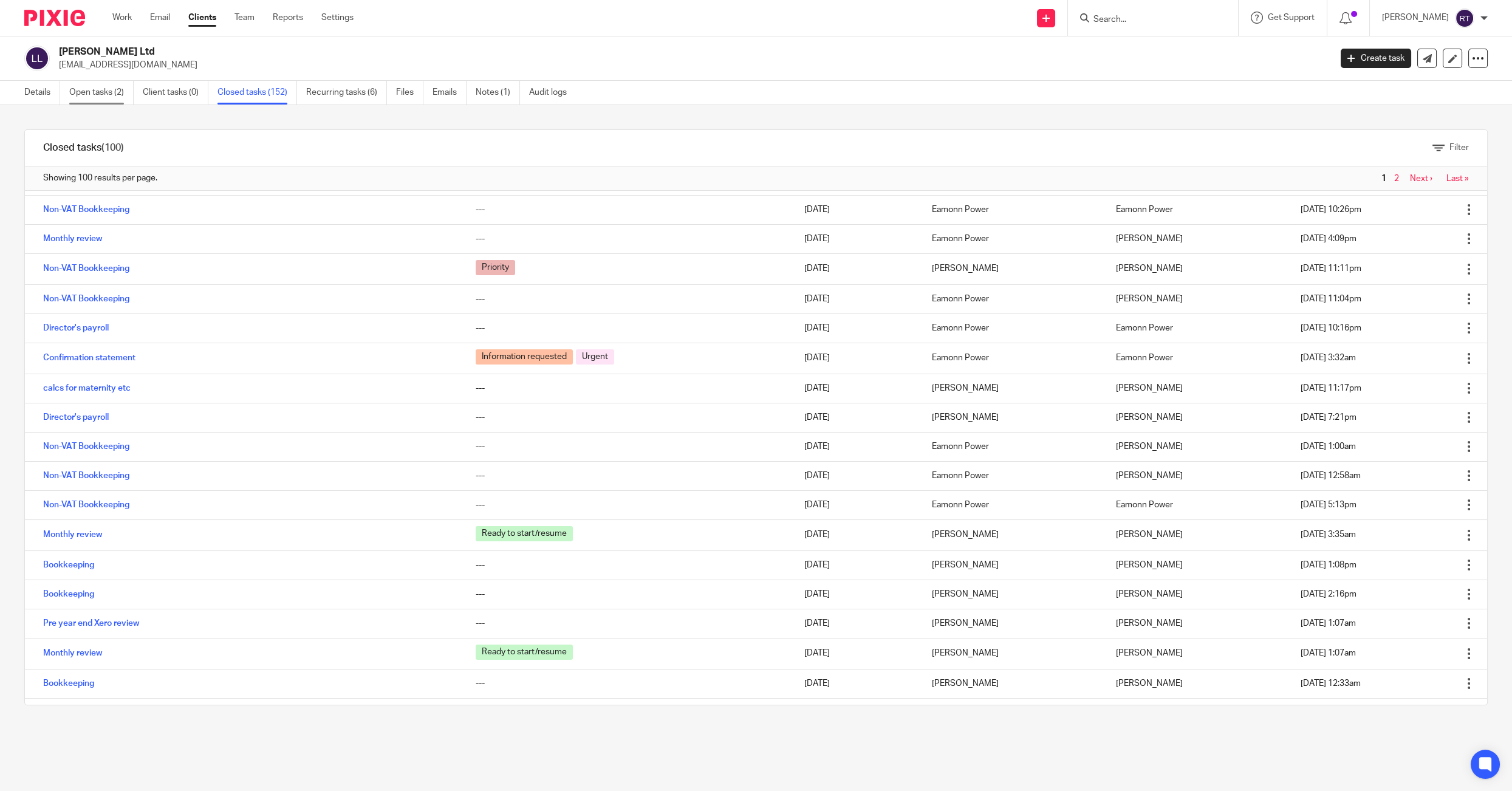
click at [98, 88] on link "Open tasks (2)" at bounding box center [101, 93] width 64 height 24
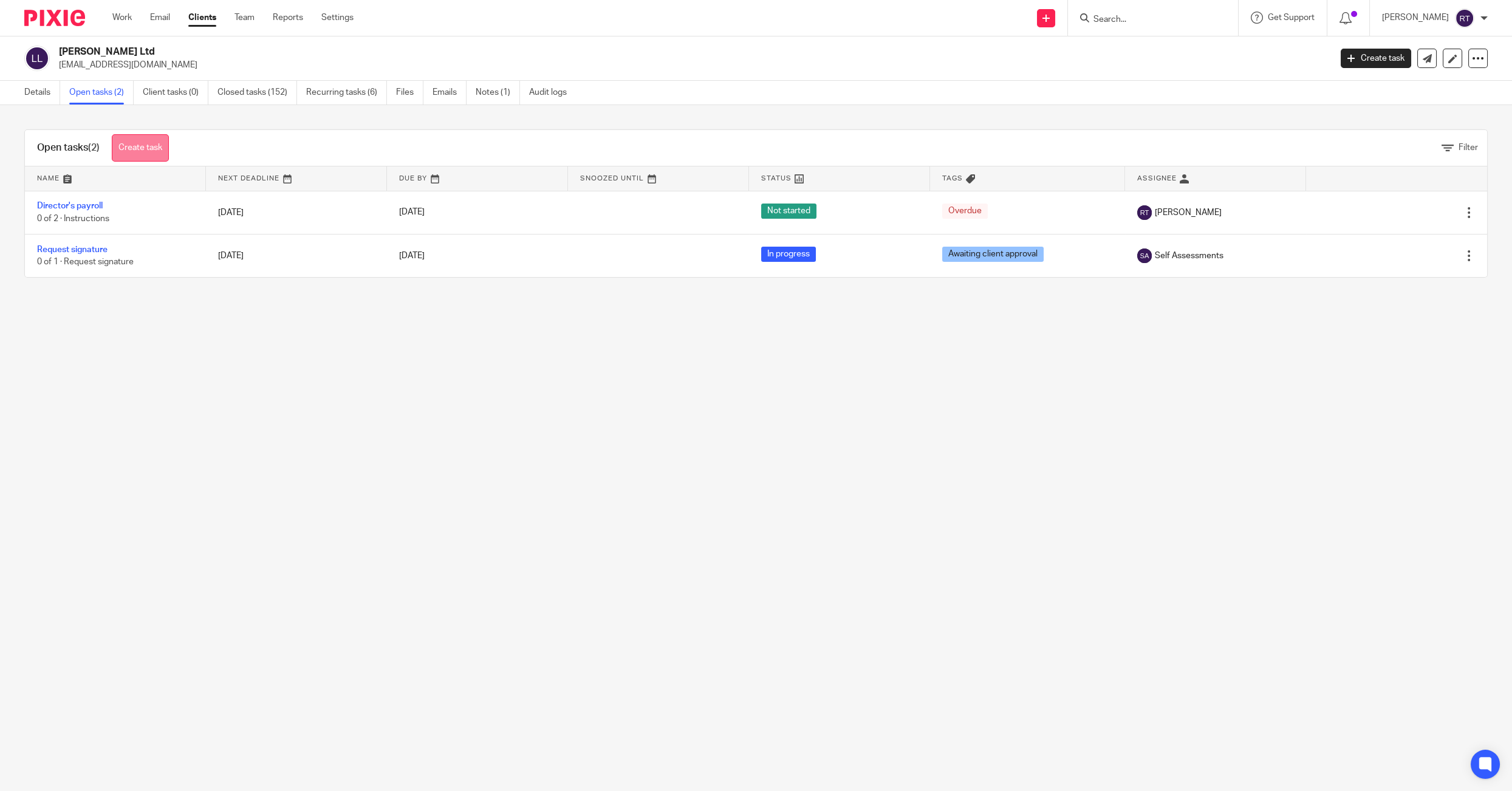
click at [123, 159] on link "Create task" at bounding box center [140, 148] width 57 height 27
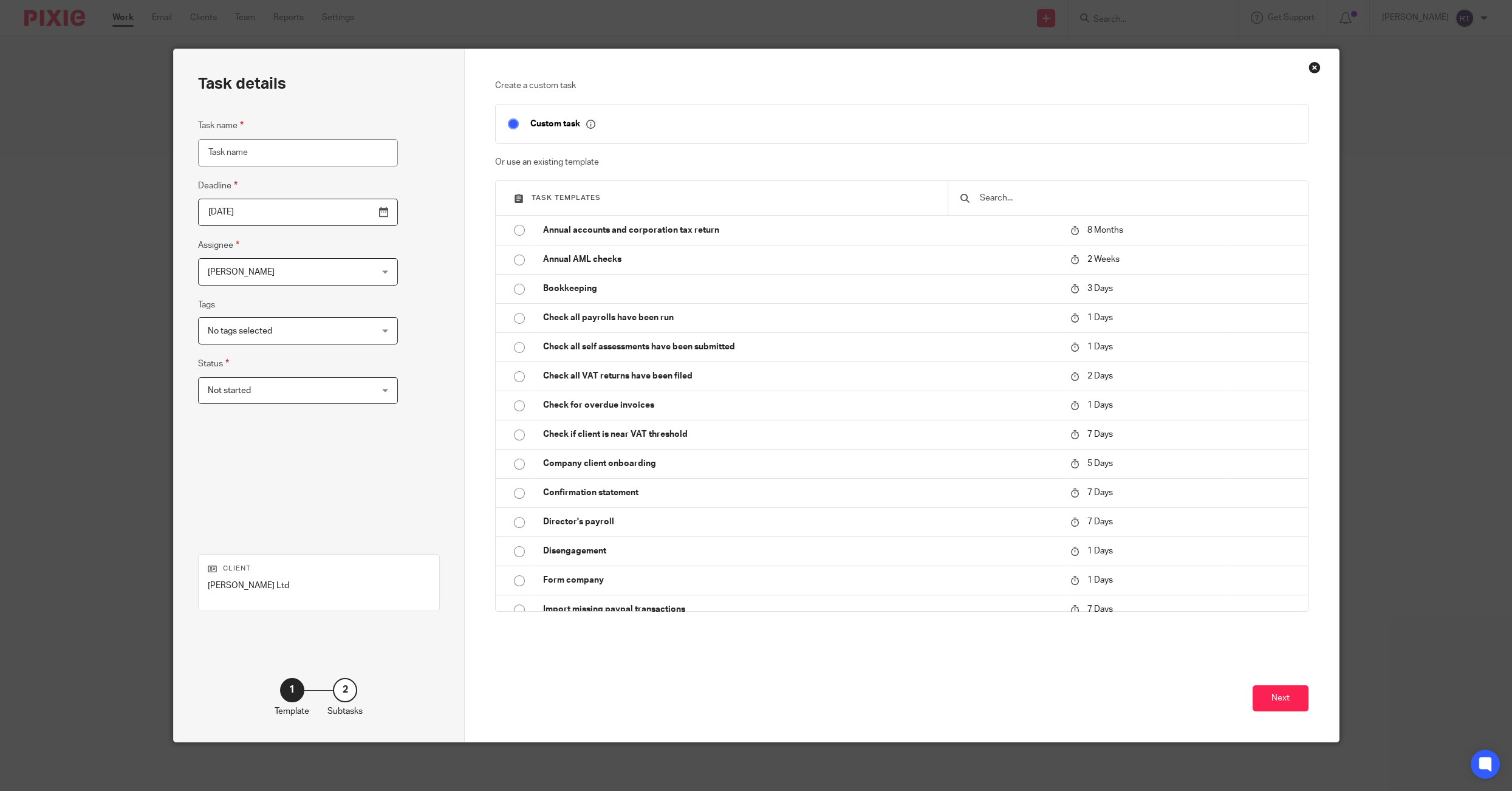
click at [159, 74] on div "Task details Task name Deadline 2025-09-26 Assignee Rubie Turner Rubie Turner C…" at bounding box center [756, 395] width 1512 height 791
click at [1314, 64] on div "Close this dialog window" at bounding box center [1314, 67] width 12 height 12
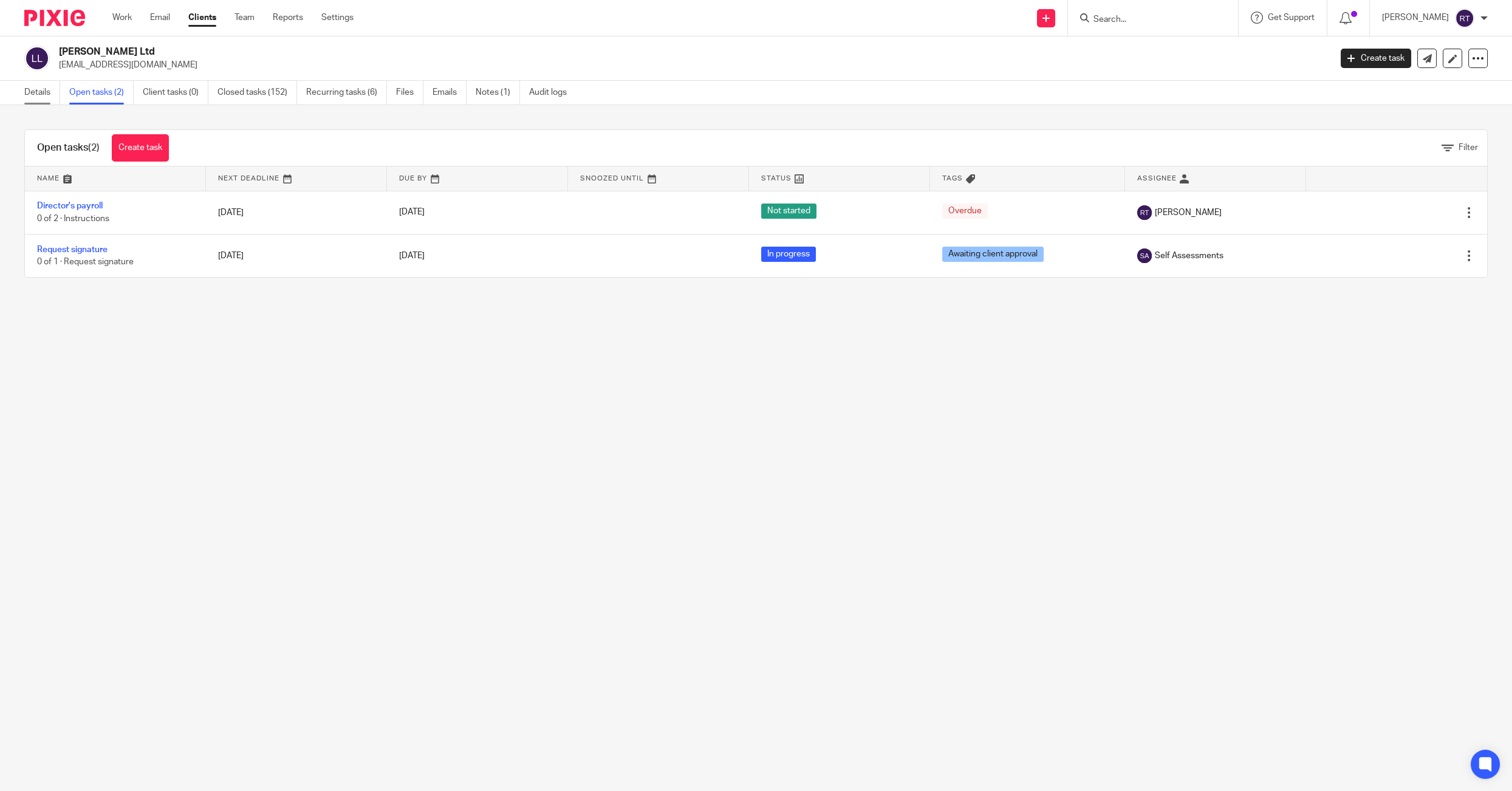
click at [42, 92] on link "Details" at bounding box center [42, 93] width 36 height 24
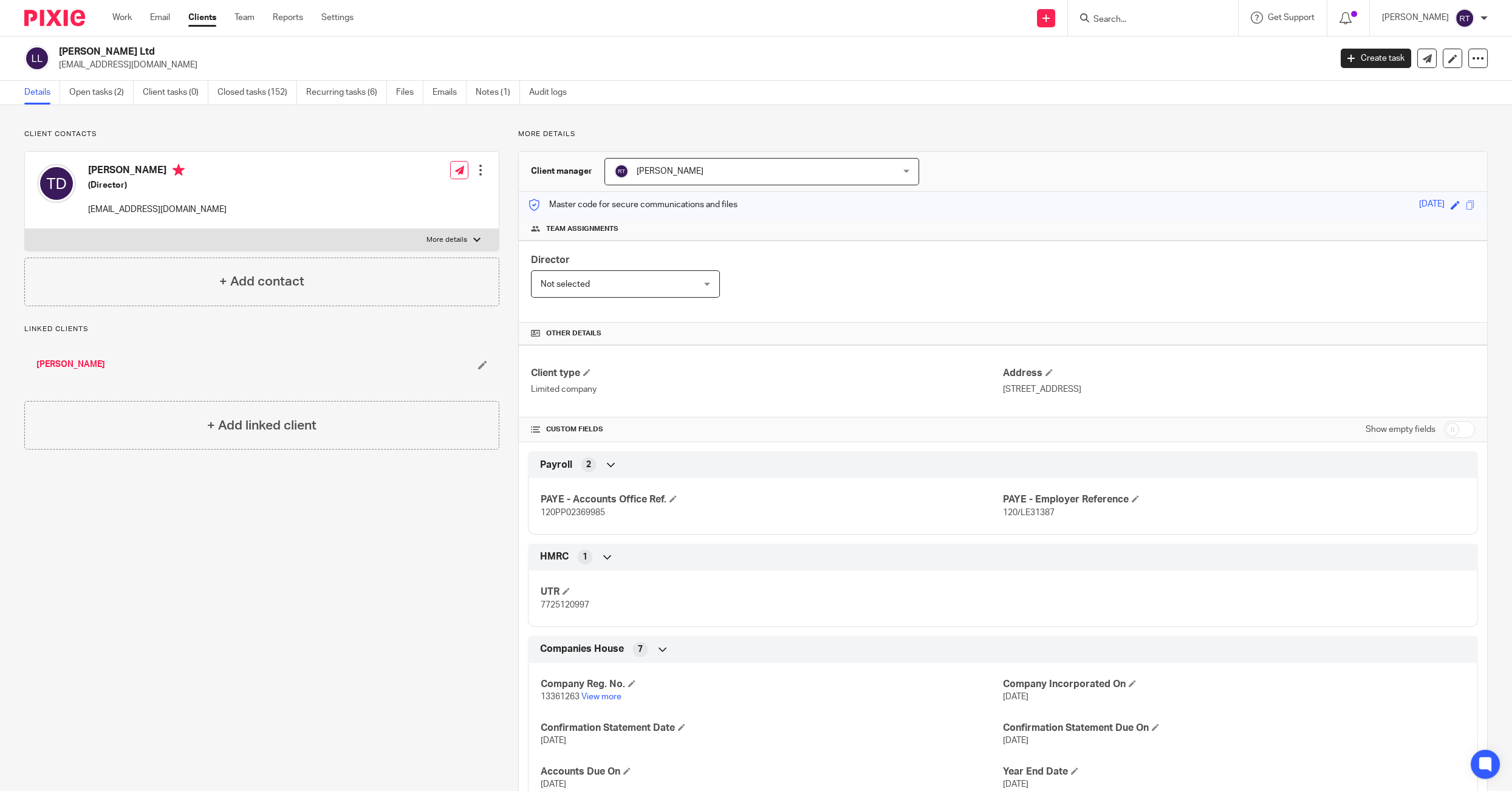
click at [66, 365] on link "[PERSON_NAME]" at bounding box center [71, 365] width 69 height 12
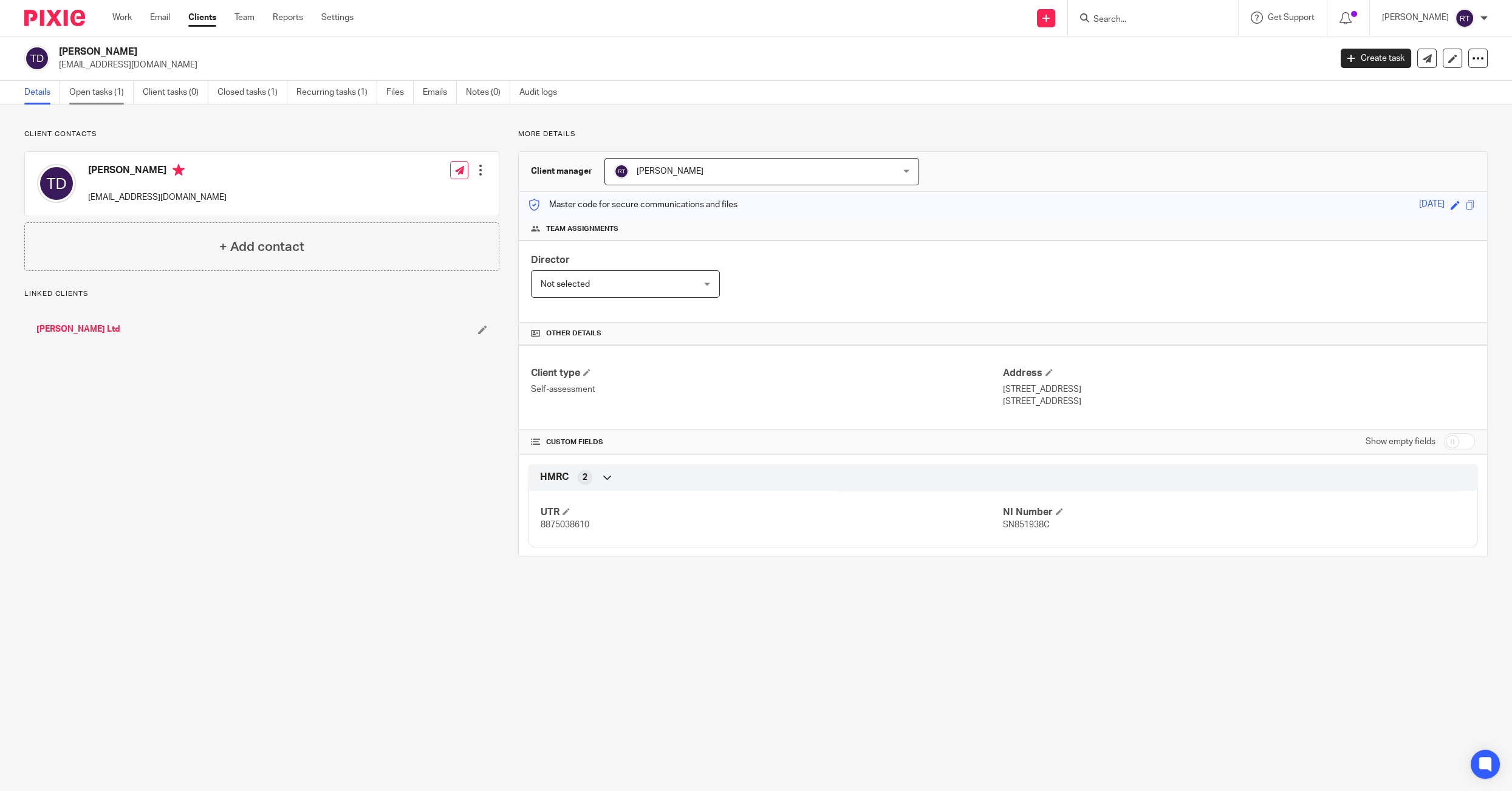
click at [101, 101] on link "Open tasks (1)" at bounding box center [101, 93] width 64 height 24
click at [76, 331] on link "Laura Deetman Ltd" at bounding box center [78, 329] width 84 height 12
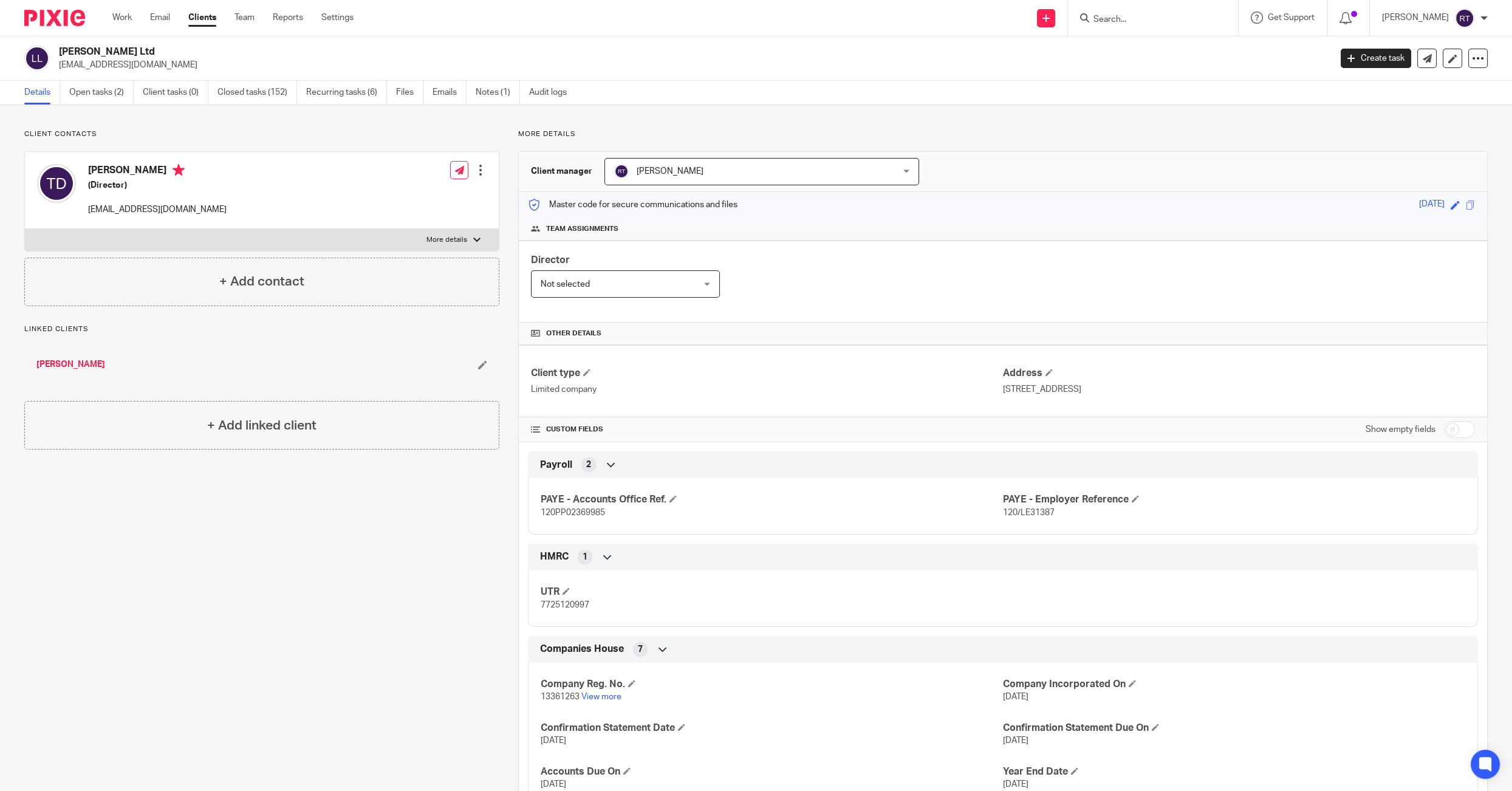
click at [76, 358] on link "[PERSON_NAME]" at bounding box center [71, 365] width 69 height 12
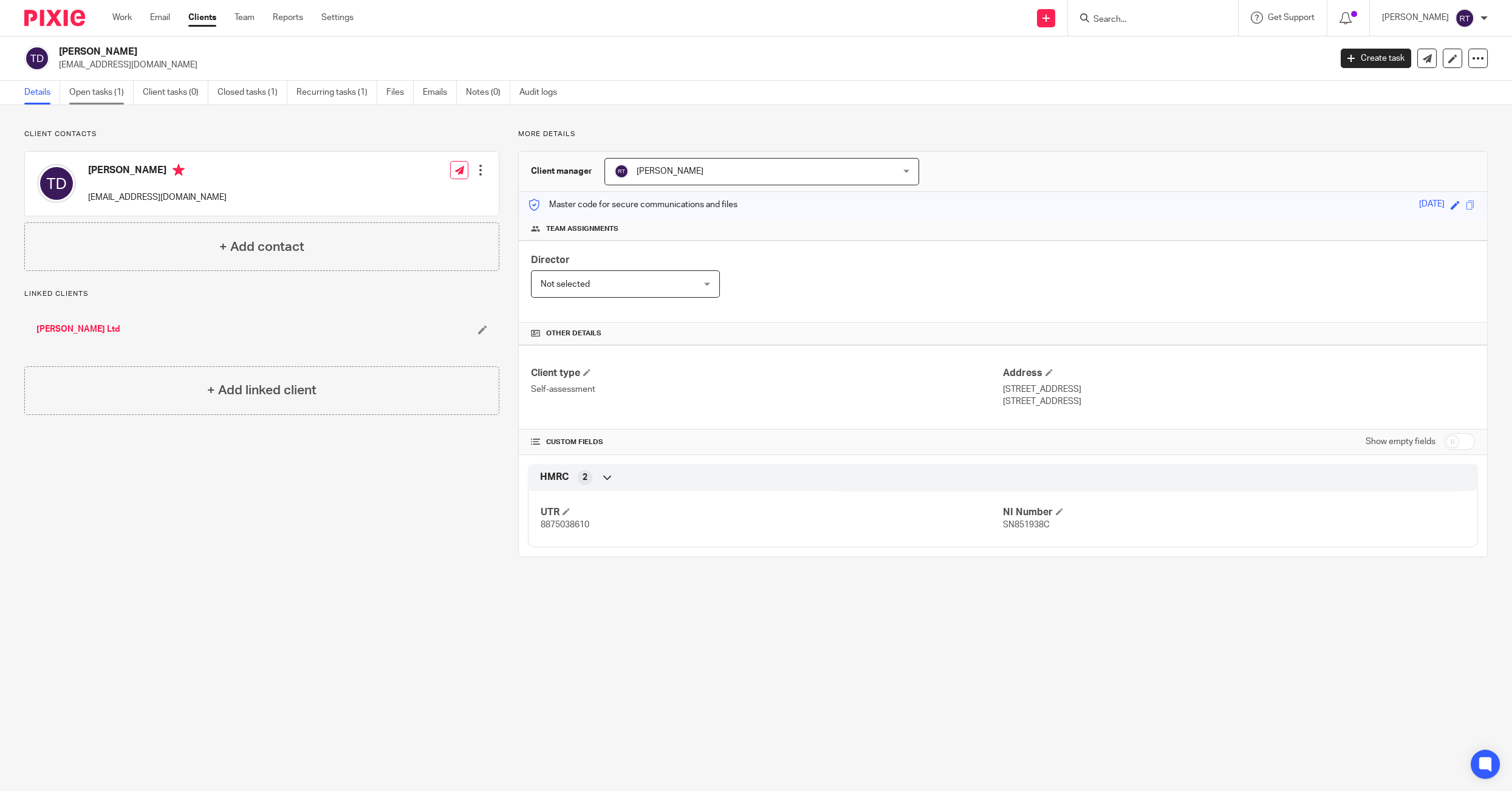
click at [107, 96] on link "Open tasks (1)" at bounding box center [101, 93] width 64 height 24
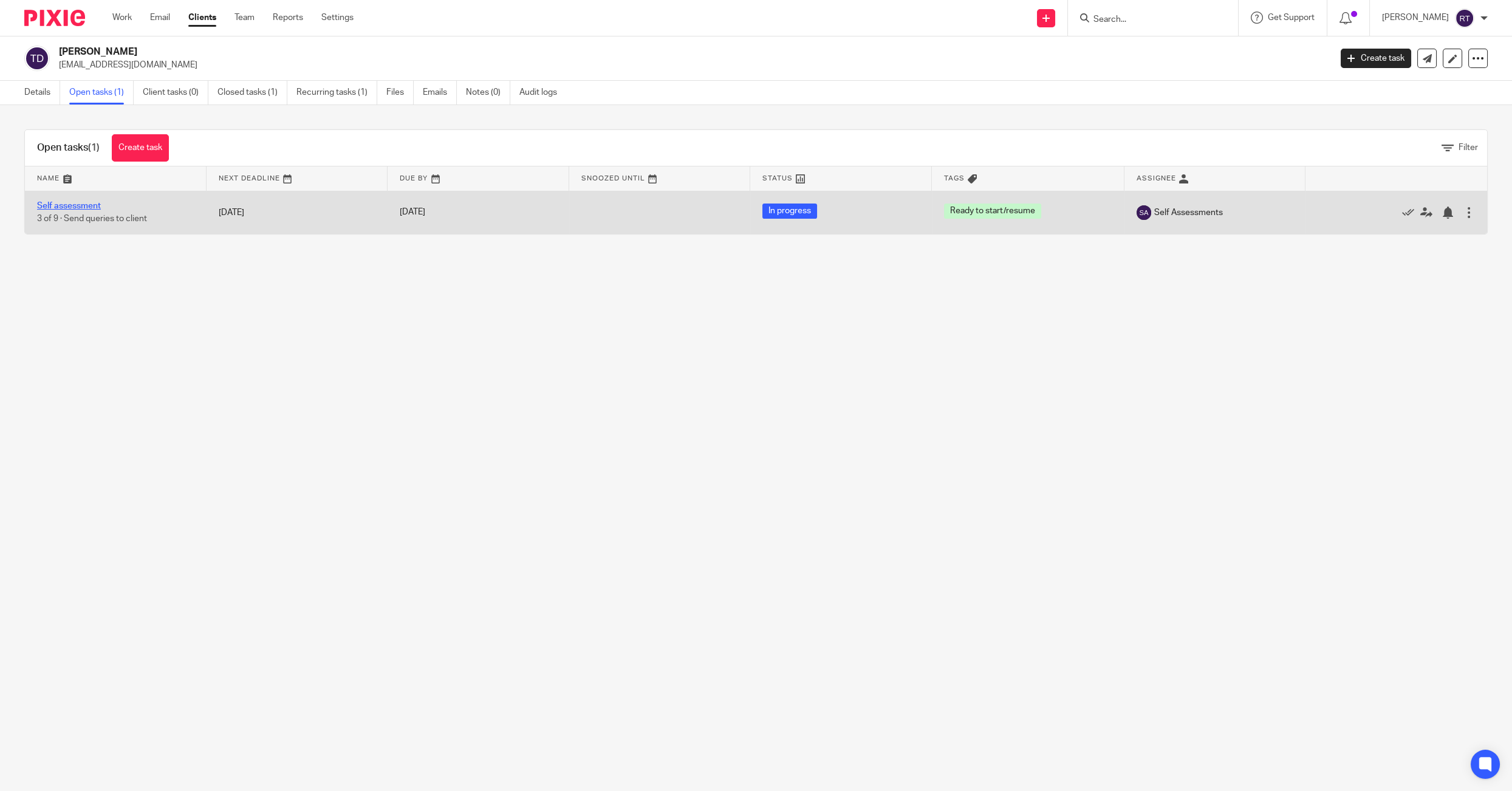
click at [83, 207] on link "Self assessment" at bounding box center [69, 206] width 64 height 8
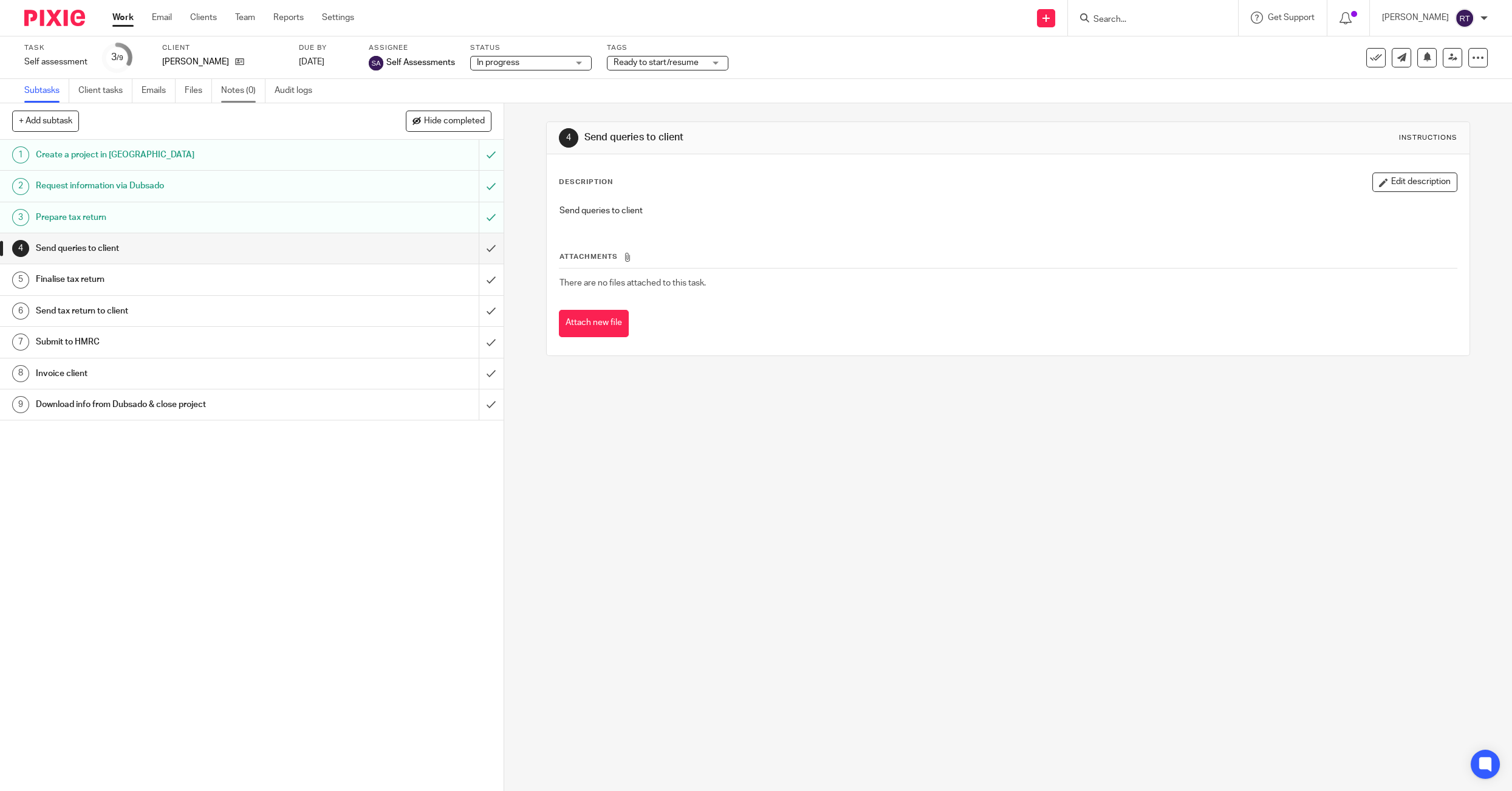
click at [227, 101] on link "Notes (0)" at bounding box center [243, 91] width 44 height 24
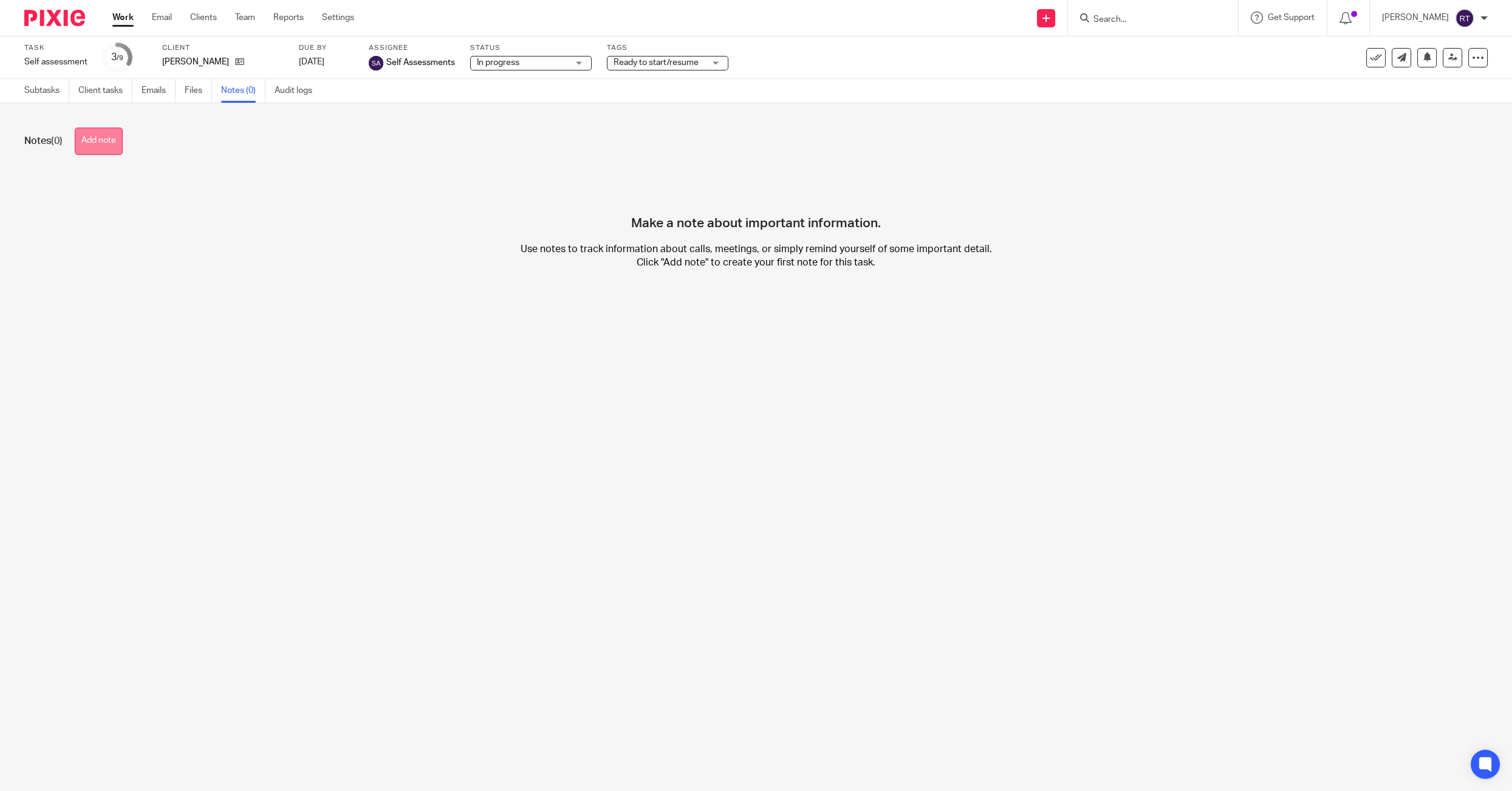
click at [82, 146] on button "Add note" at bounding box center [98, 141] width 48 height 27
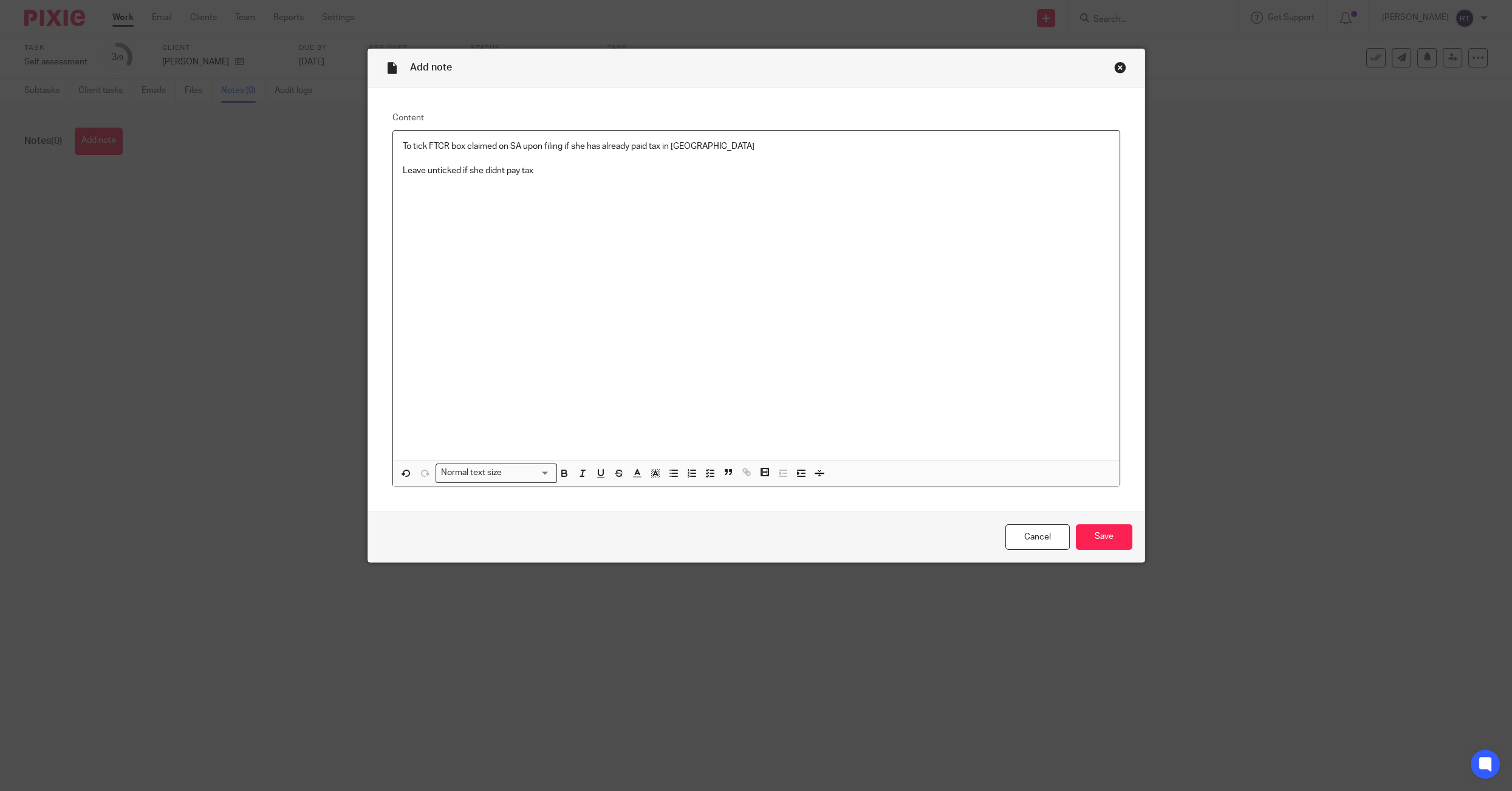
click at [1139, 542] on div "Cancel Save" at bounding box center [756, 537] width 776 height 51
click at [1125, 537] on input "Save" at bounding box center [1104, 537] width 56 height 26
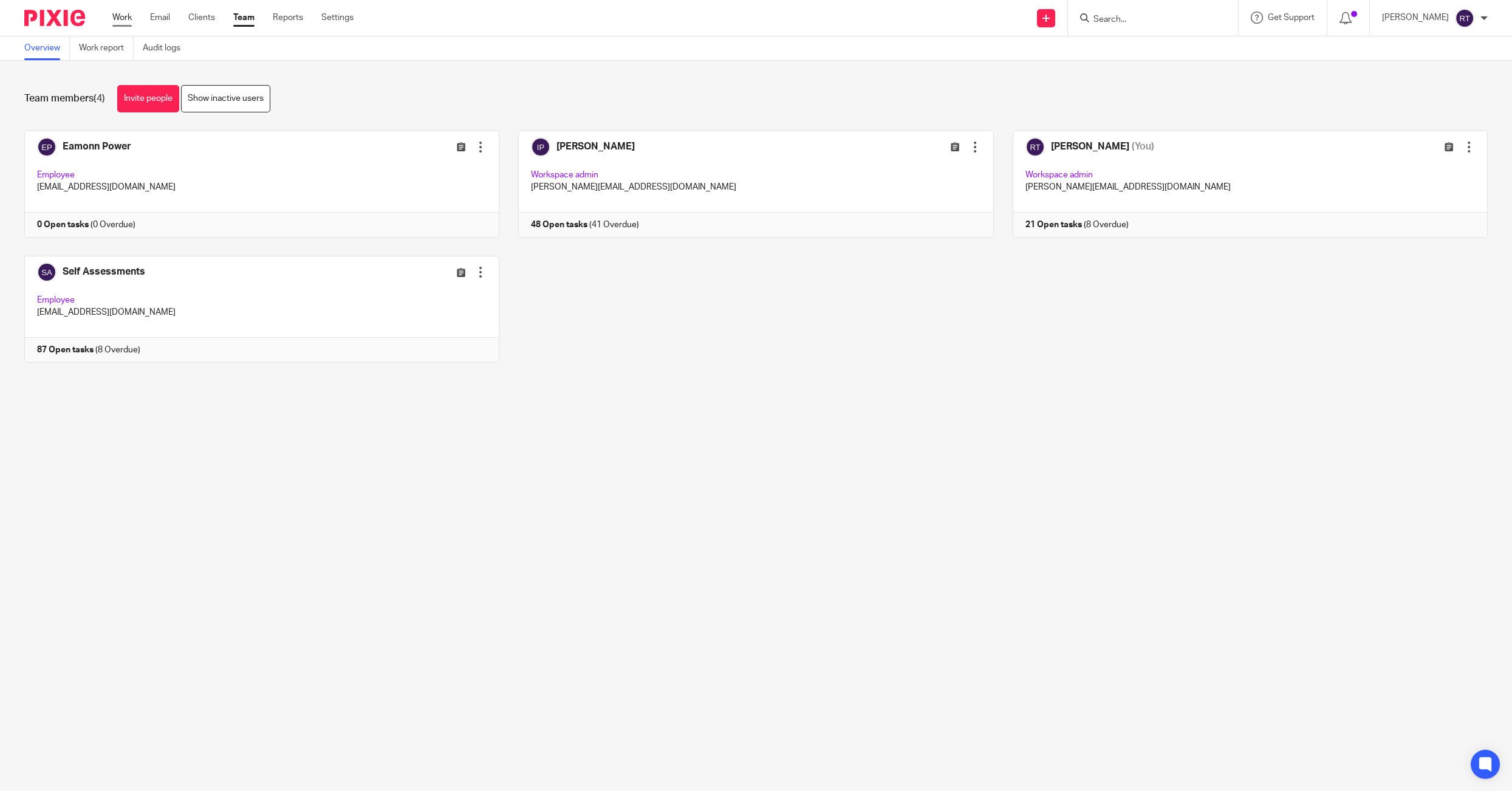
click at [118, 13] on link "Work" at bounding box center [122, 18] width 19 height 12
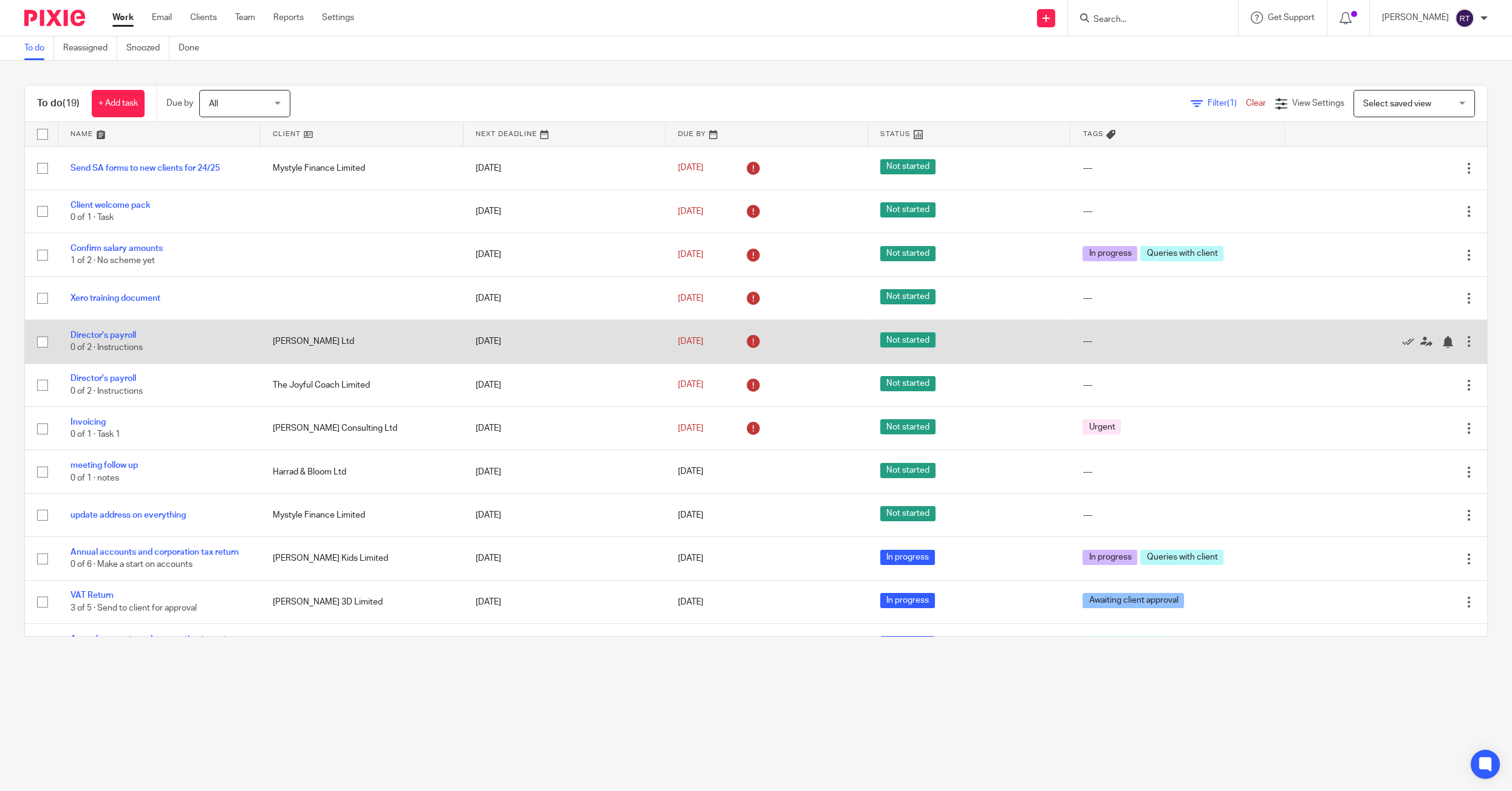
click at [1401, 345] on div at bounding box center [1379, 342] width 166 height 12
click at [1405, 345] on icon at bounding box center [1408, 342] width 12 height 12
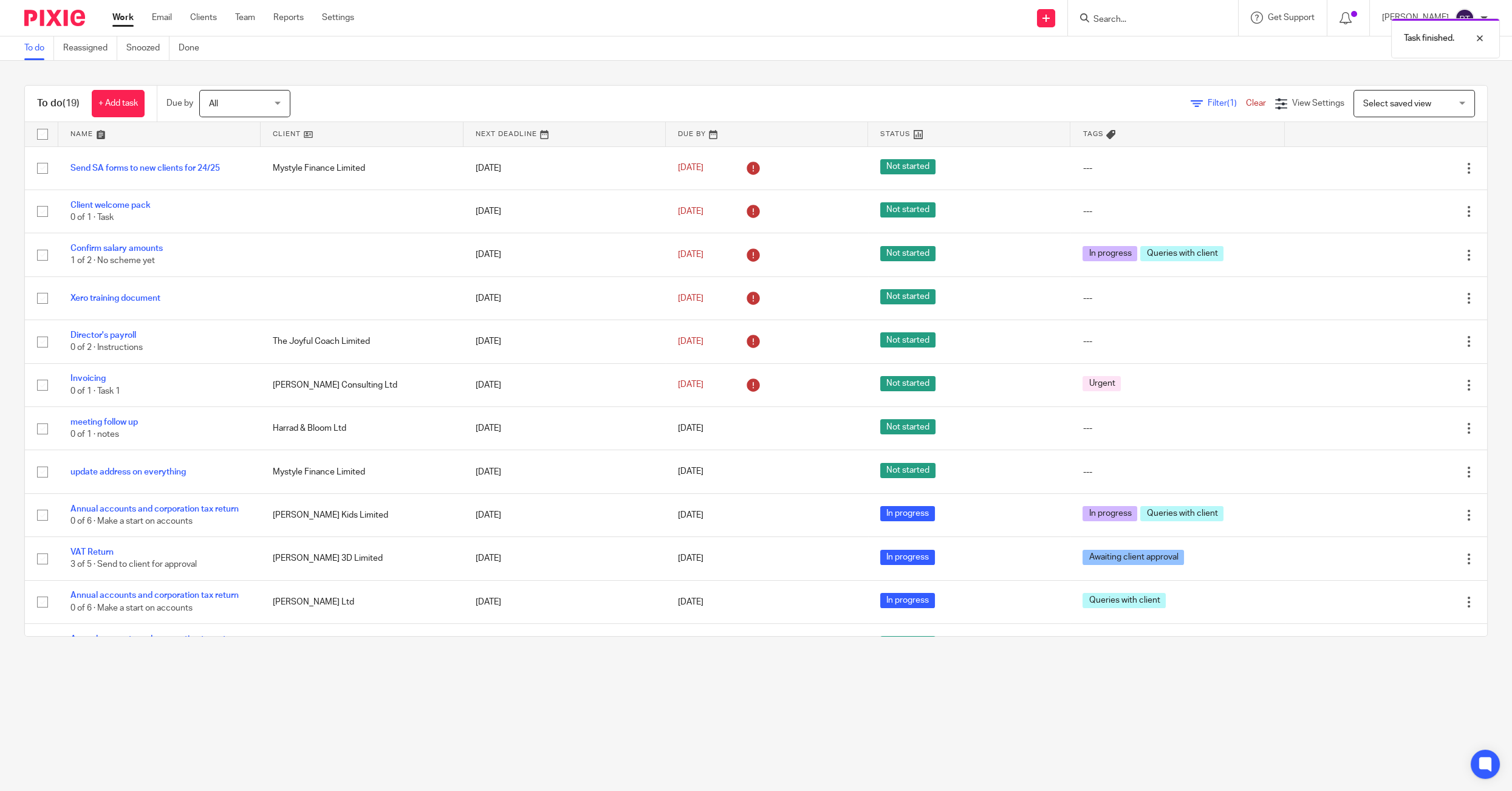
click at [1405, 345] on icon at bounding box center [1408, 342] width 12 height 12
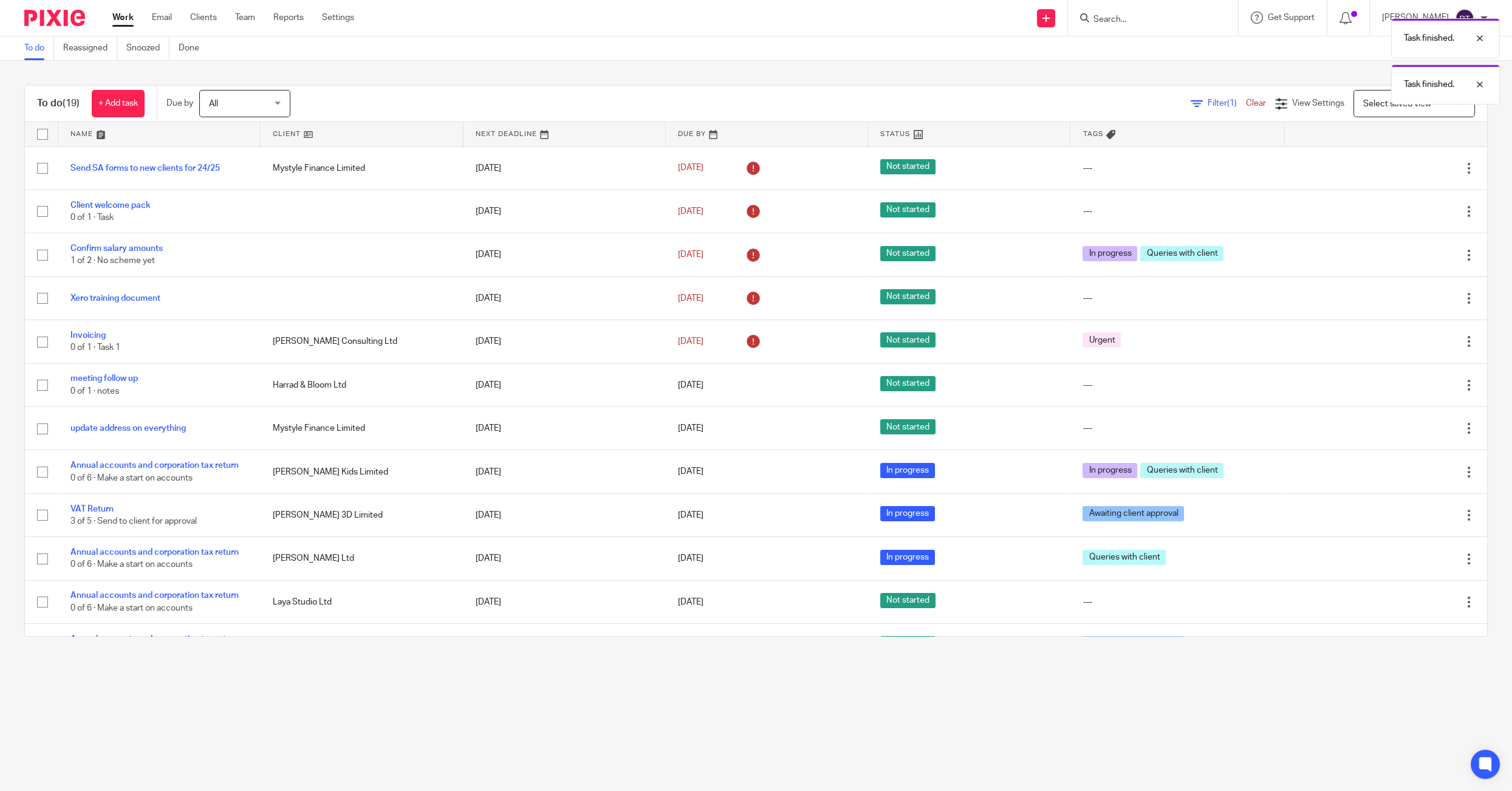
click at [1405, 345] on icon at bounding box center [1408, 342] width 12 height 12
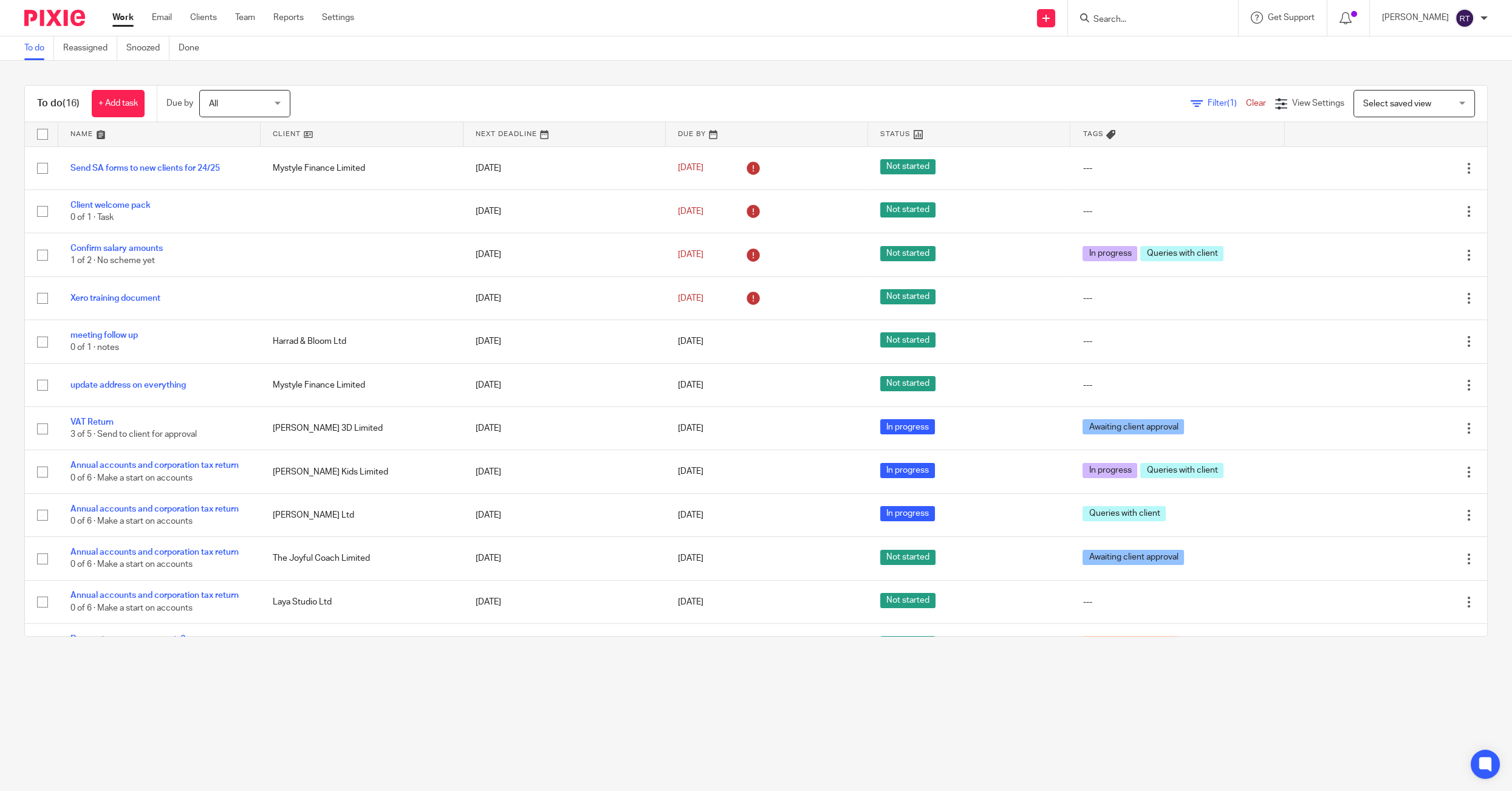
click at [1133, 12] on form at bounding box center [1156, 18] width 130 height 15
click at [1133, 24] on input "Search" at bounding box center [1147, 20] width 110 height 11
type input "[PERSON_NAME]"
click at [1050, 20] on icon at bounding box center [1045, 18] width 8 height 8
click at [1062, 73] on link "Create task" at bounding box center [1064, 74] width 85 height 17
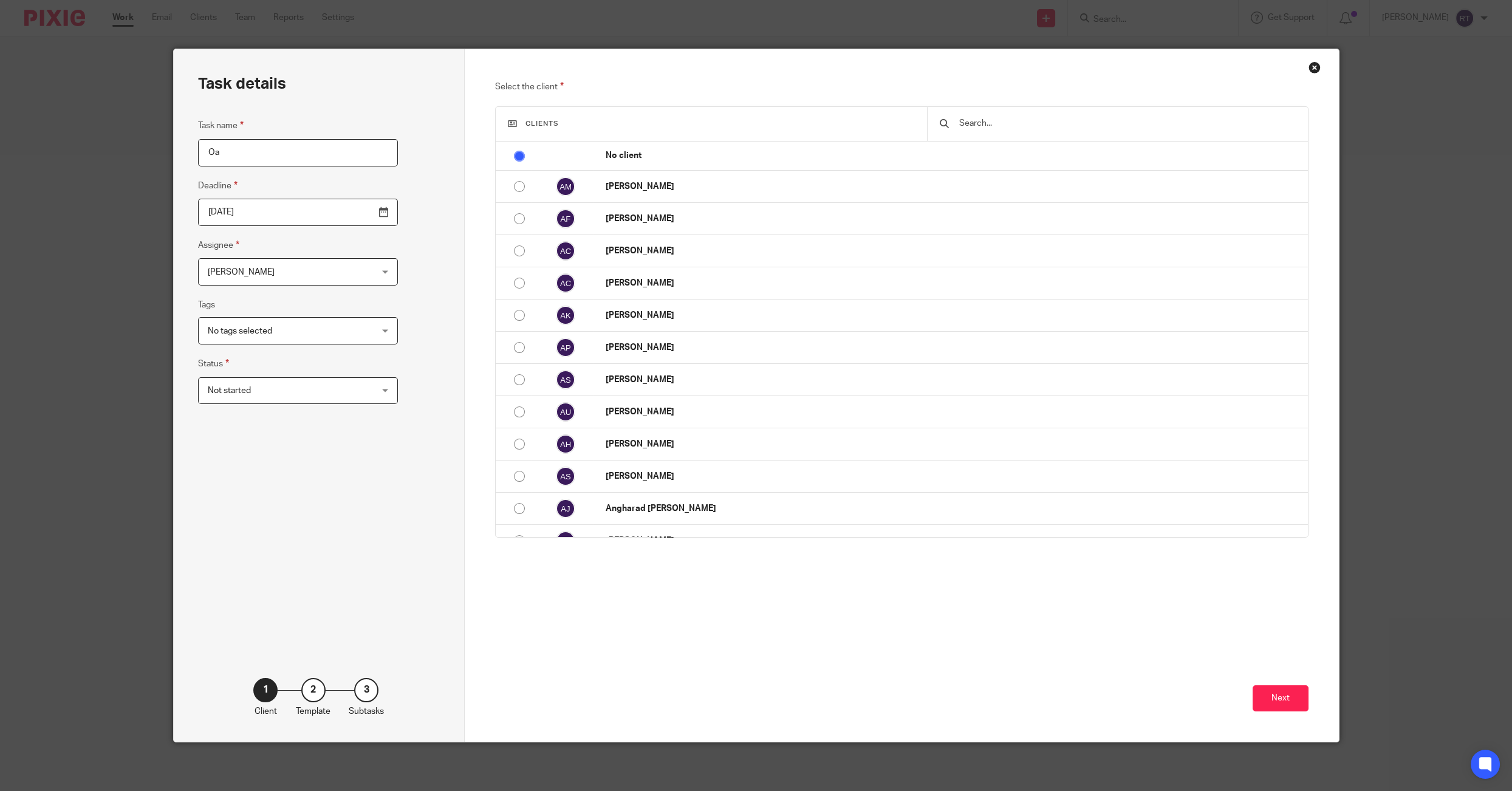
type input "O"
type input "Laura Wells"
click at [303, 223] on input "2025-09-26" at bounding box center [298, 211] width 200 height 27
click at [1317, 64] on div "Close this dialog window" at bounding box center [1314, 67] width 12 height 12
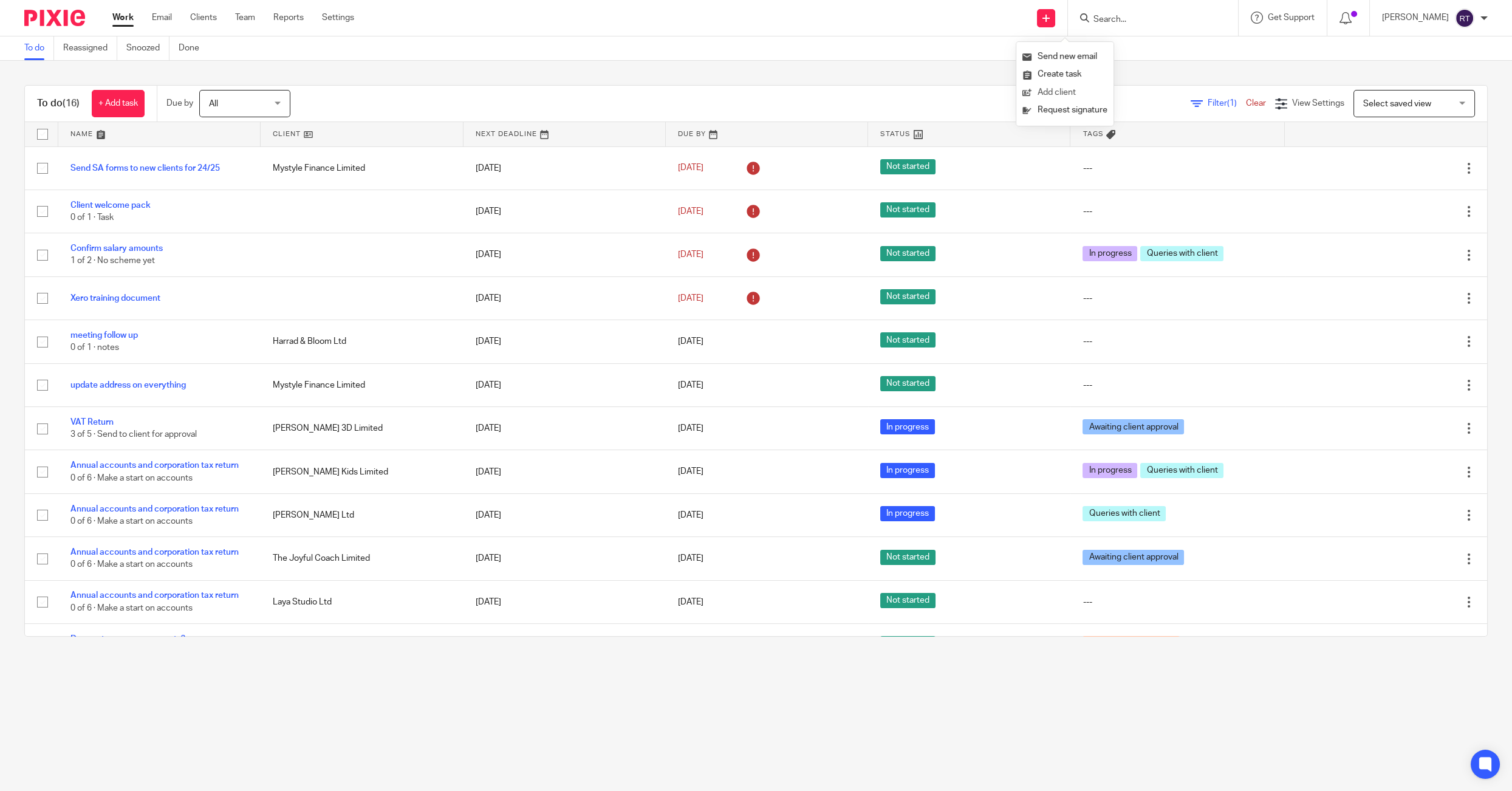
click at [1051, 90] on link "Add client" at bounding box center [1064, 92] width 85 height 17
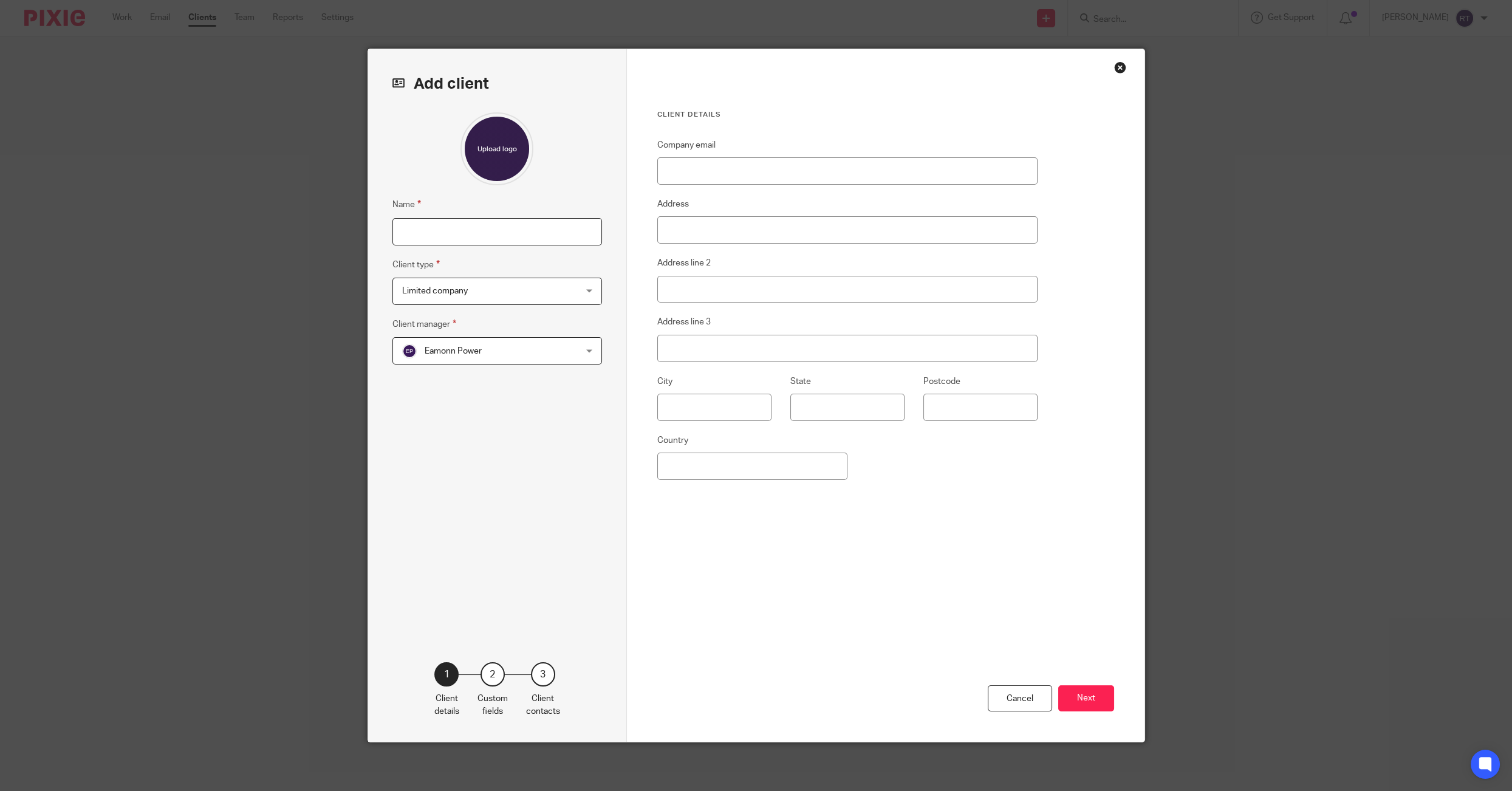
click at [403, 230] on input "Name" at bounding box center [497, 232] width 209 height 27
type input "[PERSON_NAME]"
click at [811, 158] on input "Company email" at bounding box center [847, 171] width 381 height 27
paste input "[EMAIL_ADDRESS][DOMAIN_NAME]"
drag, startPoint x: 685, startPoint y: 173, endPoint x: 575, endPoint y: 169, distance: 110.1
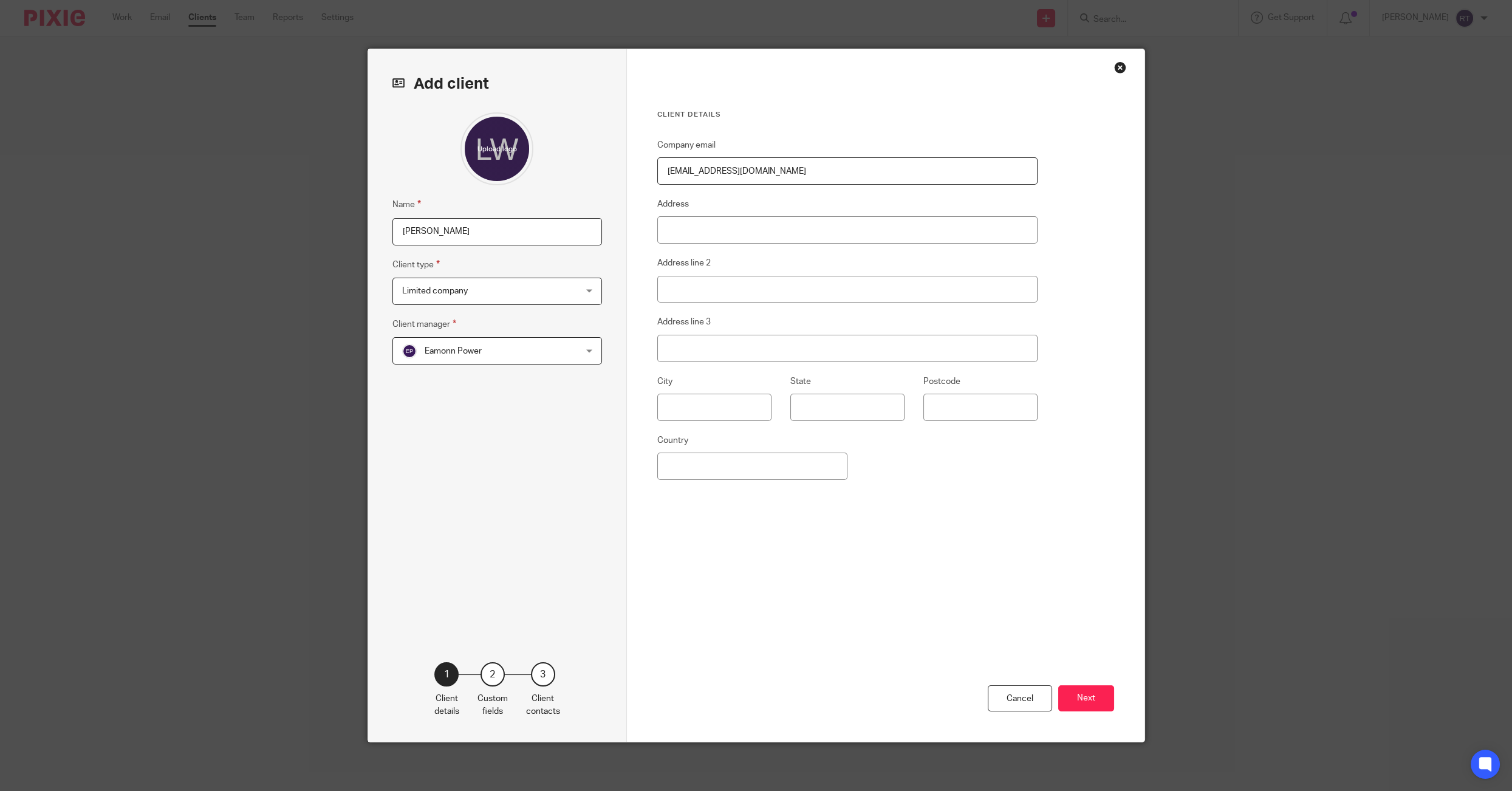
click at [575, 169] on div "Add client Name Laura Wells Client type Limited company Limited company Limited…" at bounding box center [756, 395] width 776 height 693
type input "[EMAIL_ADDRESS][DOMAIN_NAME]"
click at [513, 286] on span "Limited company" at bounding box center [482, 290] width 159 height 26
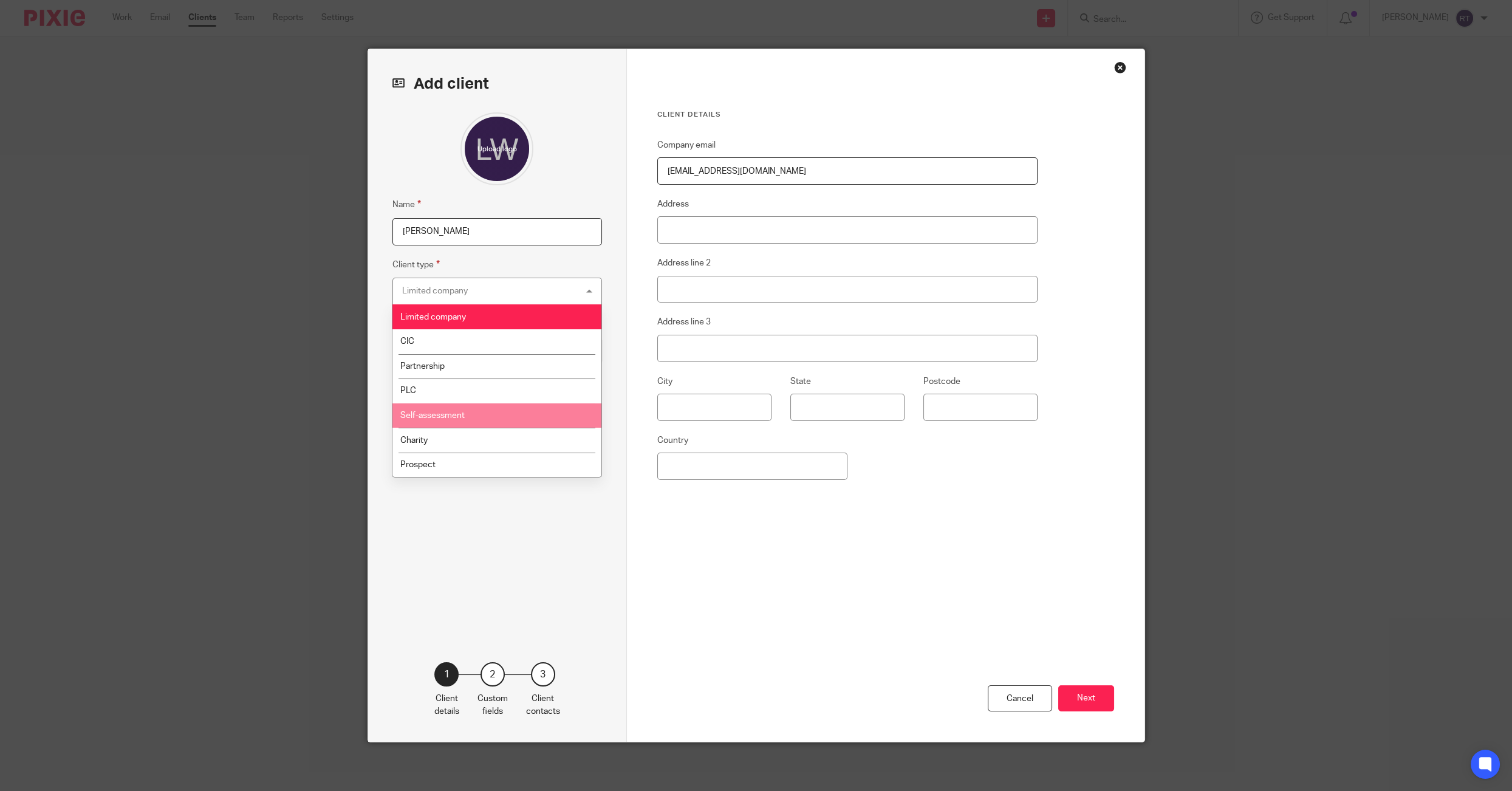
click at [469, 417] on li "Self-assessment" at bounding box center [496, 416] width 209 height 25
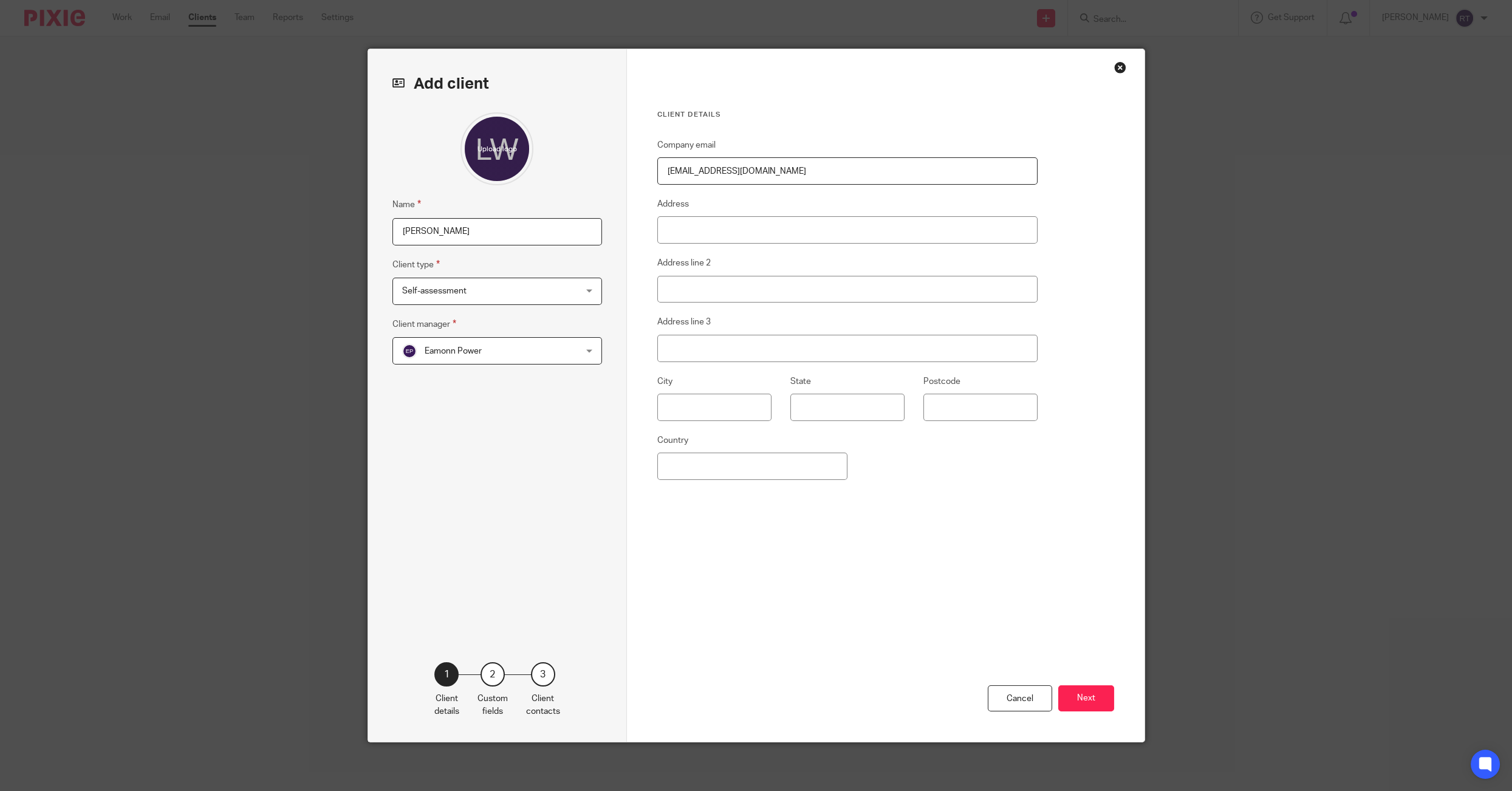
click at [470, 347] on span "Eamonn Power" at bounding box center [453, 351] width 57 height 8
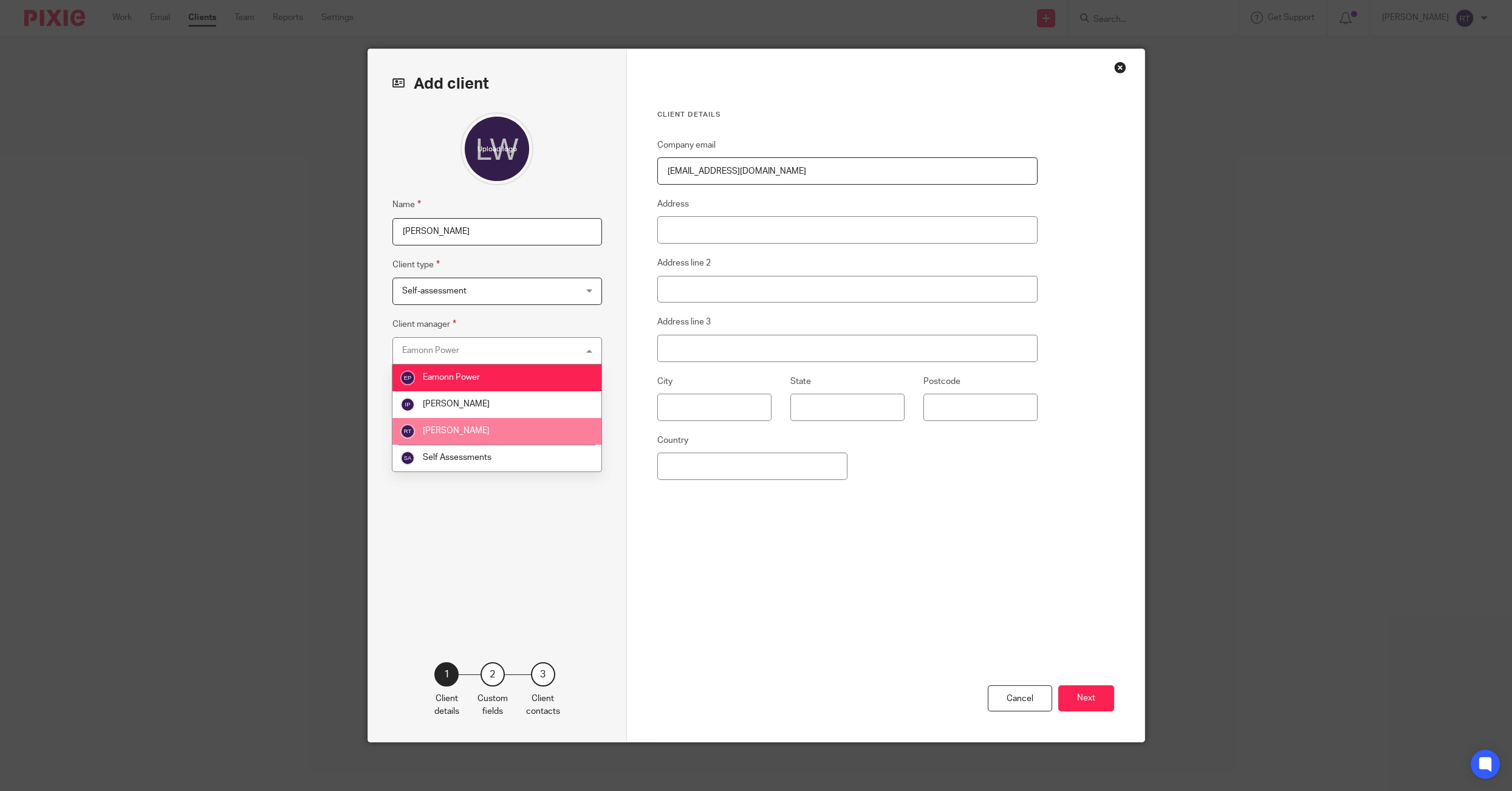
click at [468, 428] on span "[PERSON_NAME]" at bounding box center [456, 431] width 67 height 8
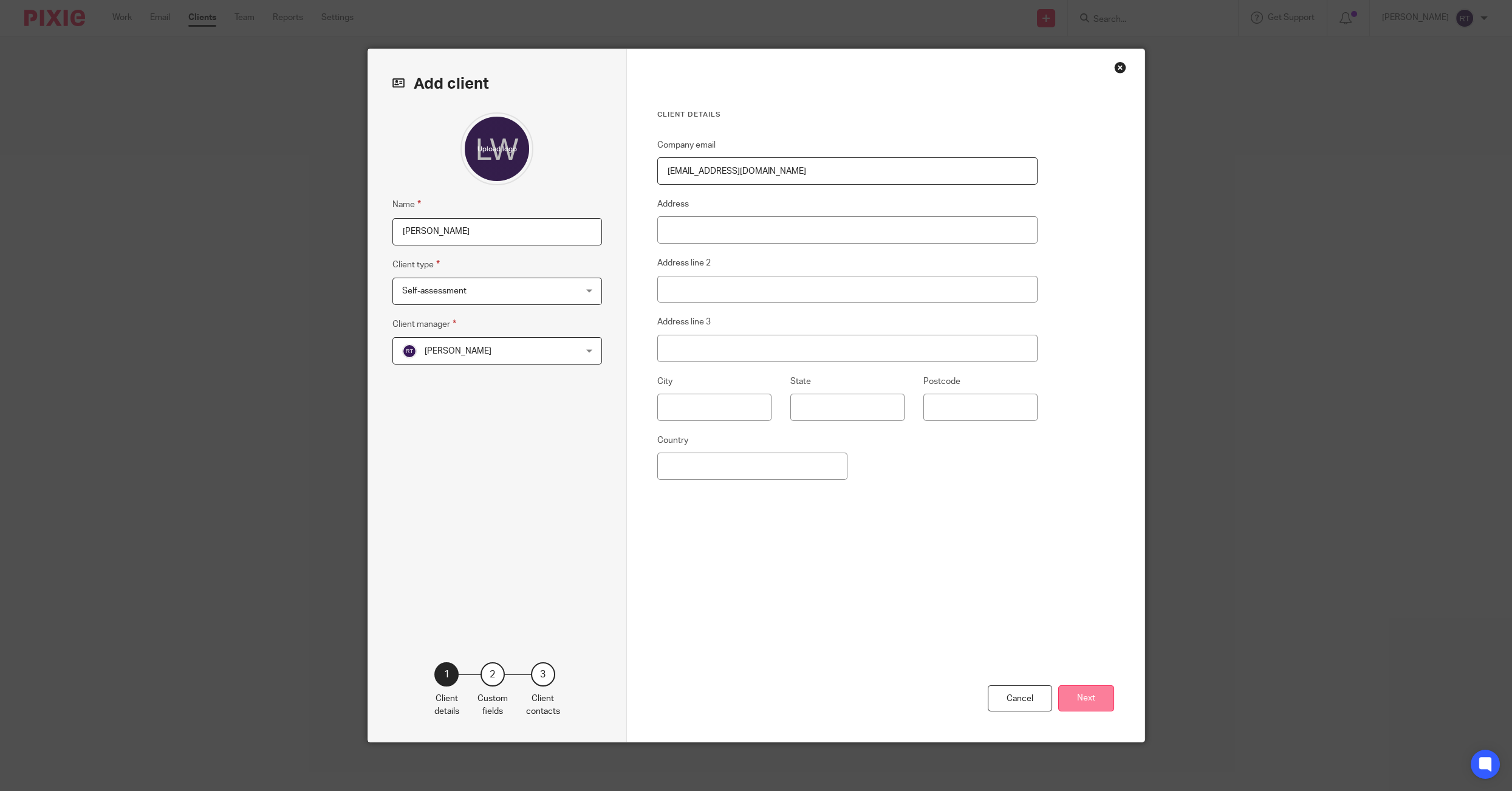
click at [1077, 695] on button "Next" at bounding box center [1086, 698] width 56 height 26
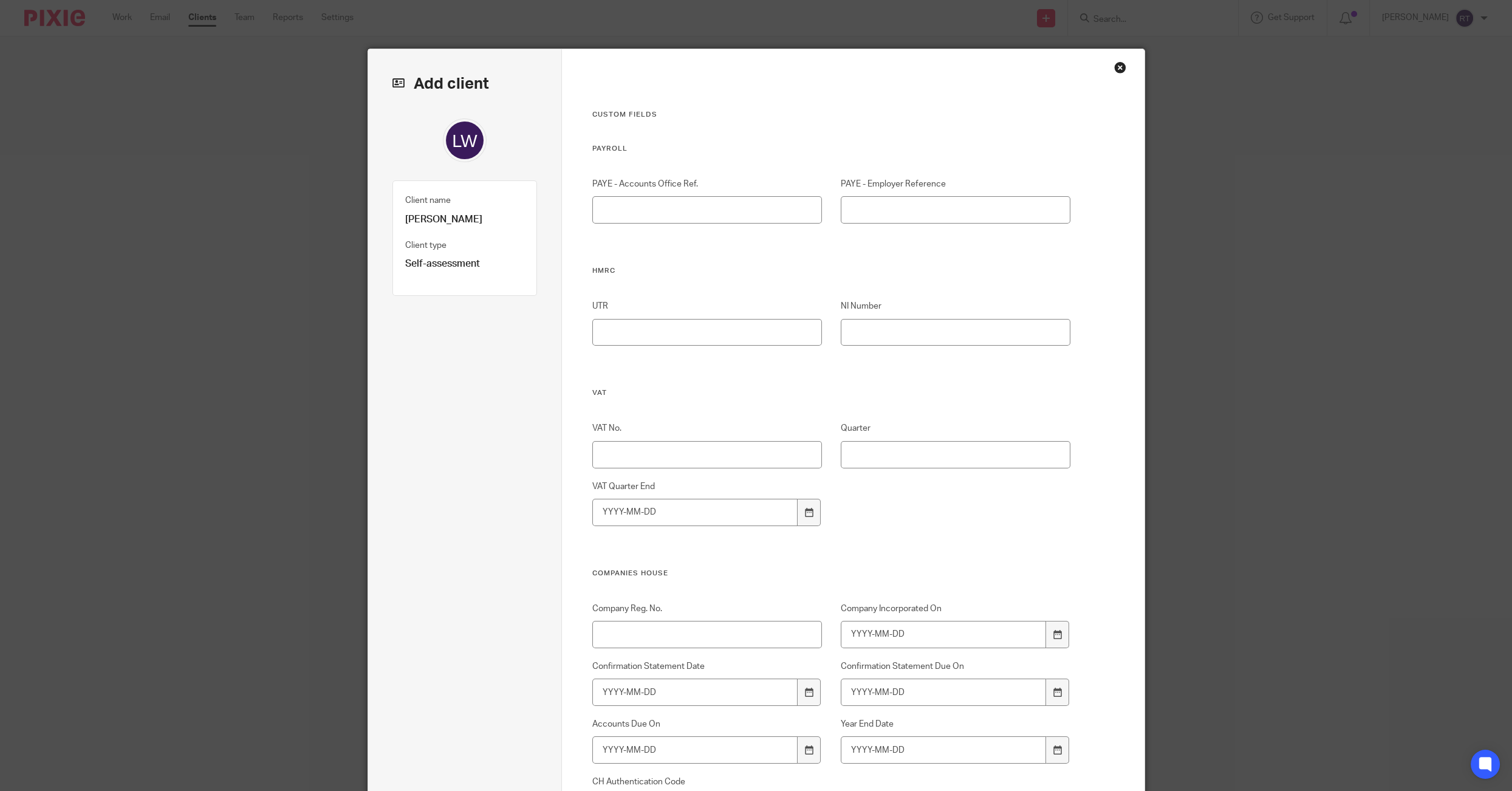
scroll to position [480, 0]
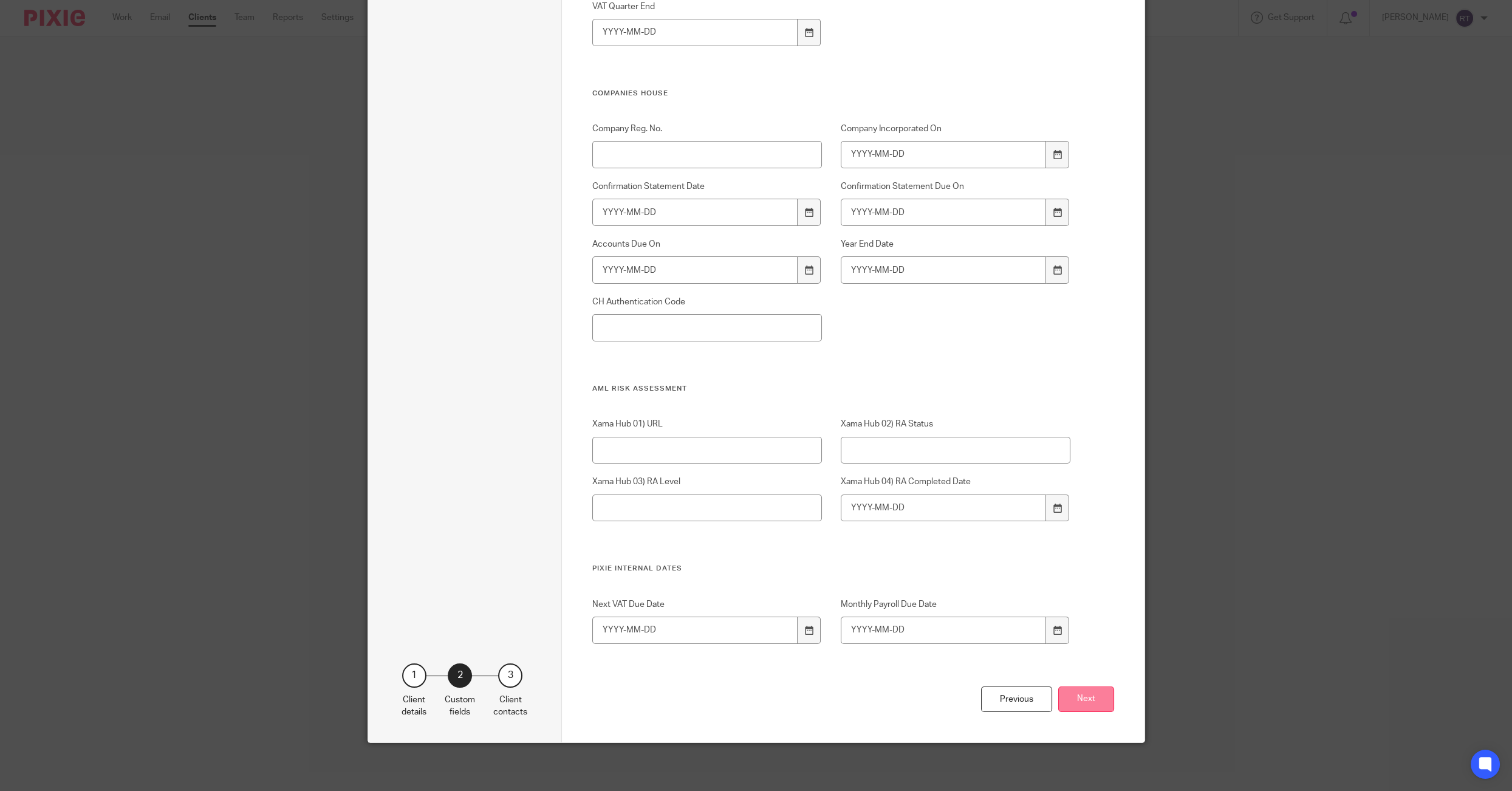
click at [1066, 704] on button "Next" at bounding box center [1086, 699] width 56 height 26
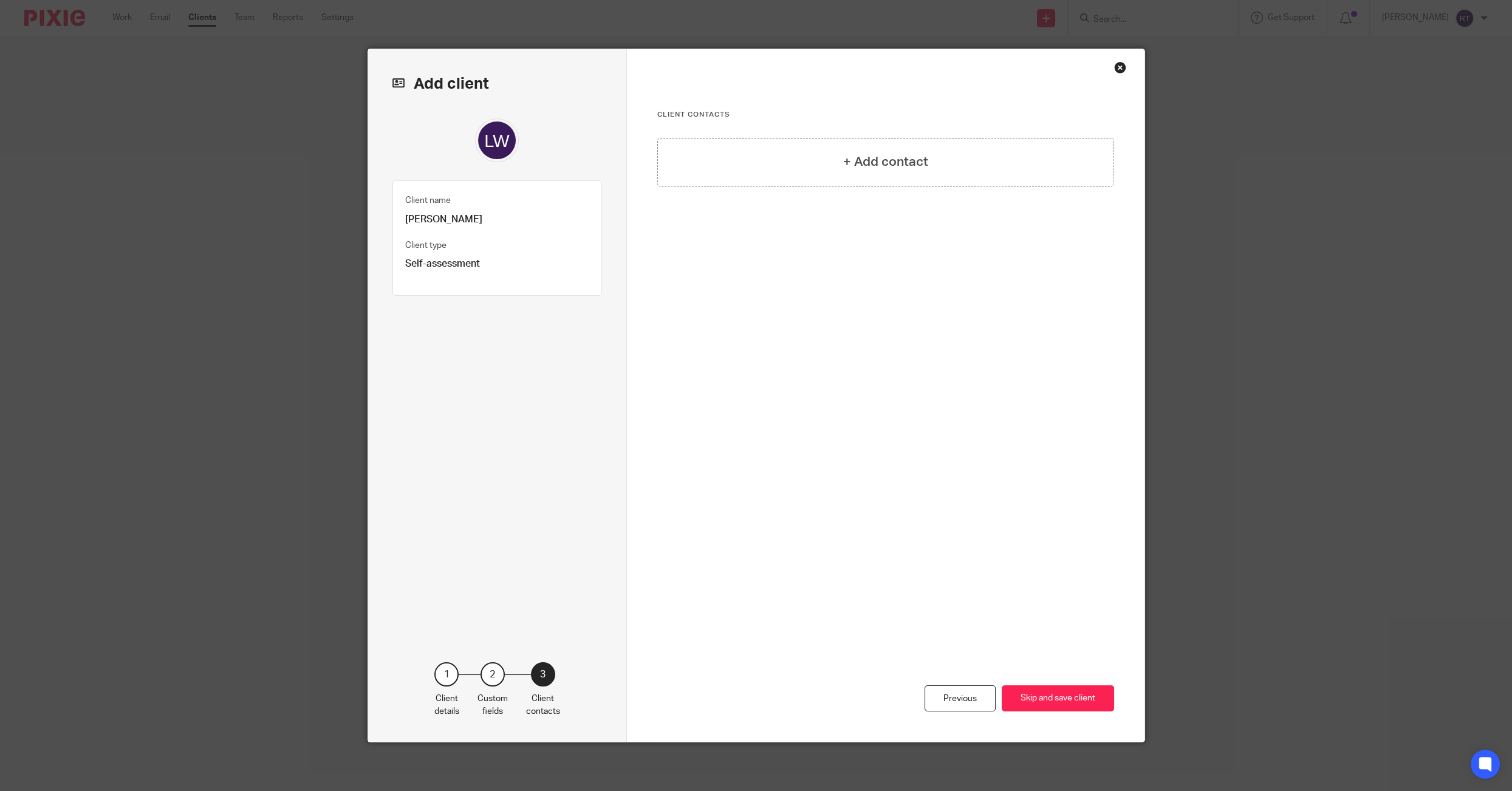
scroll to position [0, 0]
click at [922, 131] on div "Client contacts + Add contact" at bounding box center [885, 276] width 457 height 332
click at [920, 146] on div "+ Add contact" at bounding box center [885, 162] width 457 height 49
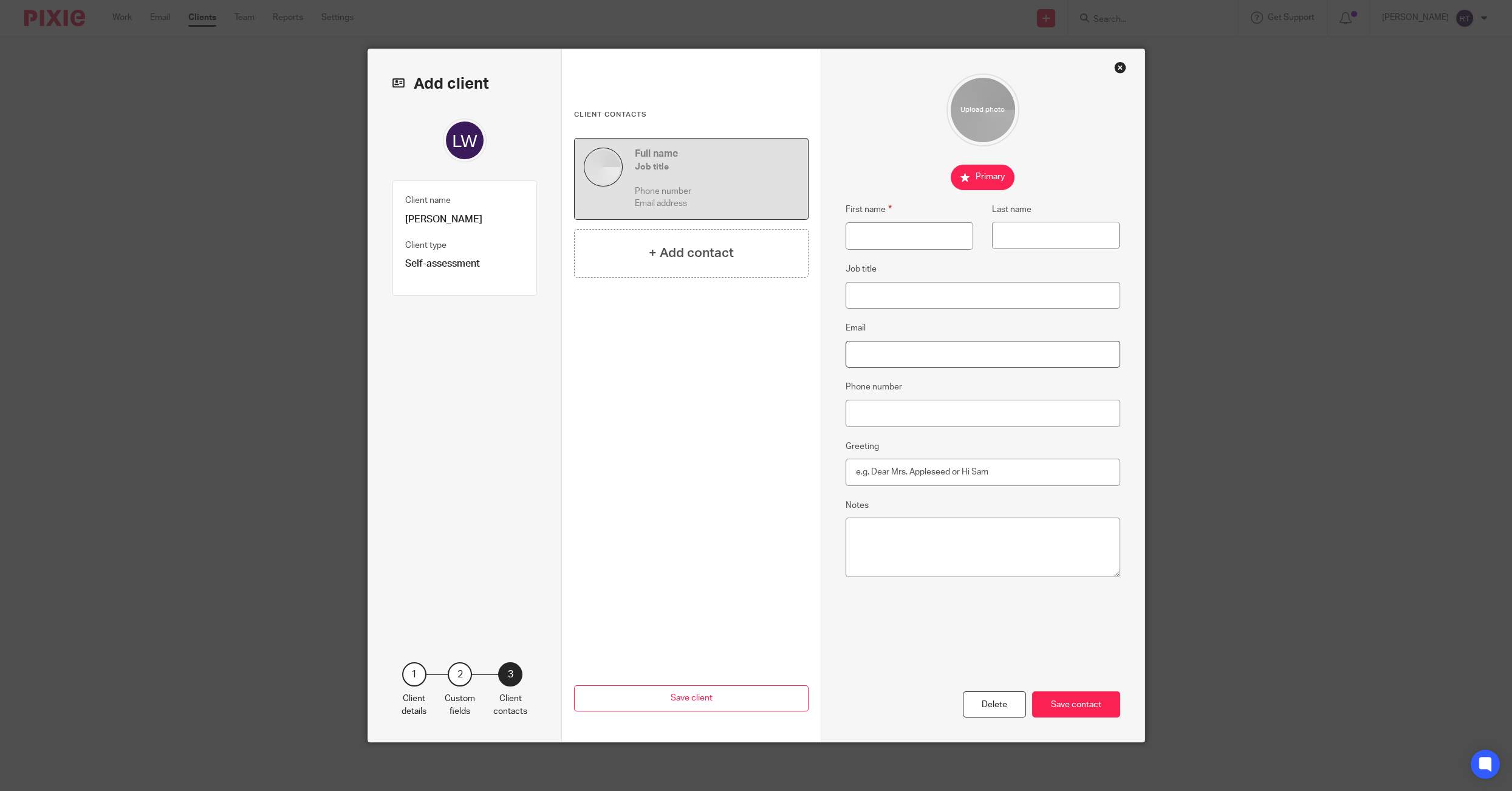
click at [873, 352] on input "Email" at bounding box center [983, 354] width 275 height 27
paste input "[EMAIL_ADDRESS][DOMAIN_NAME]"
drag, startPoint x: 871, startPoint y: 352, endPoint x: 787, endPoint y: 345, distance: 84.3
click at [787, 345] on div "Add client Client name Laura Wells Client type Self-assessment 1 Client details…" at bounding box center [756, 395] width 776 height 693
type input "[EMAIL_ADDRESS][DOMAIN_NAME]"
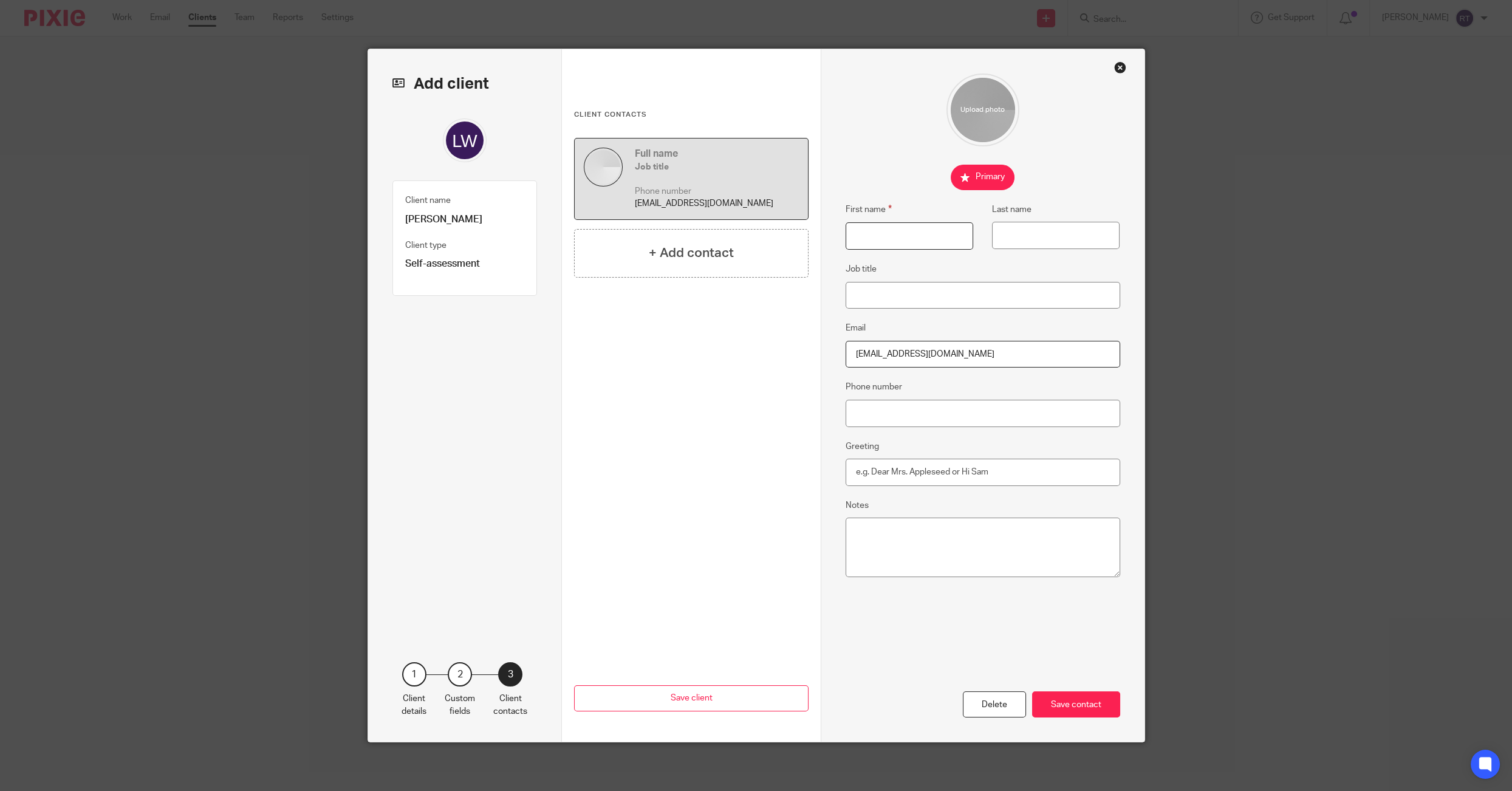
click at [907, 231] on input "First name" at bounding box center [910, 236] width 128 height 27
type input "[PERSON_NAME]"
click at [1086, 691] on div "Delete Save contact" at bounding box center [983, 704] width 275 height 26
click at [1086, 697] on div "Save contact" at bounding box center [1075, 704] width 88 height 26
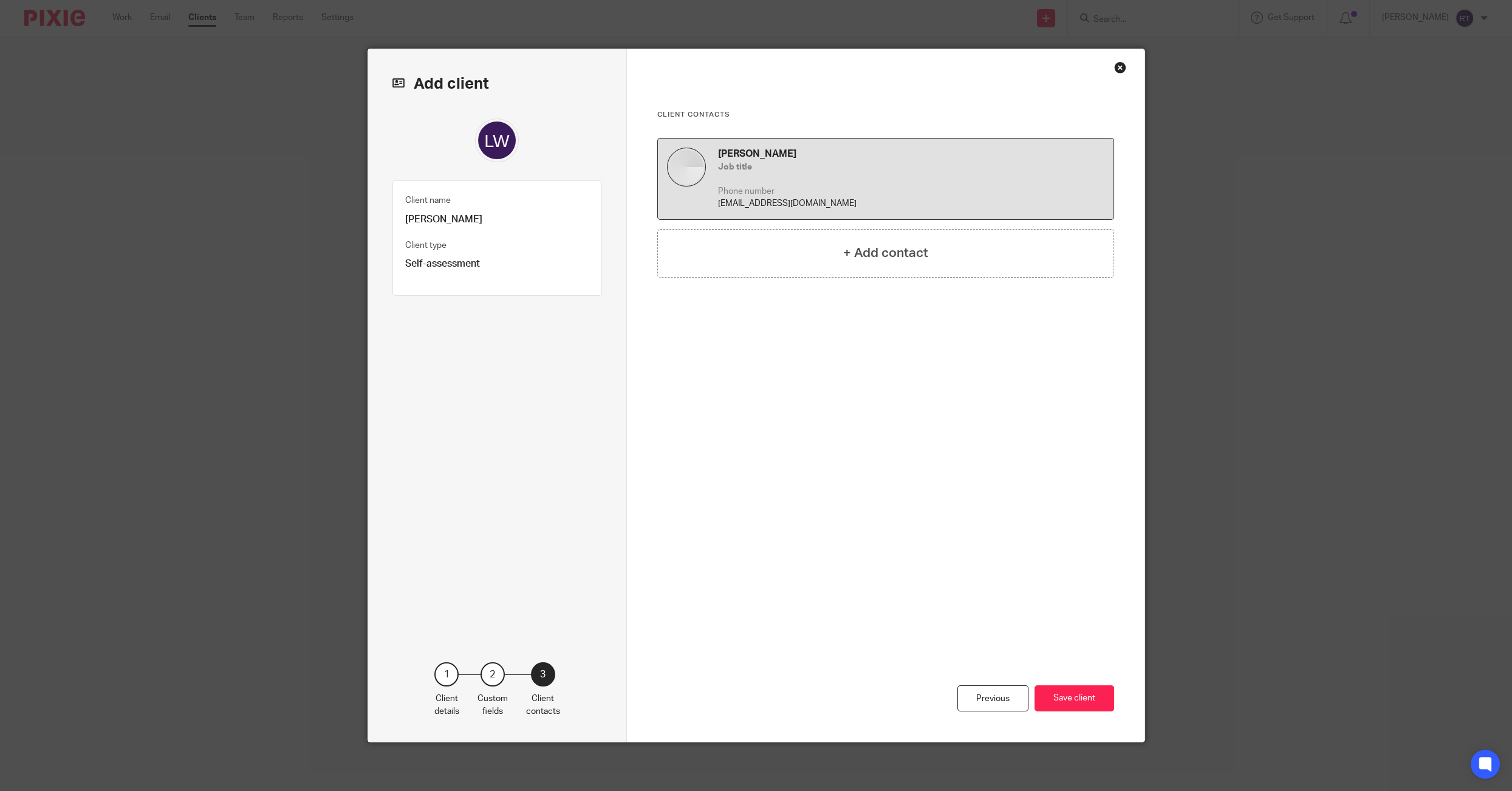
click at [1086, 697] on button "Save client" at bounding box center [1074, 698] width 80 height 26
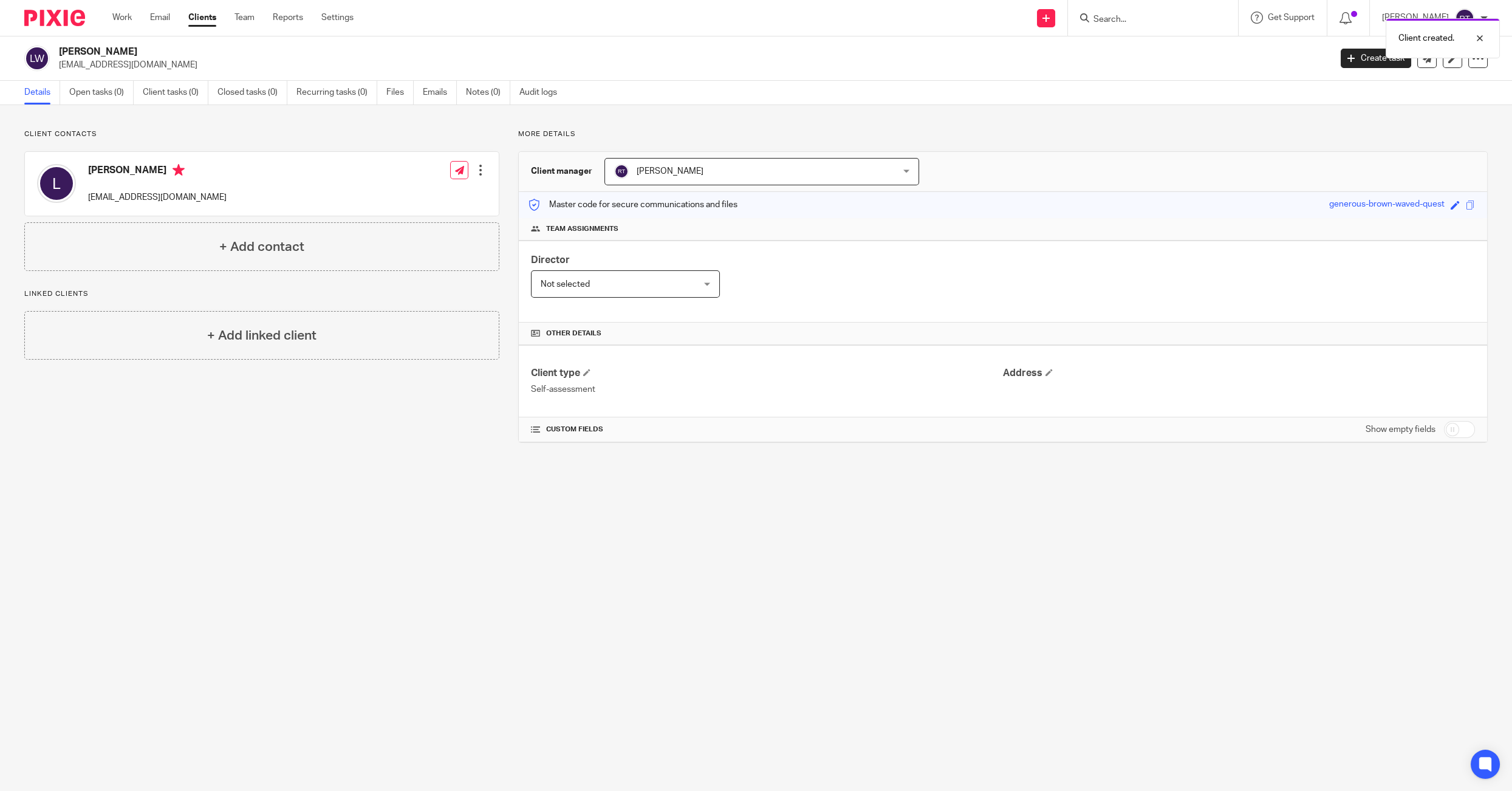
click at [52, 81] on link "Details" at bounding box center [42, 93] width 36 height 24
click at [69, 88] on ul "Details Open tasks (0) Client tasks (0) Closed tasks (0) Recurring tasks (0) Fi…" at bounding box center [299, 93] width 551 height 24
click at [103, 101] on link "Open tasks (0)" at bounding box center [101, 93] width 64 height 24
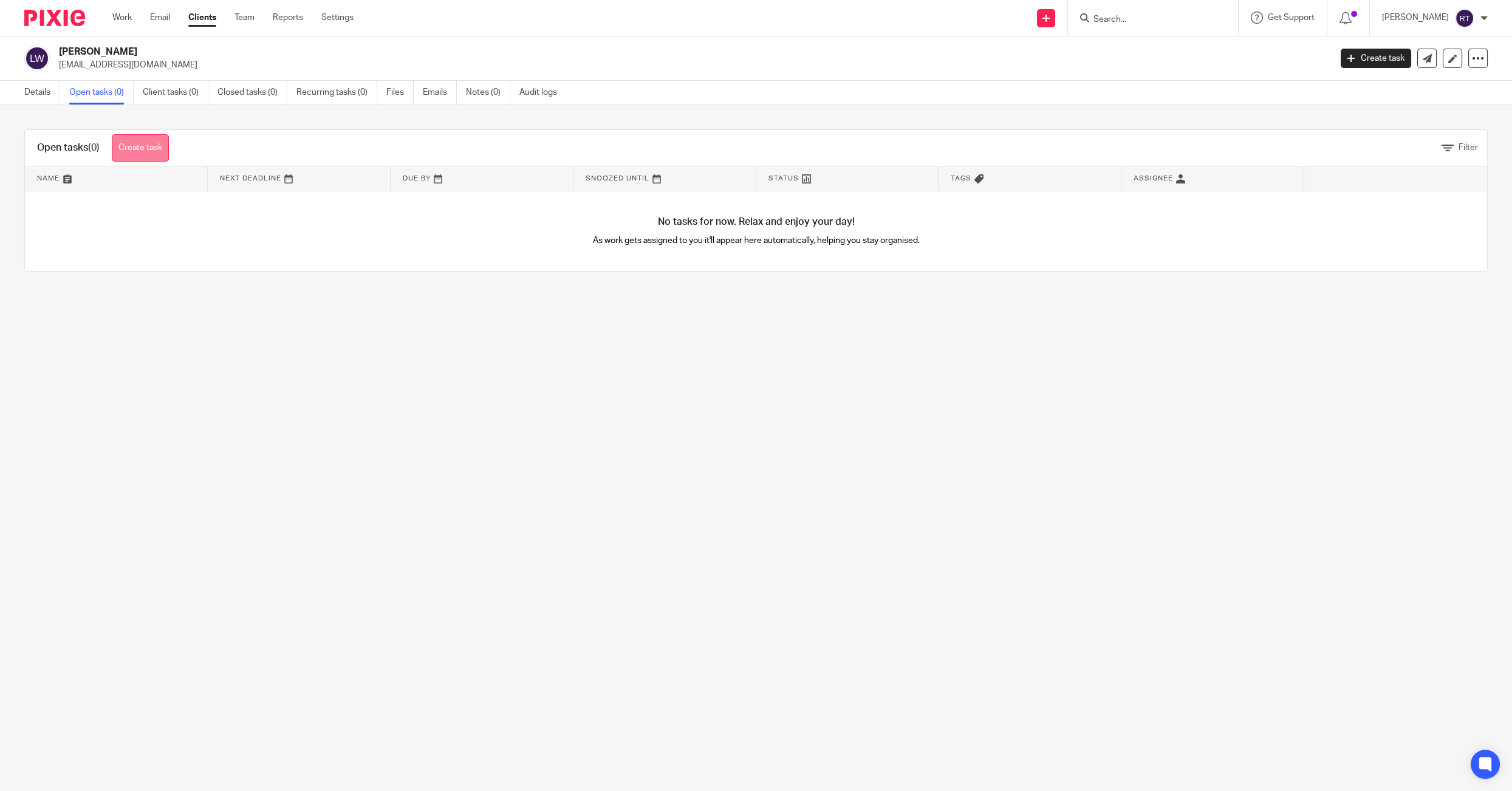
click at [128, 149] on link "Create task" at bounding box center [140, 148] width 57 height 27
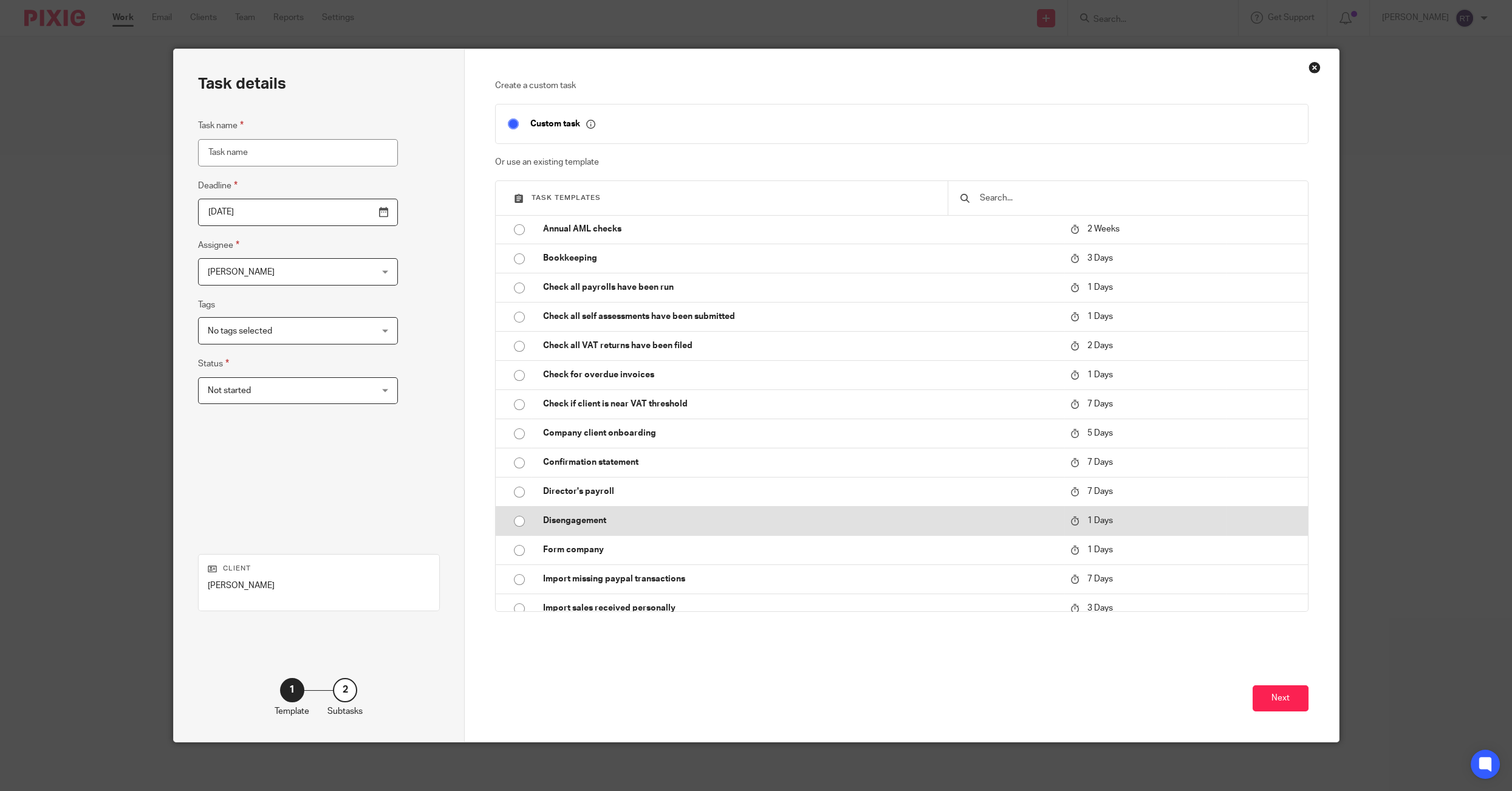
scroll to position [449, 0]
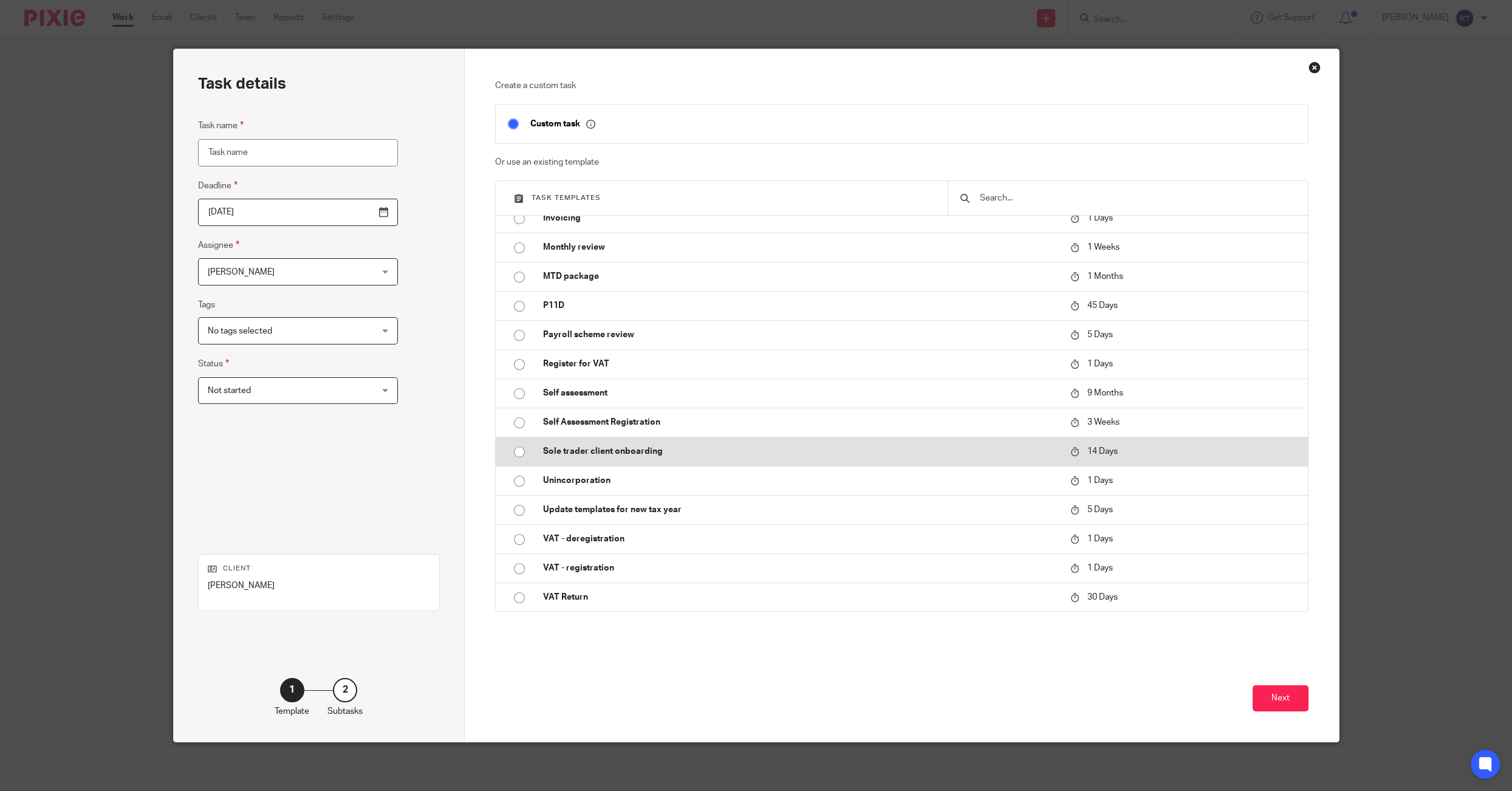
click at [566, 445] on p "Sole trader client onboarding" at bounding box center [800, 451] width 515 height 12
type input "[DATE]"
type input "Sole trader client onboarding"
checkbox input "false"
radio input "true"
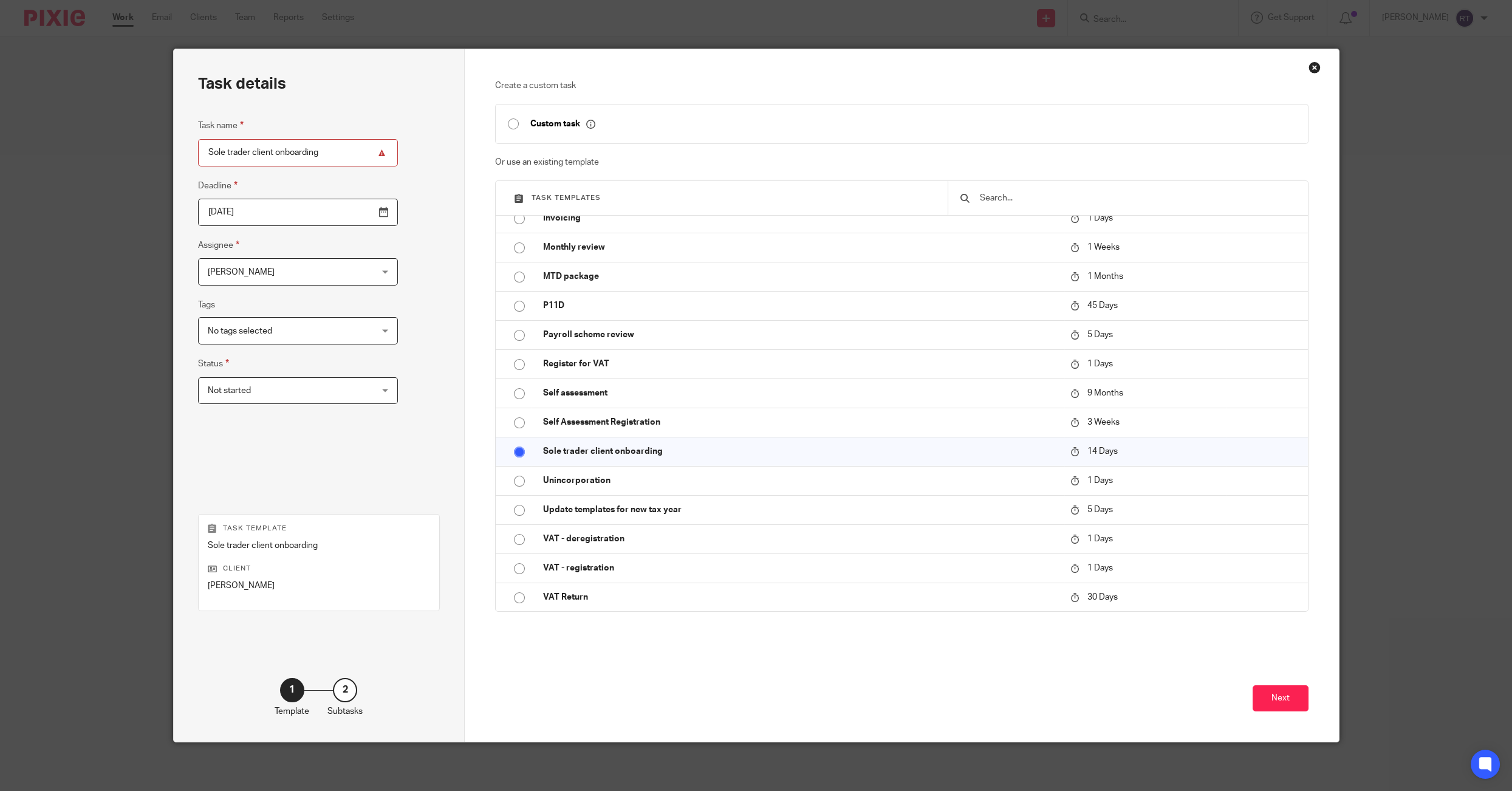
click at [310, 262] on span "[PERSON_NAME]" at bounding box center [284, 271] width 152 height 26
click at [277, 356] on li "[PERSON_NAME]" at bounding box center [278, 347] width 159 height 25
click at [1287, 688] on button "Next" at bounding box center [1280, 698] width 56 height 26
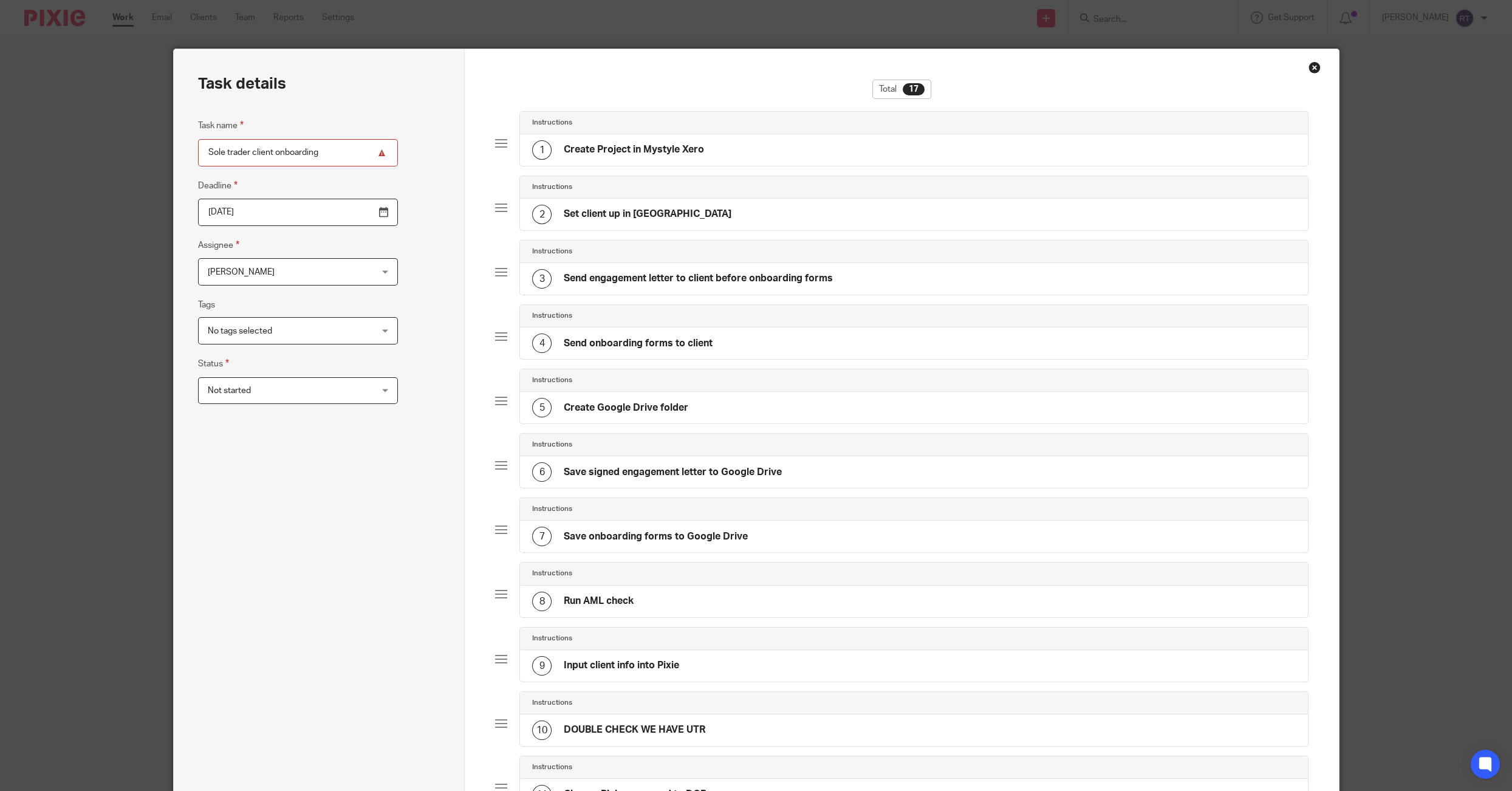
scroll to position [585, 0]
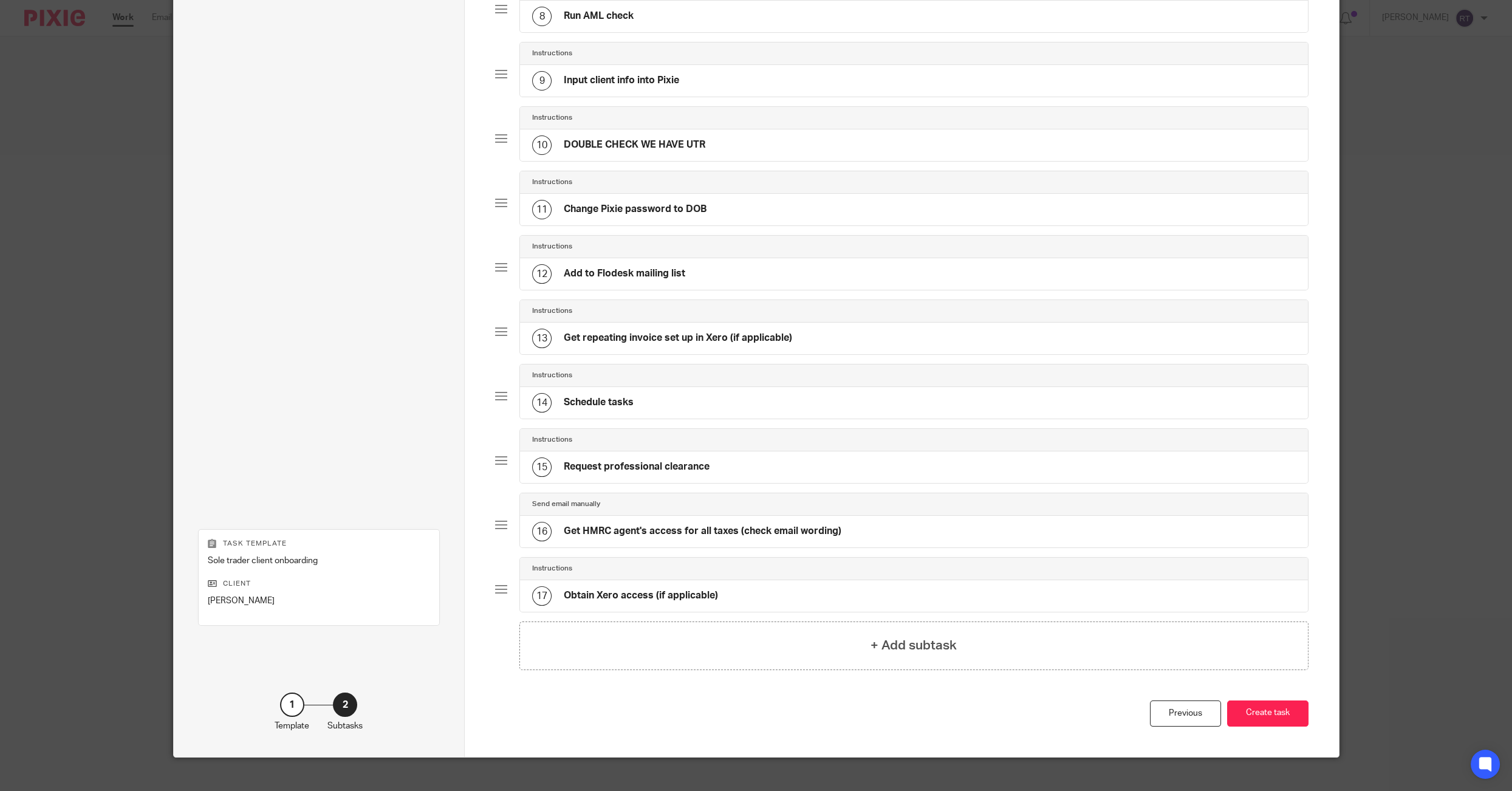
click at [1277, 709] on button "Create task" at bounding box center [1267, 713] width 81 height 26
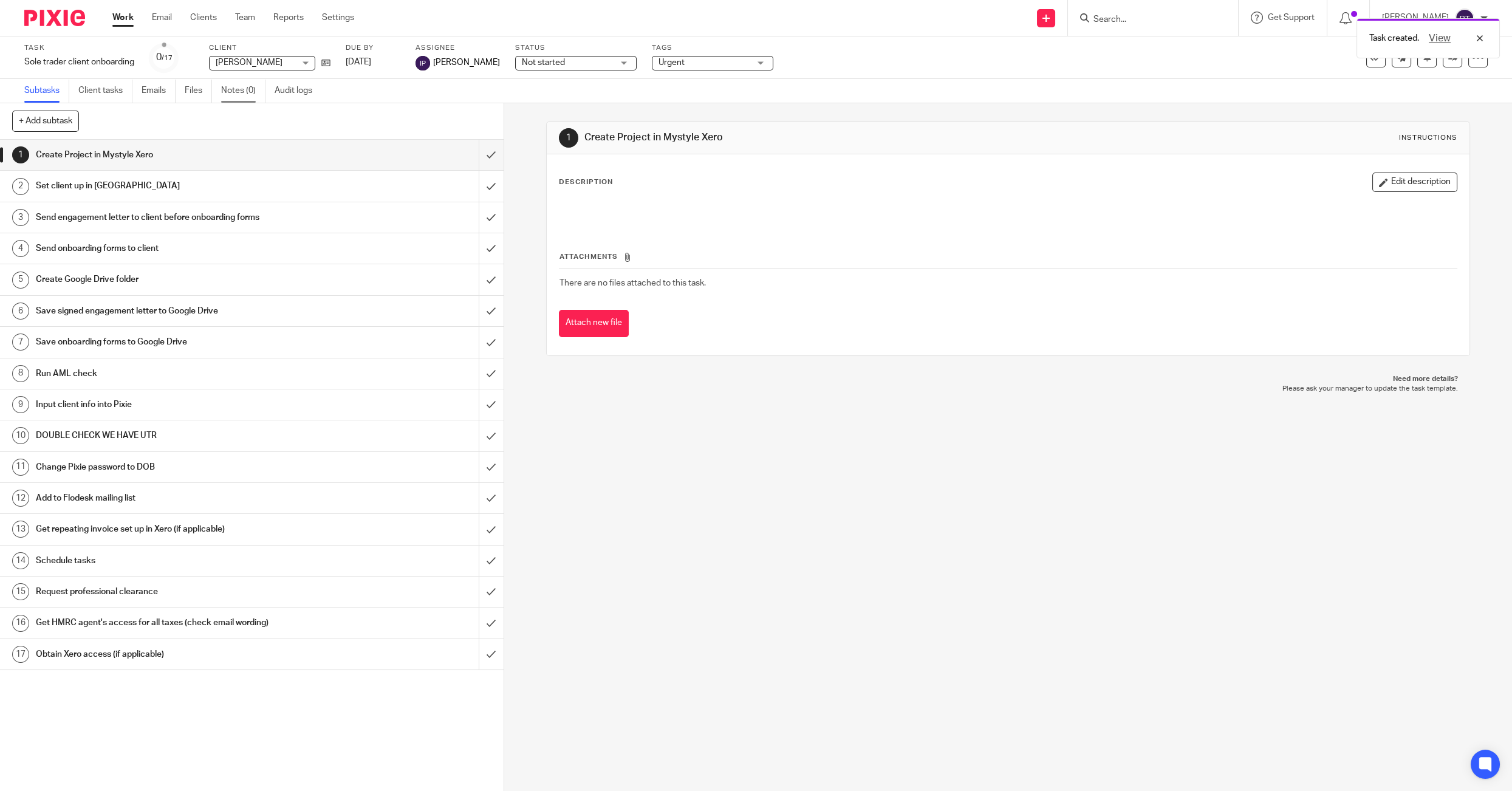
click at [247, 87] on link "Notes (0)" at bounding box center [243, 91] width 44 height 24
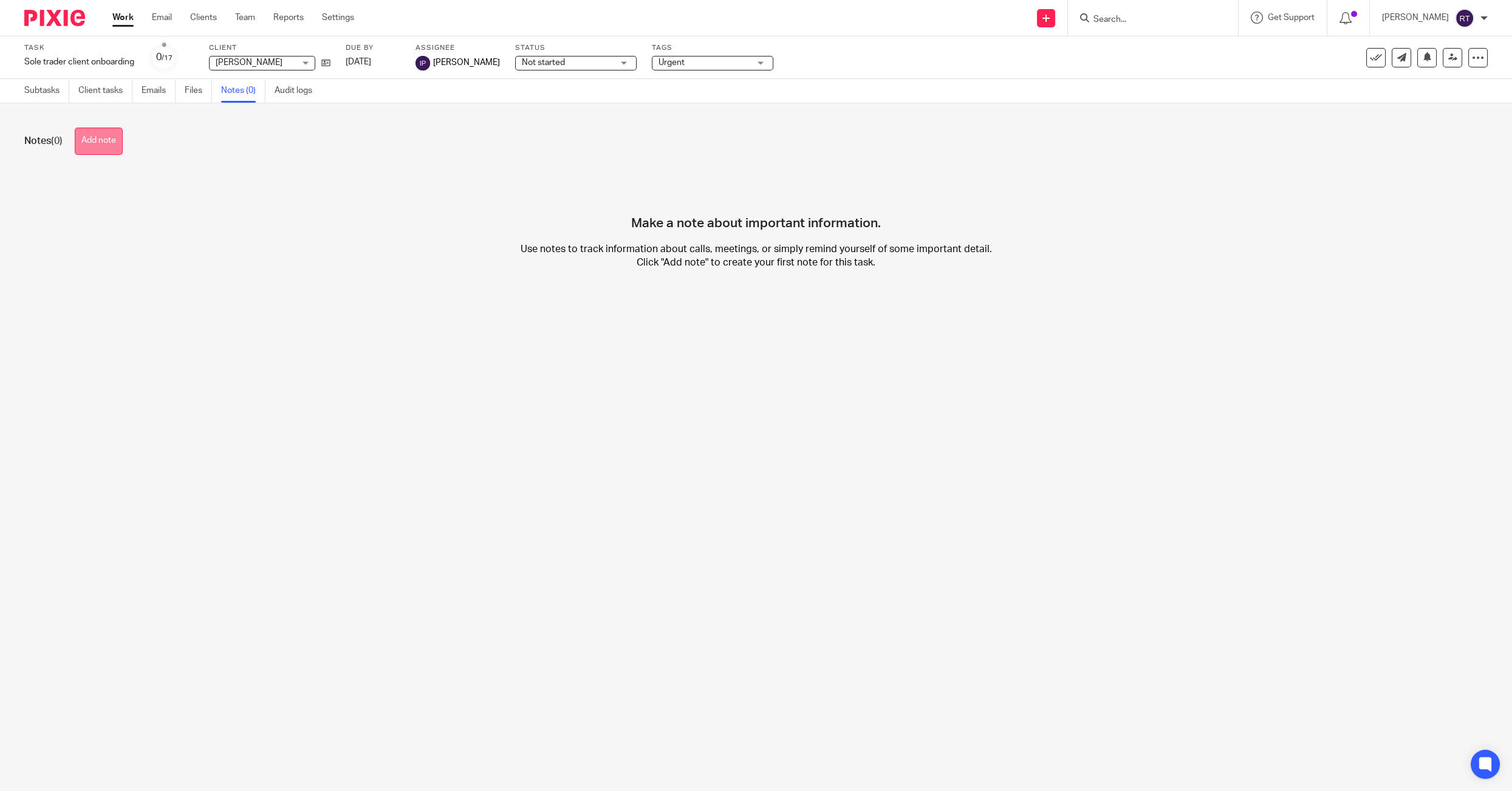
click at [115, 148] on button "Add note" at bounding box center [98, 141] width 48 height 27
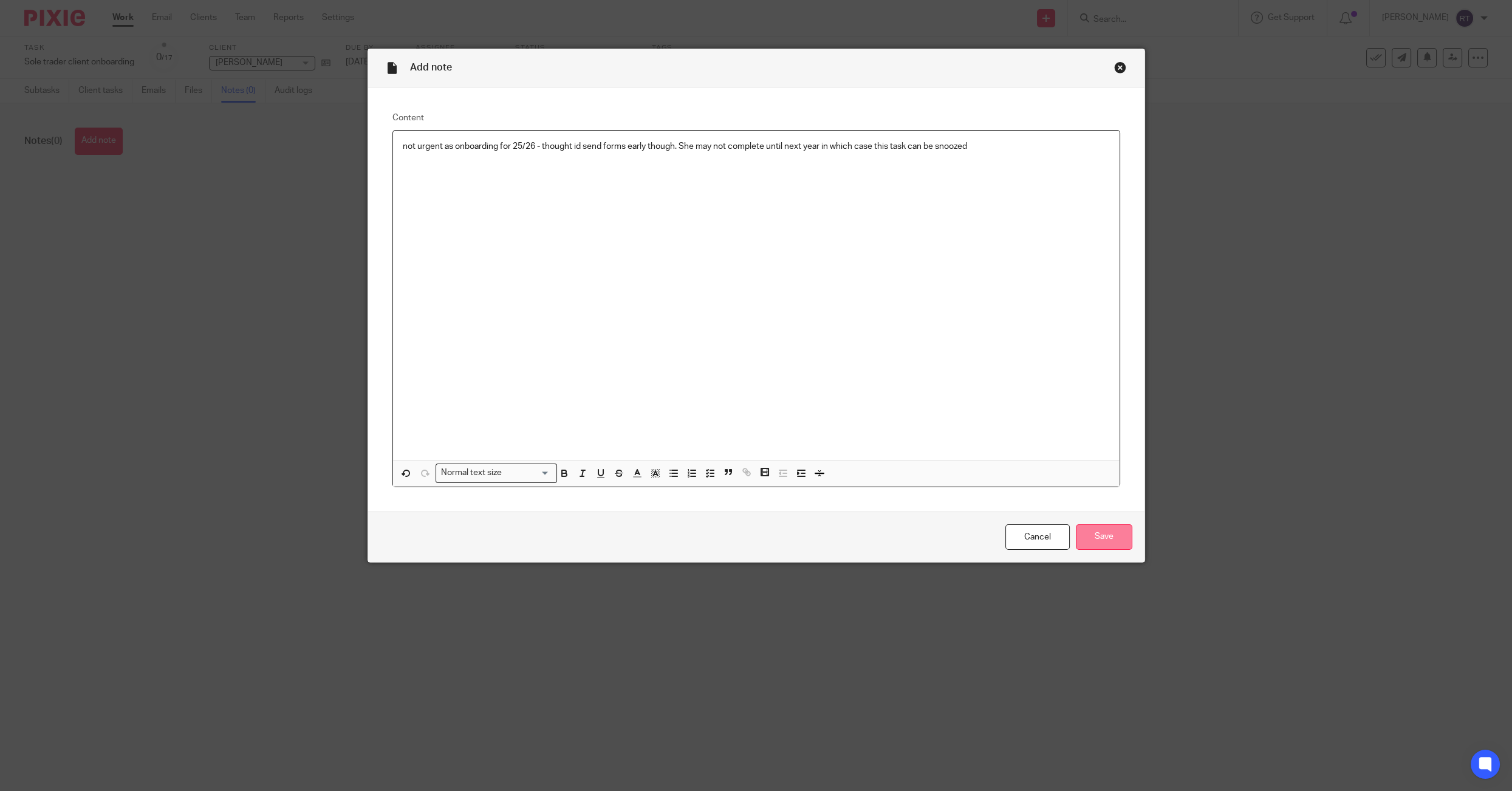
click at [1111, 532] on input "Save" at bounding box center [1104, 537] width 56 height 26
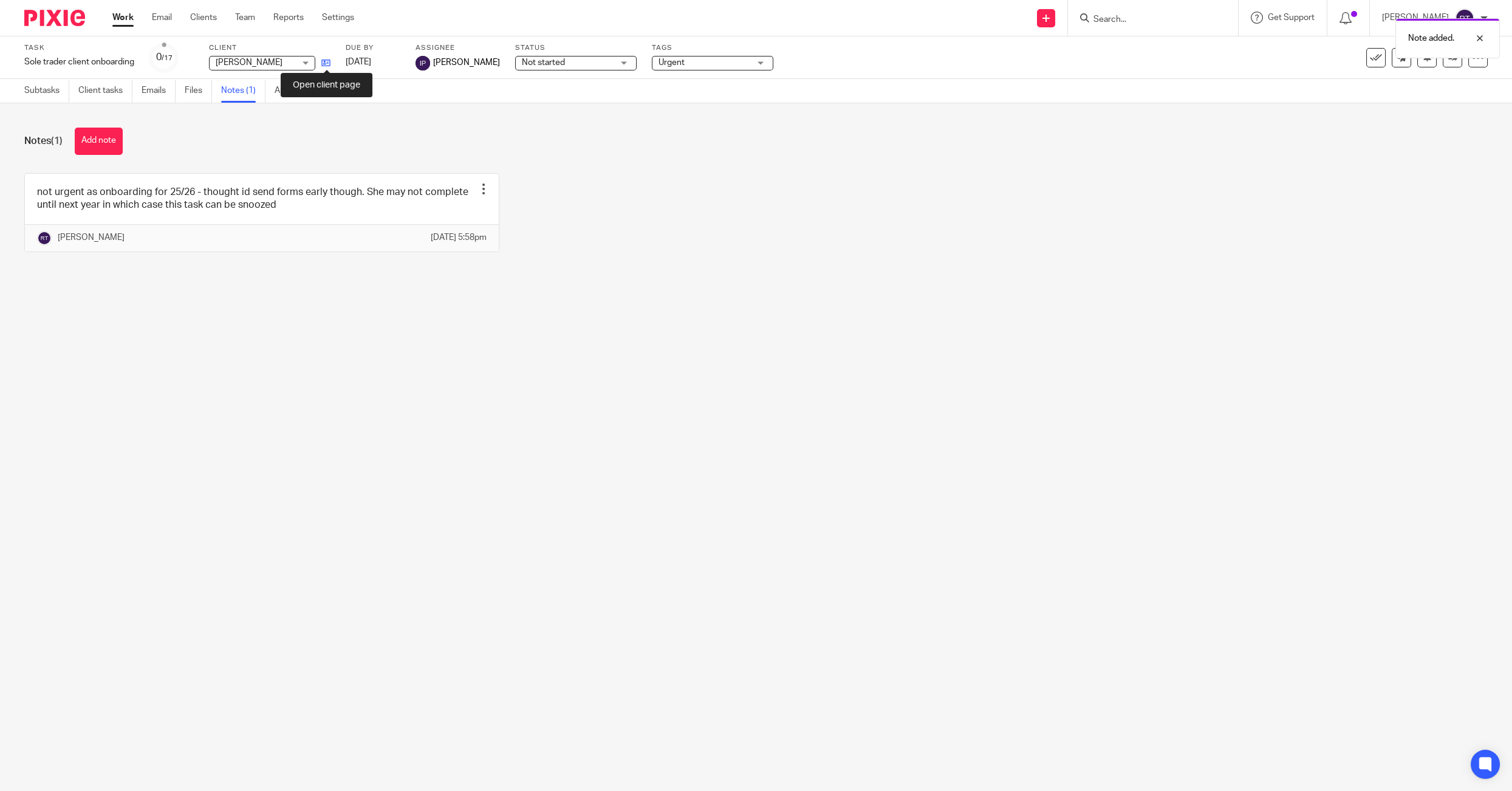
click at [322, 60] on icon at bounding box center [325, 62] width 9 height 9
click at [126, 13] on link "Work" at bounding box center [123, 18] width 21 height 12
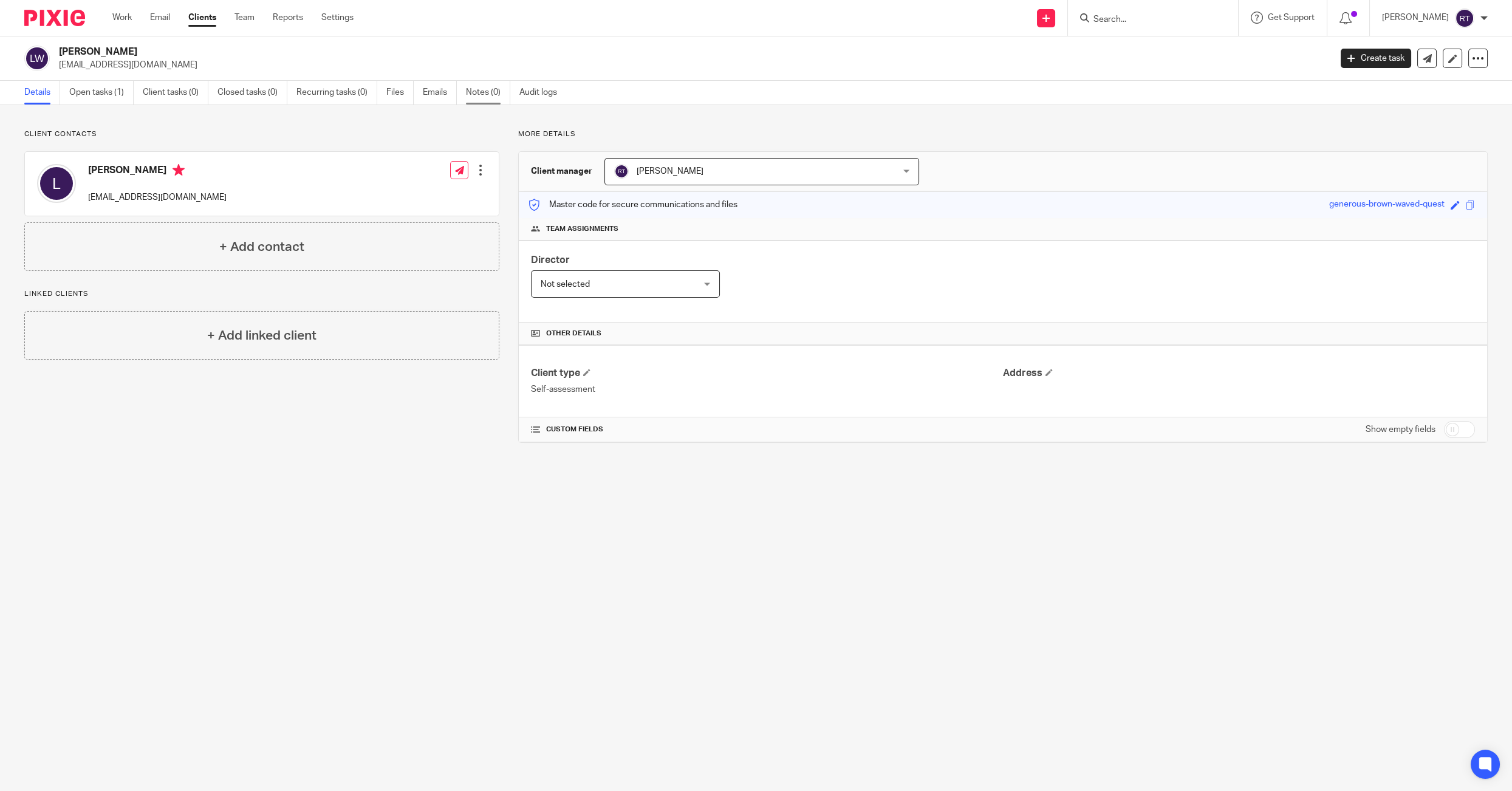
click at [487, 100] on link "Notes (0)" at bounding box center [488, 93] width 44 height 24
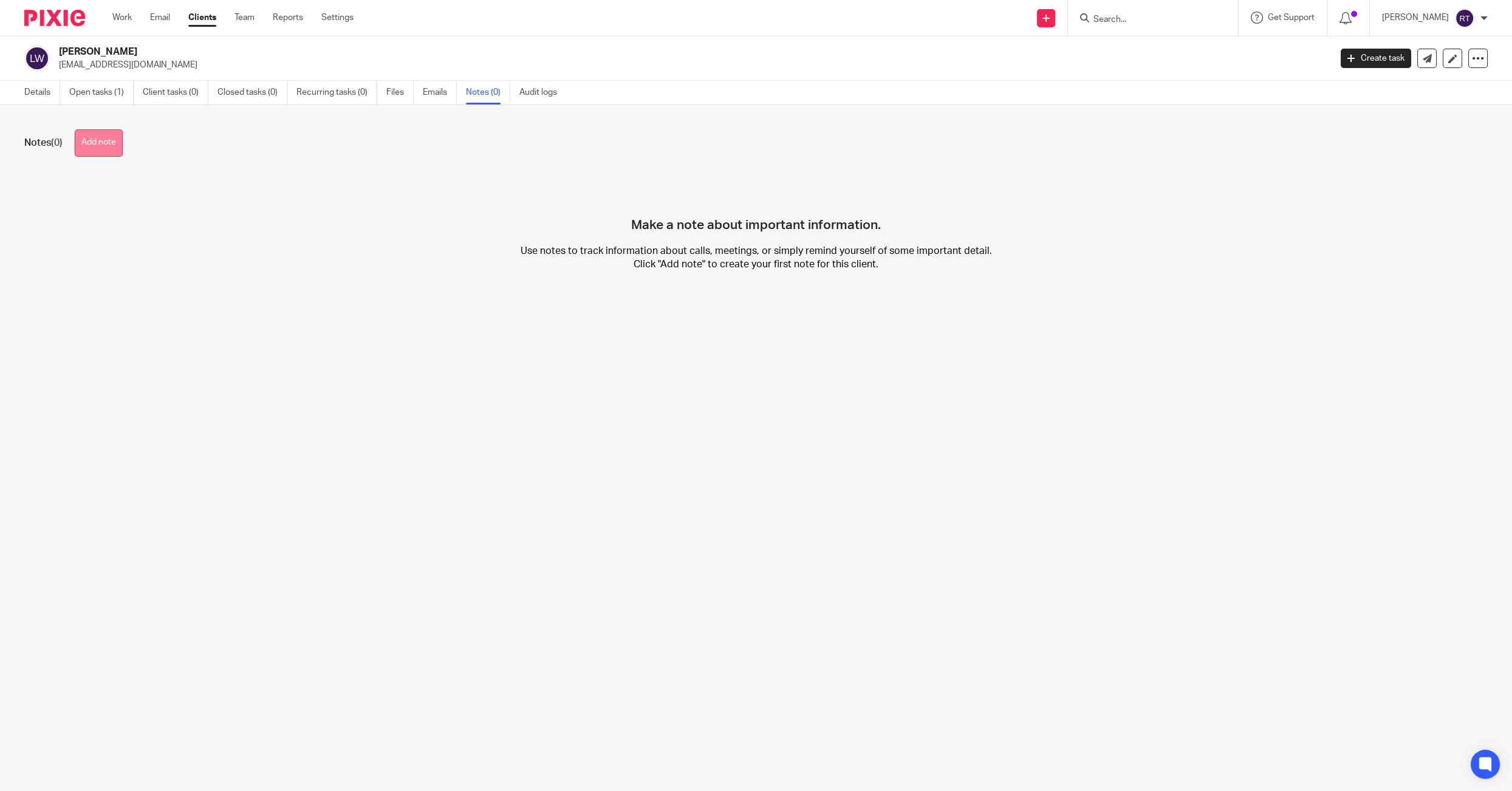
click at [91, 150] on button "Add note" at bounding box center [98, 143] width 48 height 27
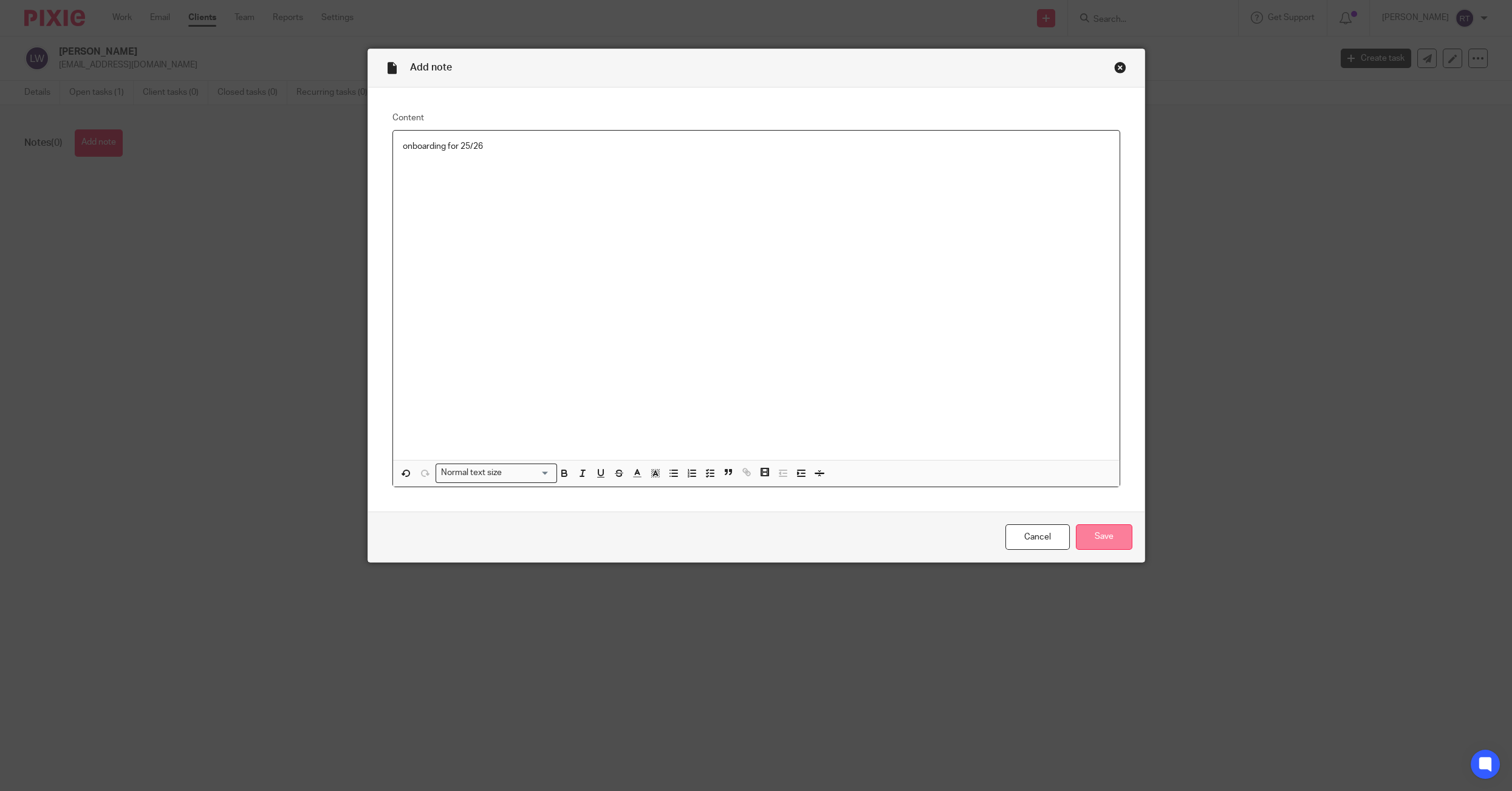
click at [1078, 548] on input "Save" at bounding box center [1104, 537] width 56 height 26
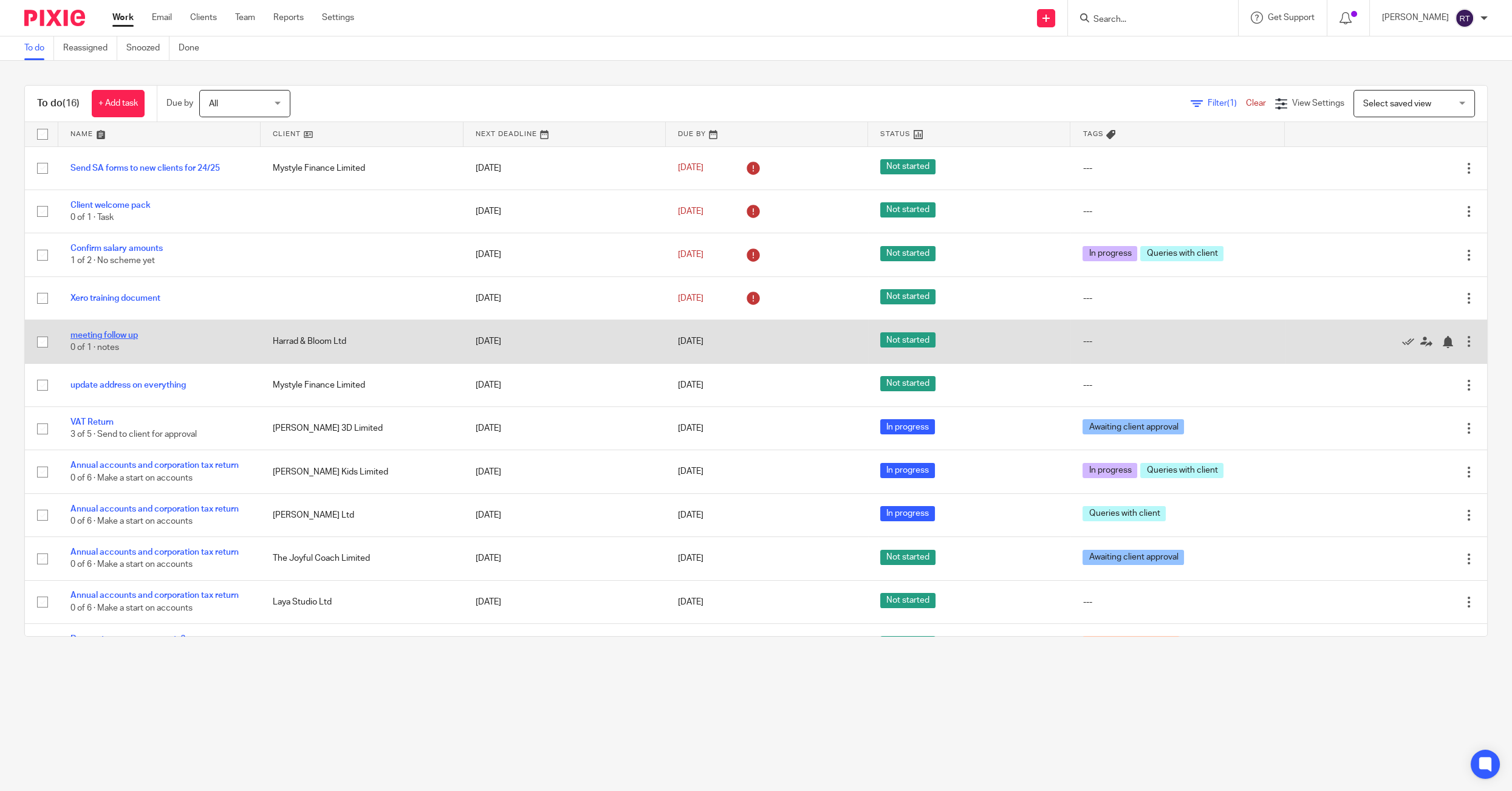
click at [121, 340] on link "meeting follow up" at bounding box center [104, 335] width 67 height 8
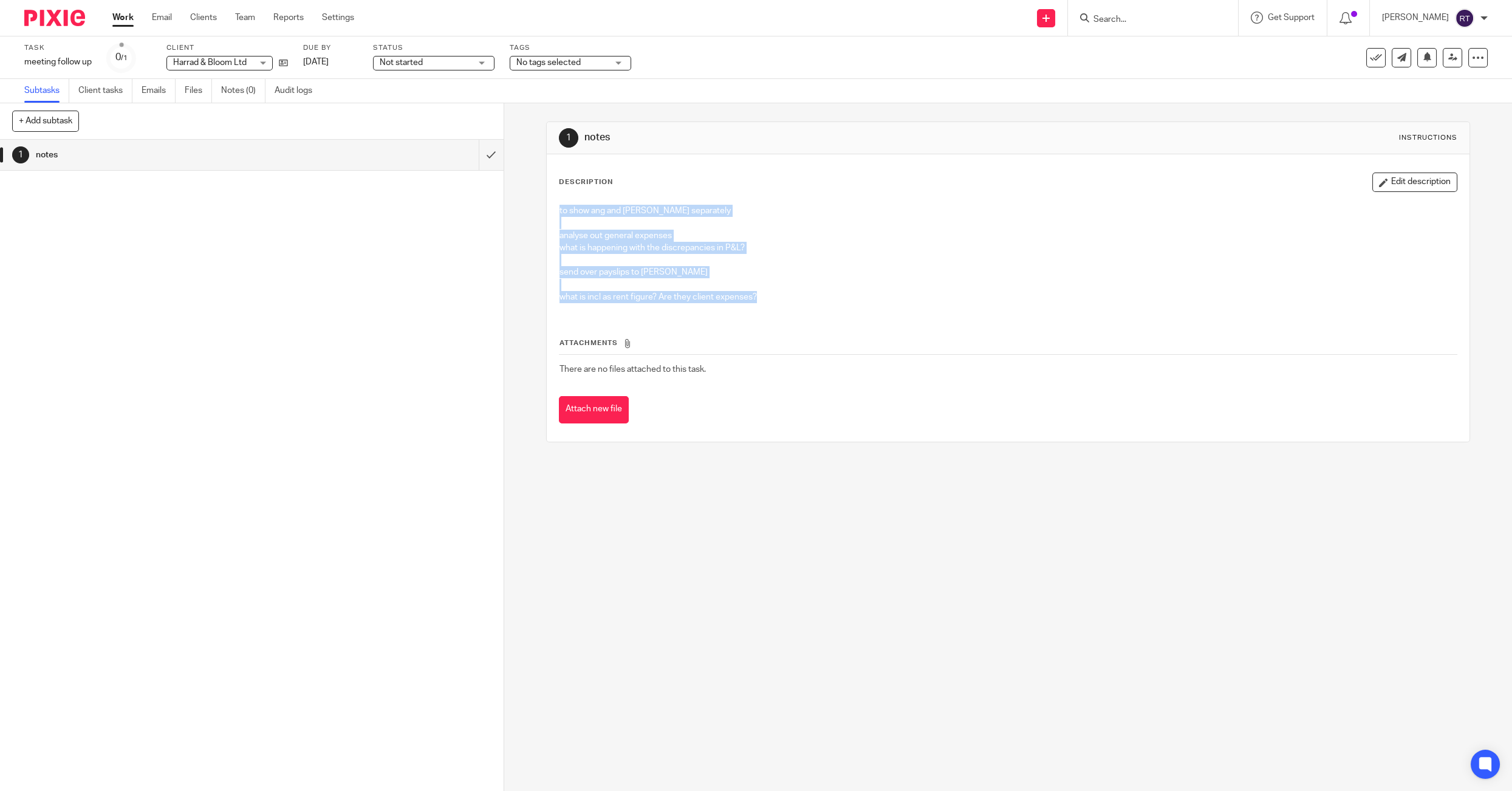
drag, startPoint x: 780, startPoint y: 297, endPoint x: 556, endPoint y: 205, distance: 242.2
click at [556, 205] on div "to show ang and [PERSON_NAME] separately analyse out general expenses what is h…" at bounding box center [1007, 255] width 909 height 114
copy div "to show ang and [PERSON_NAME] separately analyse out general expenses what is h…"
click at [1448, 57] on icon at bounding box center [1452, 57] width 9 height 9
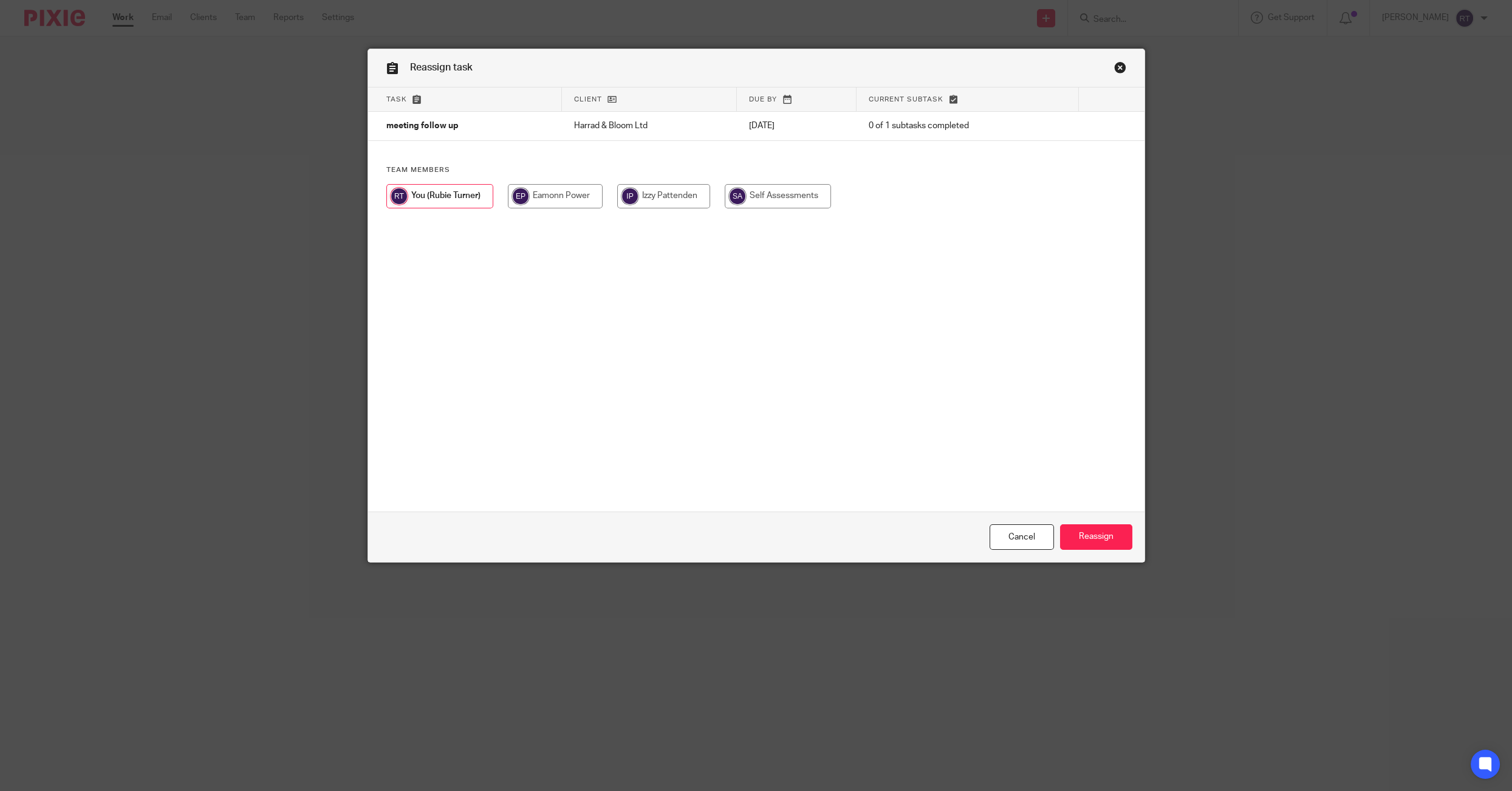
click at [668, 195] on input "radio" at bounding box center [663, 195] width 93 height 24
radio input "true"
click at [1093, 539] on input "Reassign" at bounding box center [1096, 537] width 72 height 26
